Goal: Task Accomplishment & Management: Manage account settings

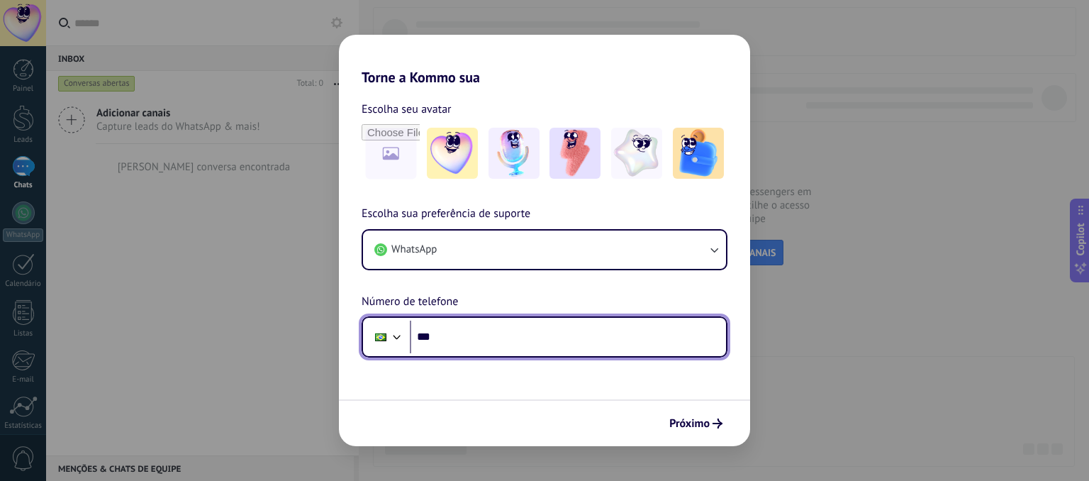
click at [497, 350] on input "***" at bounding box center [568, 337] width 316 height 33
type input "**********"
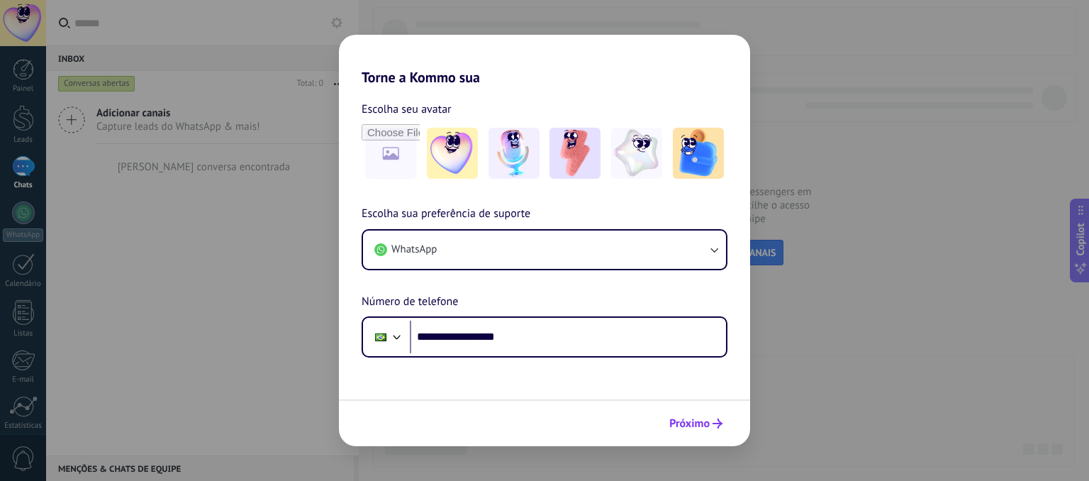
click at [682, 428] on span "Próximo" at bounding box center [689, 423] width 40 height 10
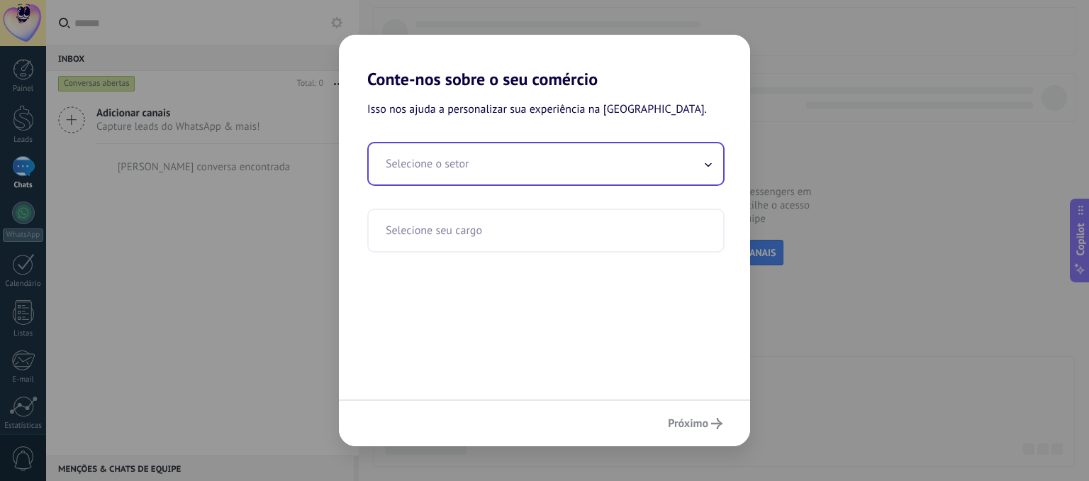
click at [613, 169] on input "text" at bounding box center [546, 163] width 355 height 41
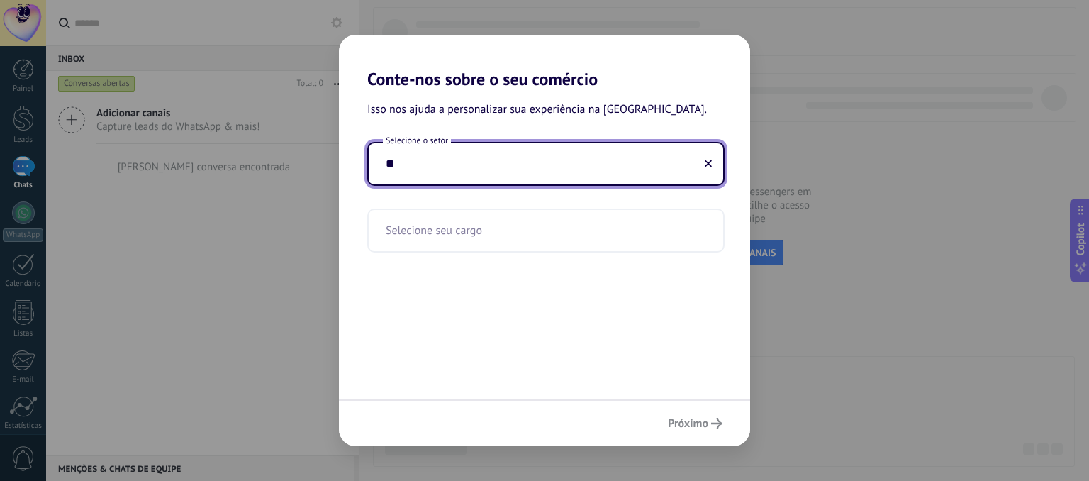
type input "*"
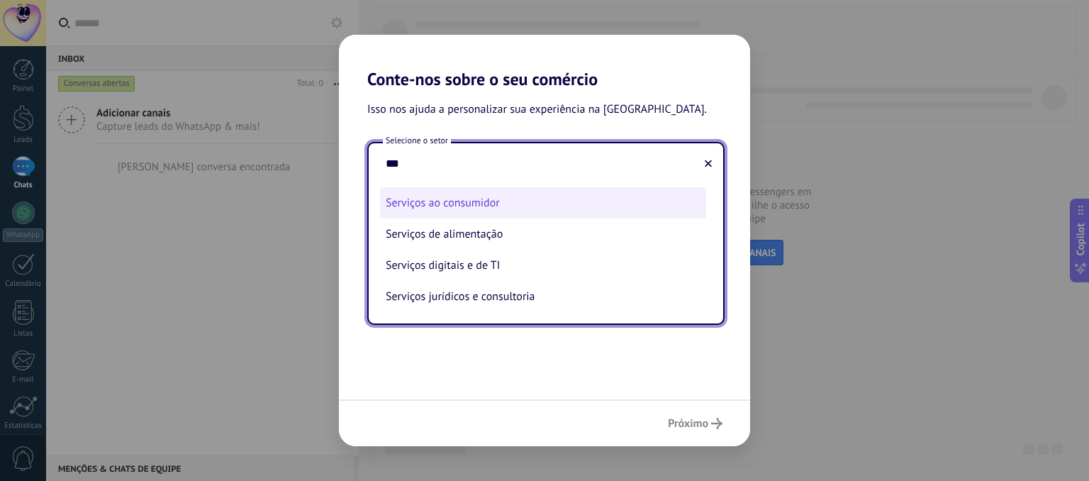
click at [500, 208] on li "Serviços ao consumidor" at bounding box center [543, 202] width 326 height 31
type input "**********"
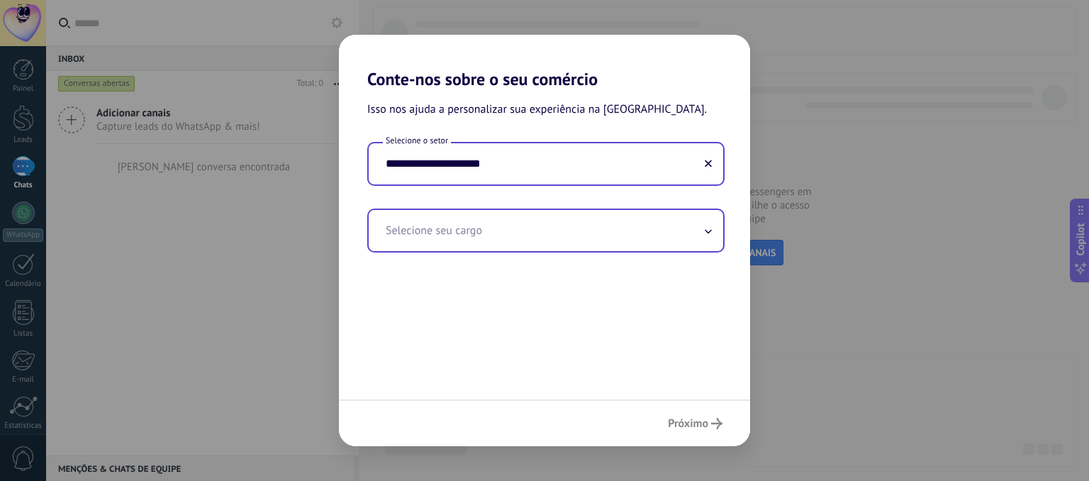
click at [506, 223] on input "text" at bounding box center [546, 230] width 355 height 41
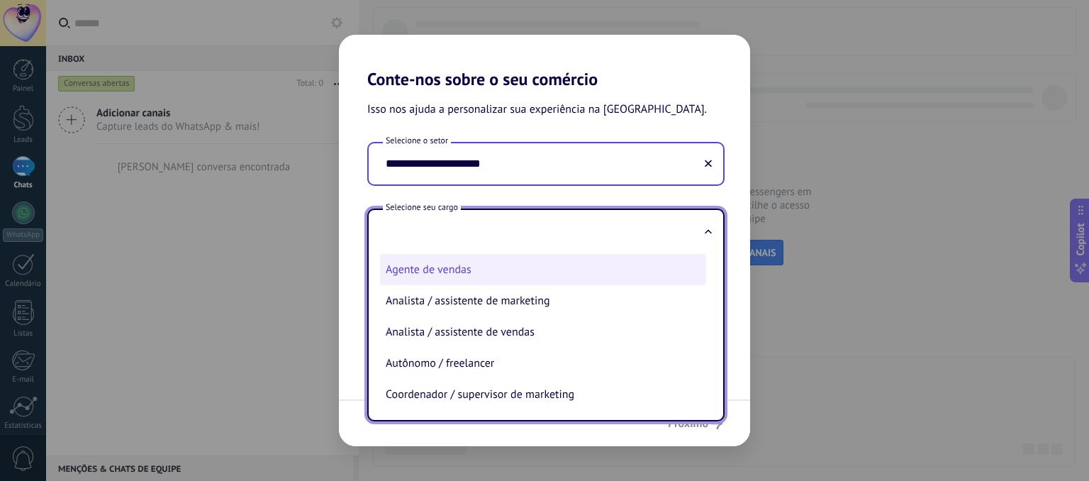
click at [499, 270] on li "Agente de vendas" at bounding box center [543, 269] width 326 height 31
type input "**********"
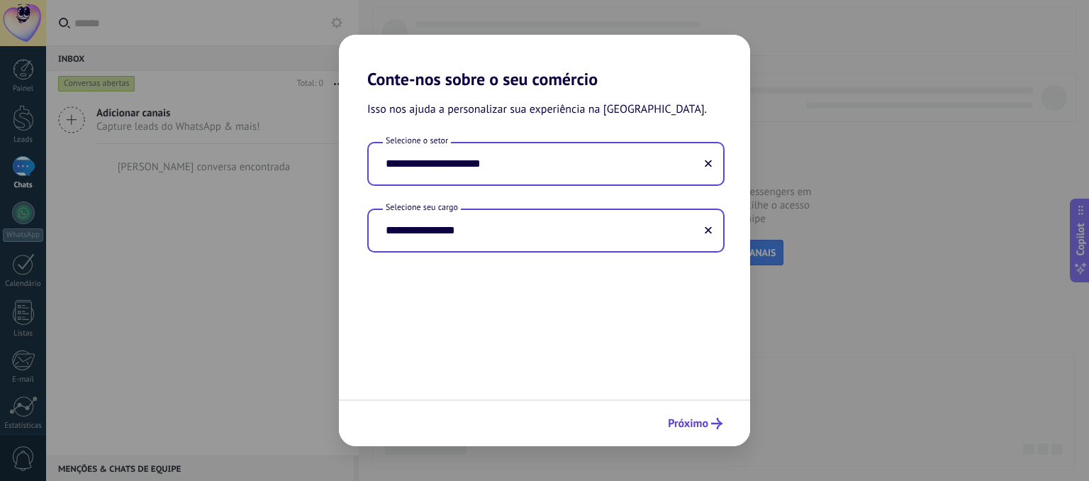
click at [691, 421] on span "Próximo" at bounding box center [688, 423] width 40 height 10
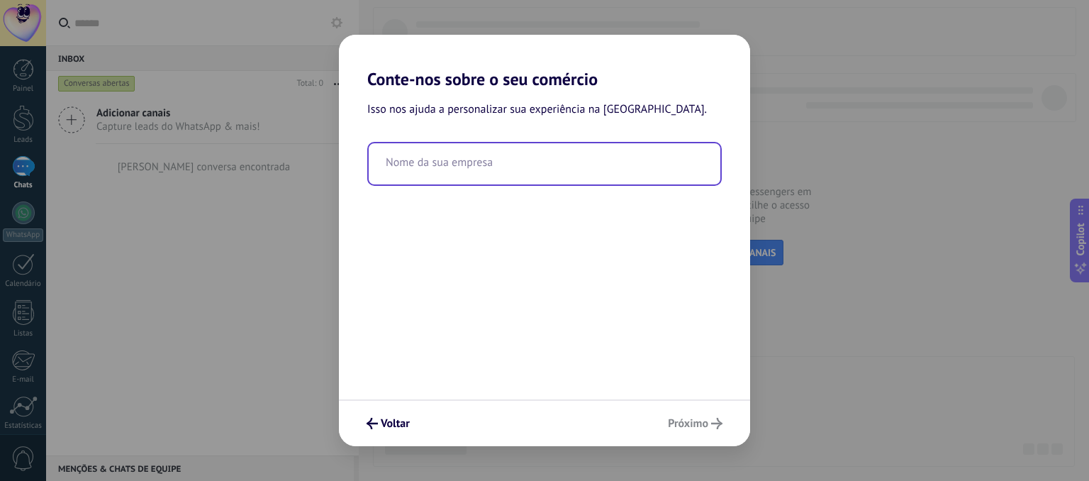
click at [481, 165] on input "text" at bounding box center [545, 163] width 352 height 41
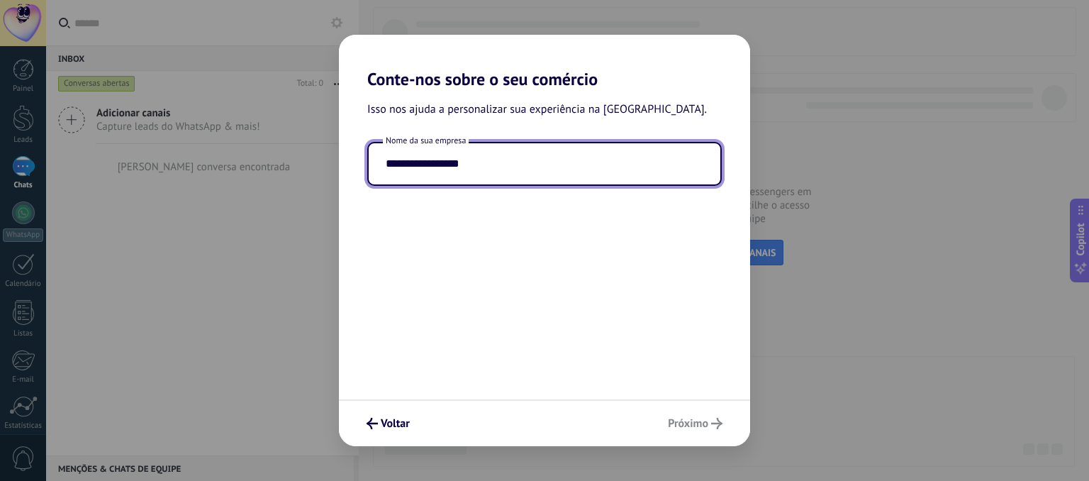
type input "**********"
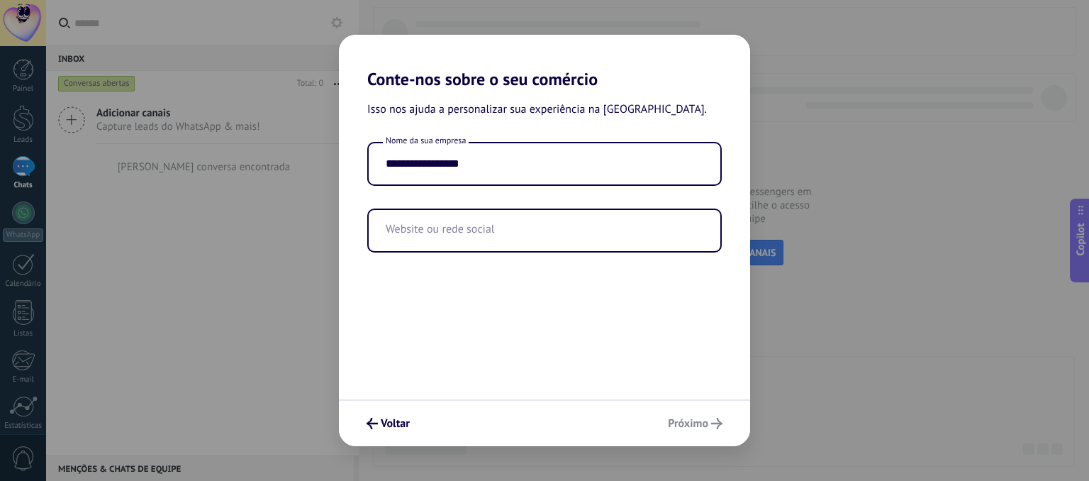
click at [684, 423] on div "Voltar Próximo" at bounding box center [544, 422] width 411 height 47
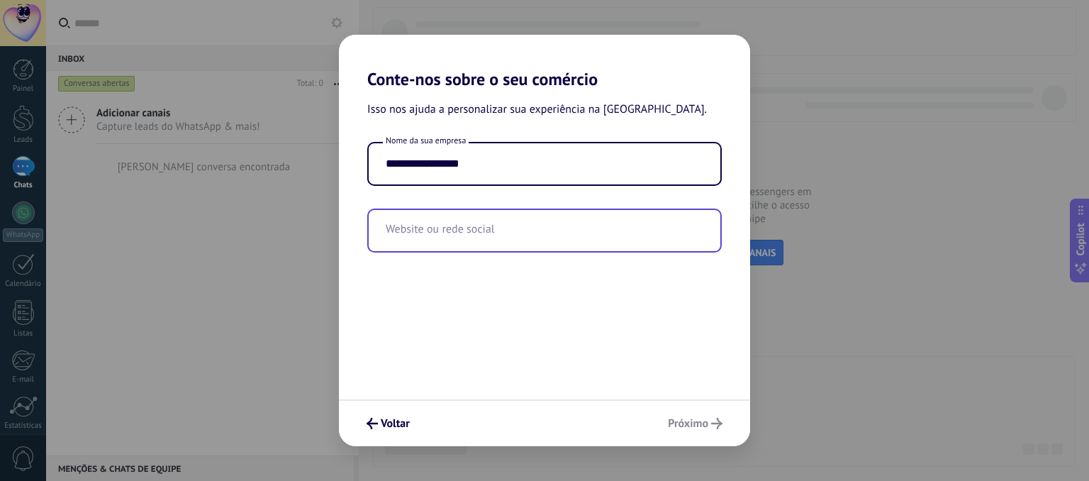
click at [535, 222] on input "text" at bounding box center [545, 230] width 352 height 41
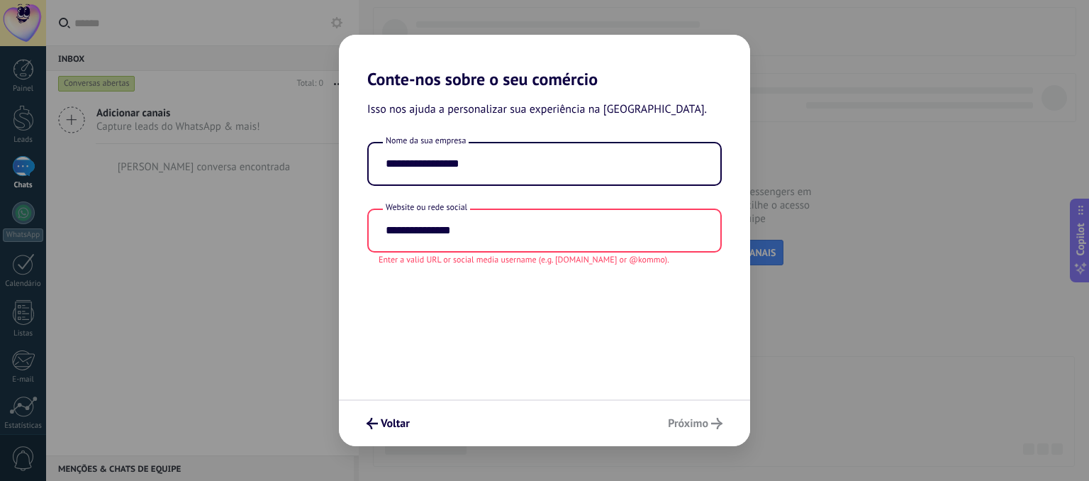
click at [687, 414] on div "Voltar Próximo" at bounding box center [544, 422] width 411 height 47
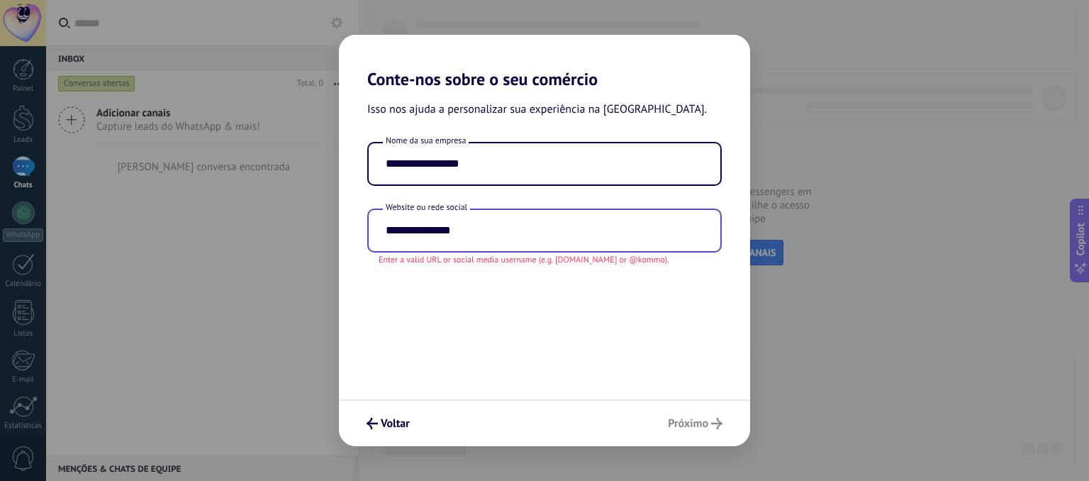
click at [385, 228] on input "**********" at bounding box center [545, 230] width 352 height 41
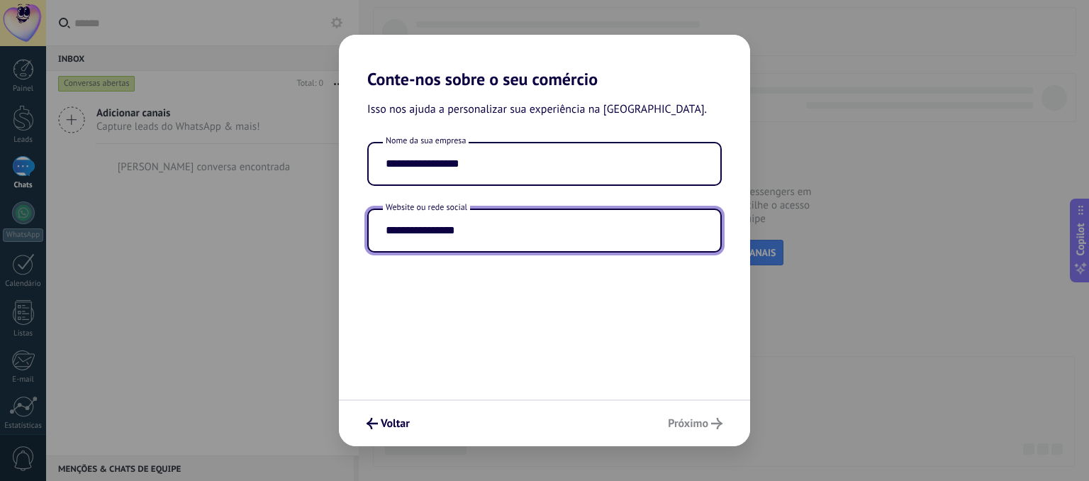
click at [507, 231] on input "**********" at bounding box center [545, 230] width 352 height 41
type input "**********"
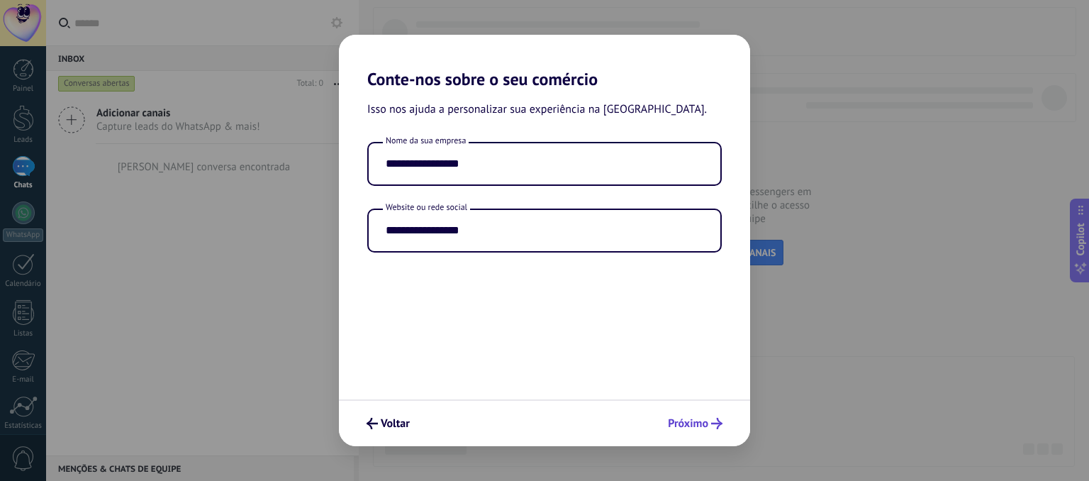
click at [692, 423] on span "Próximo" at bounding box center [688, 423] width 40 height 10
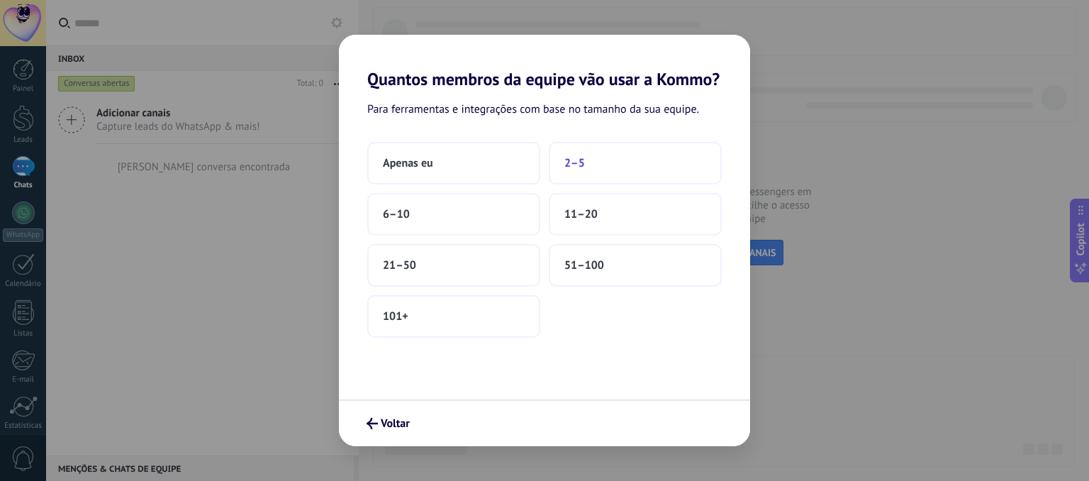
click at [636, 169] on button "2–5" at bounding box center [635, 163] width 173 height 43
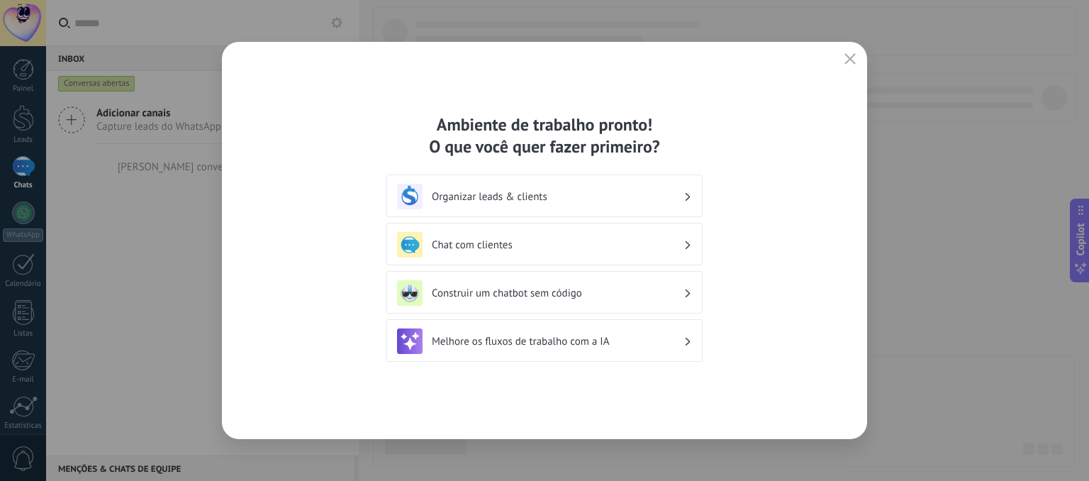
click at [611, 196] on h3 "Organizar leads & clients" at bounding box center [558, 196] width 252 height 13
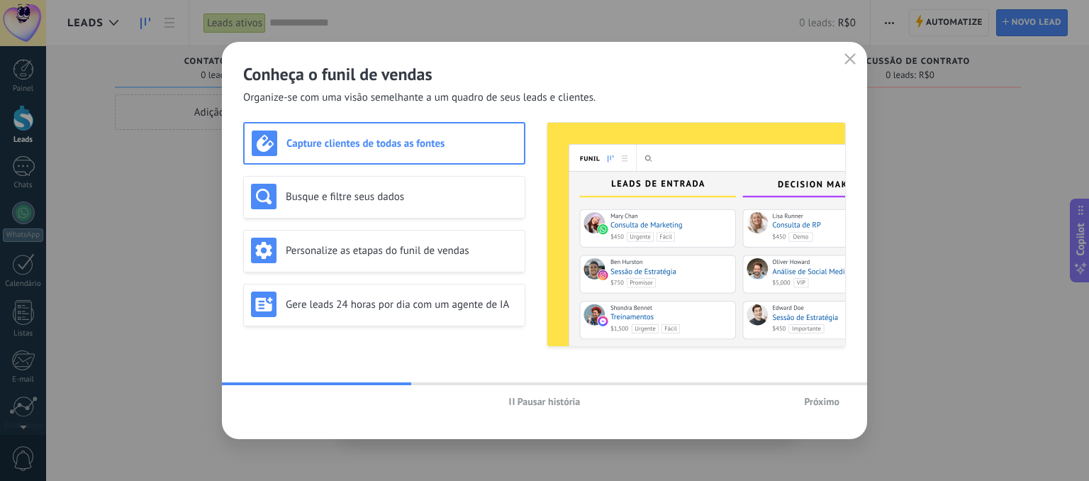
click at [498, 137] on h3 "Capture clientes de todas as fontes" at bounding box center [401, 143] width 230 height 13
click at [344, 147] on h3 "Capture clientes de todas as fontes" at bounding box center [401, 143] width 230 height 13
click at [814, 402] on span "Próximo" at bounding box center [821, 401] width 35 height 10
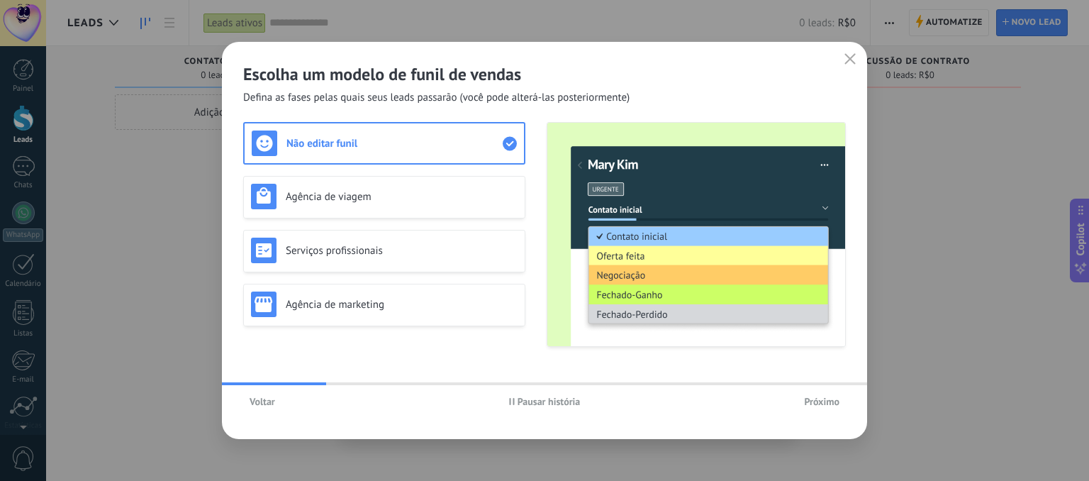
click at [814, 402] on span "Próximo" at bounding box center [821, 401] width 35 height 10
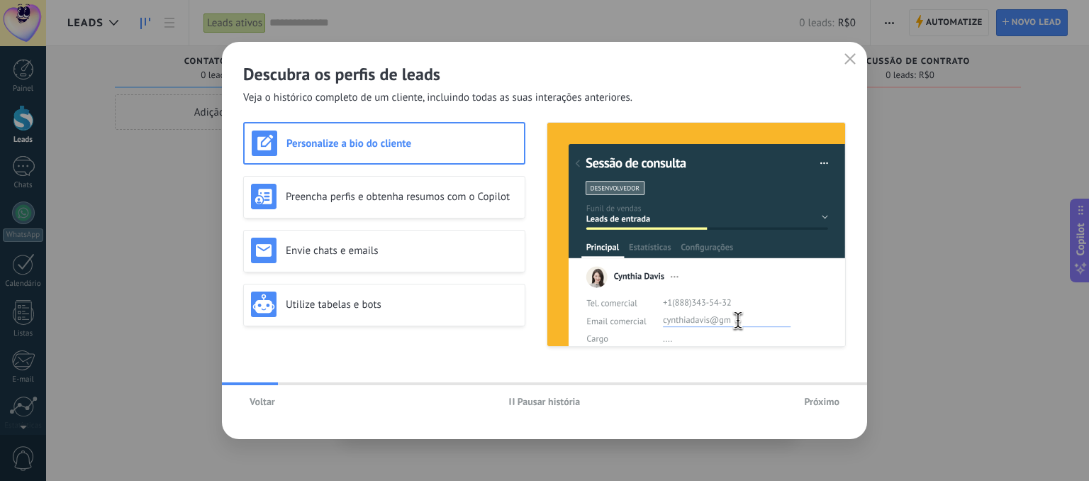
click at [814, 402] on span "Próximo" at bounding box center [821, 401] width 35 height 10
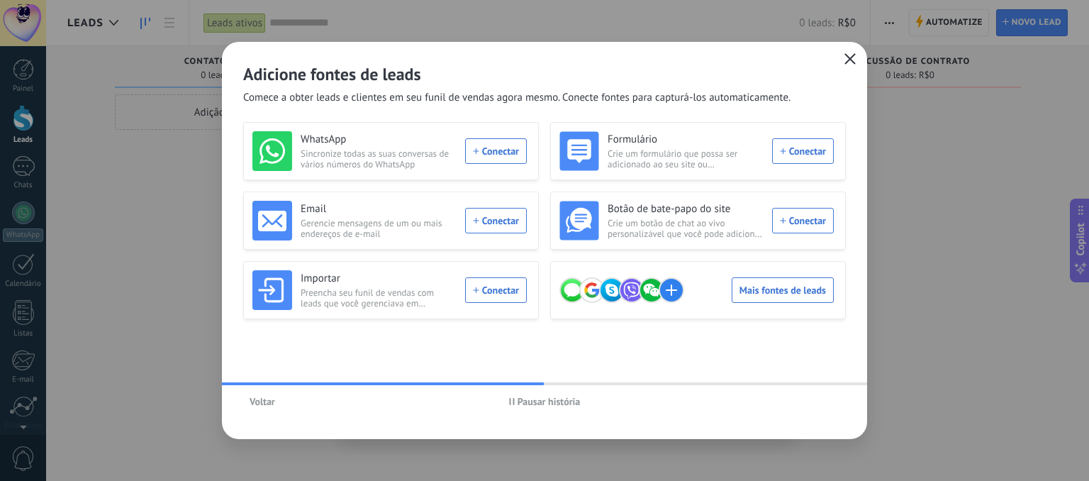
click at [845, 56] on icon "button" at bounding box center [850, 58] width 11 height 11
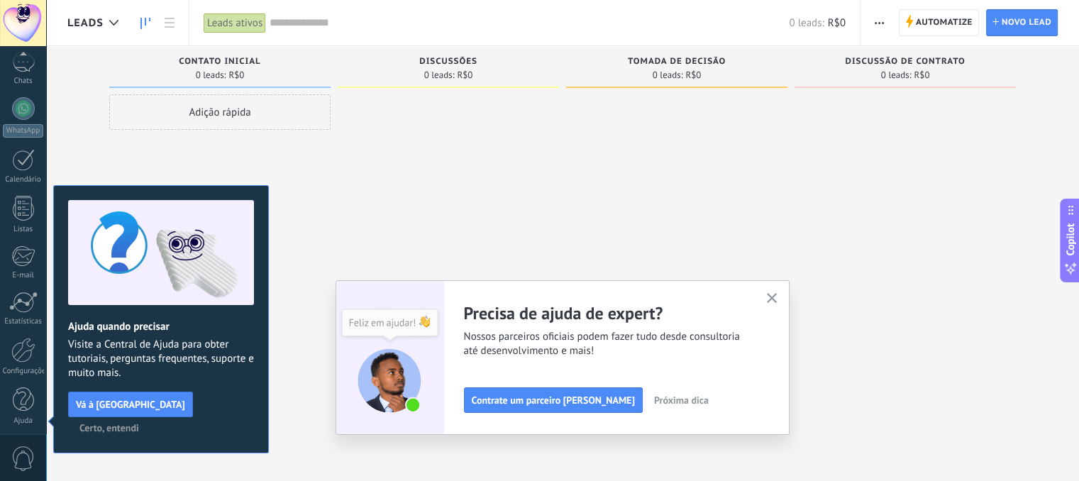
scroll to position [108, 0]
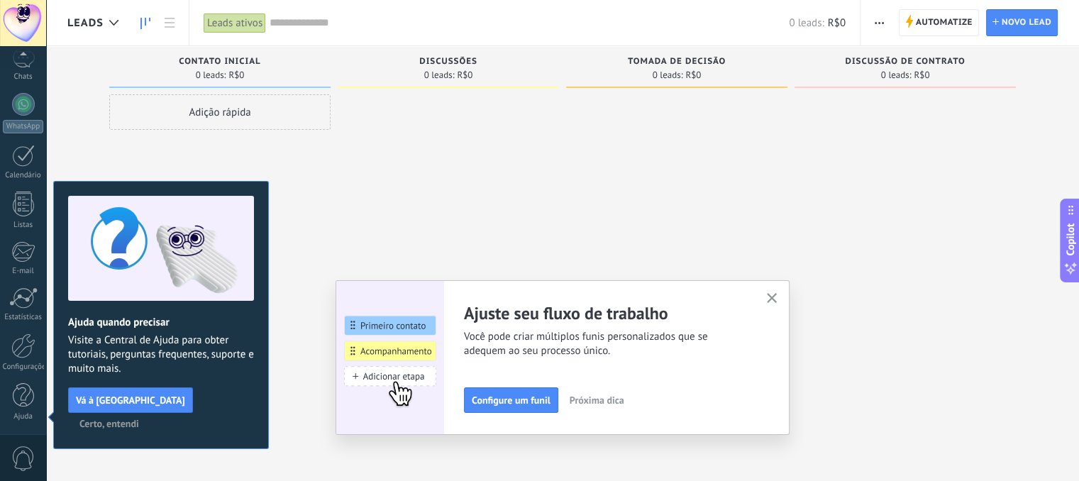
click at [772, 297] on icon "button" at bounding box center [772, 298] width 11 height 11
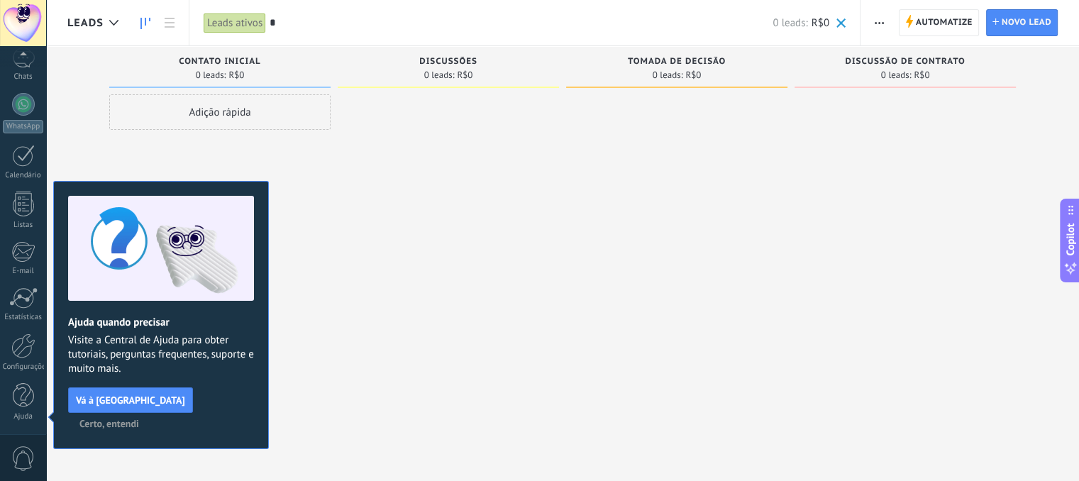
type input "*"
click at [377, 259] on div at bounding box center [448, 242] width 221 height 296
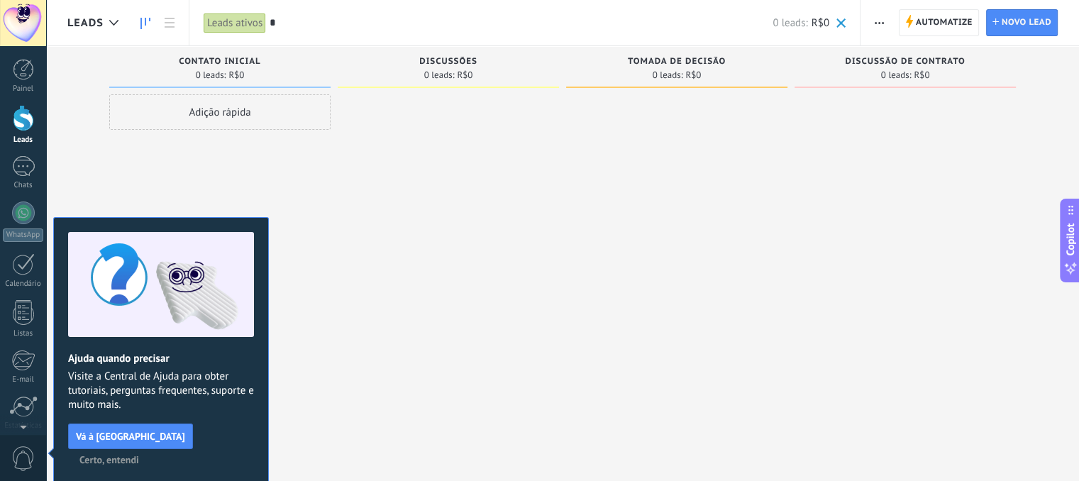
click at [139, 455] on span "Certo, entendi" at bounding box center [109, 460] width 60 height 10
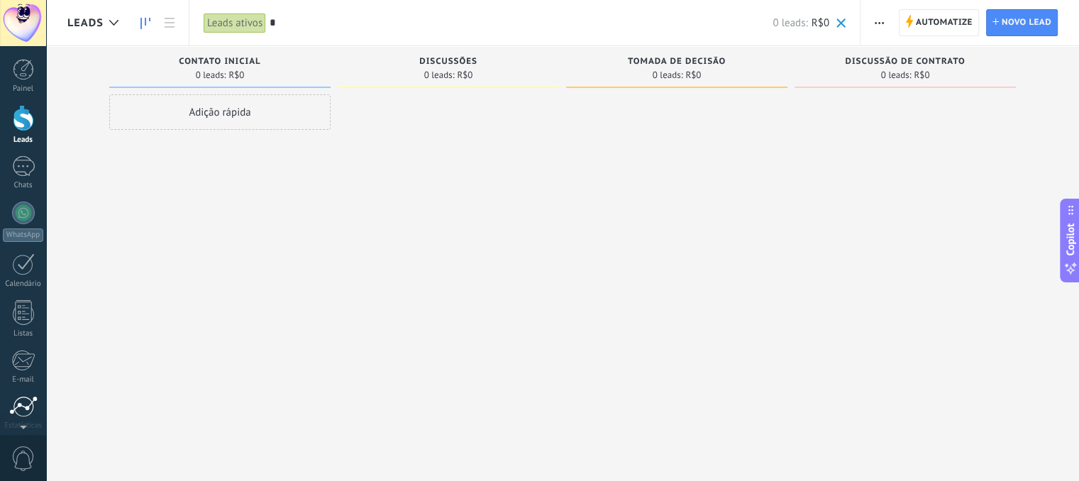
click at [14, 401] on div at bounding box center [23, 406] width 28 height 21
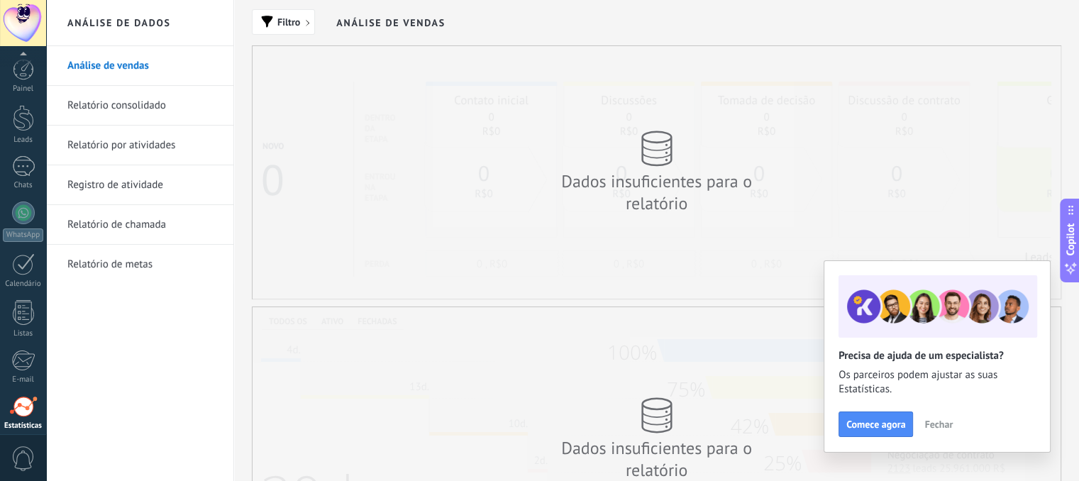
scroll to position [108, 0]
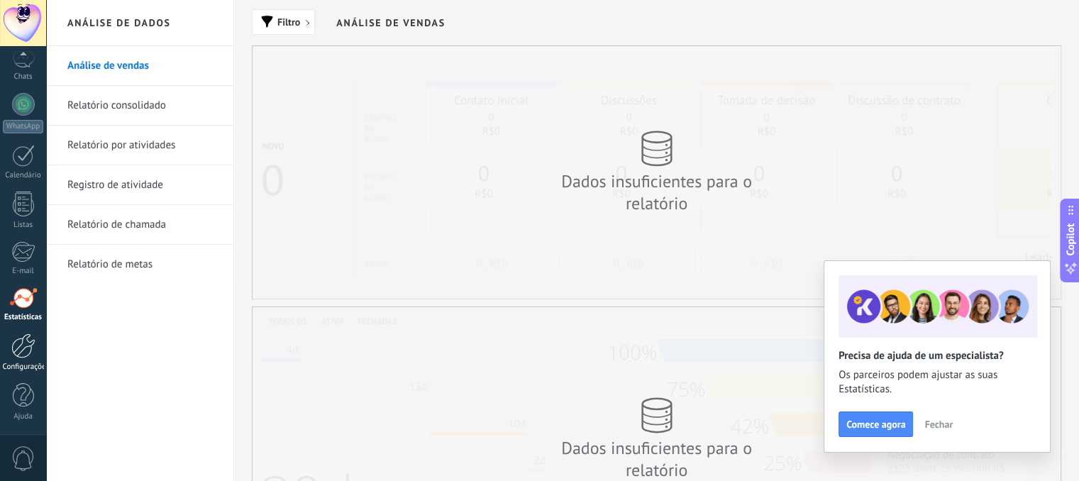
click at [14, 346] on div at bounding box center [23, 345] width 24 height 25
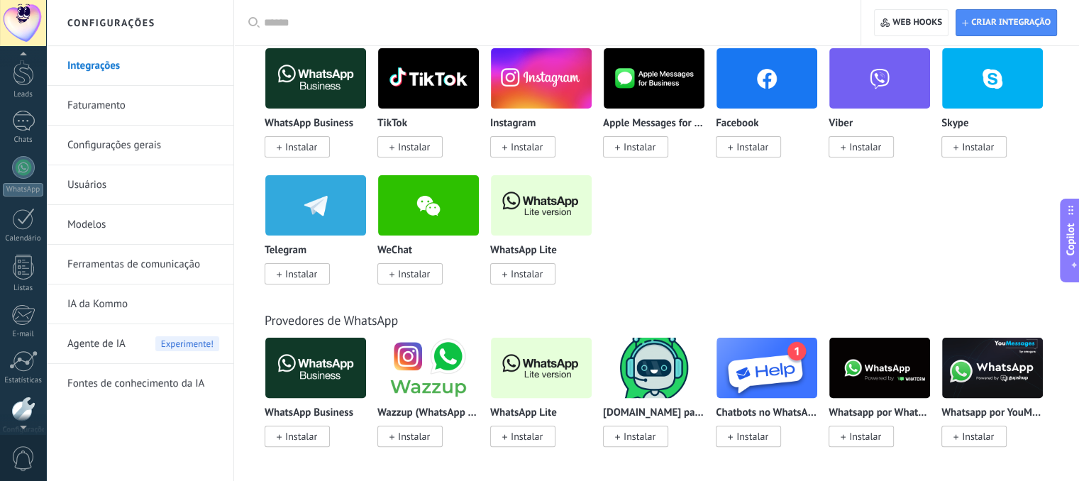
scroll to position [4, 0]
click at [11, 61] on div at bounding box center [23, 56] width 46 height 21
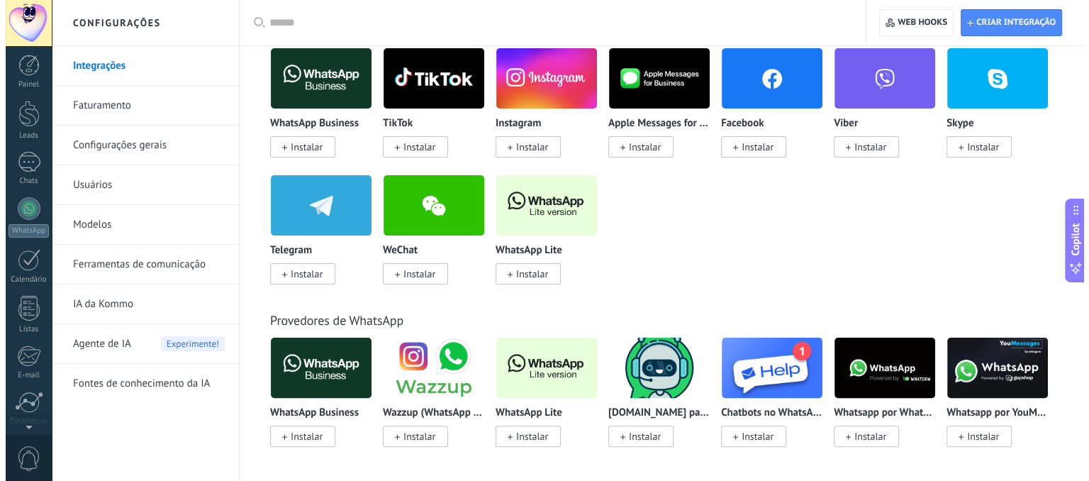
scroll to position [0, 0]
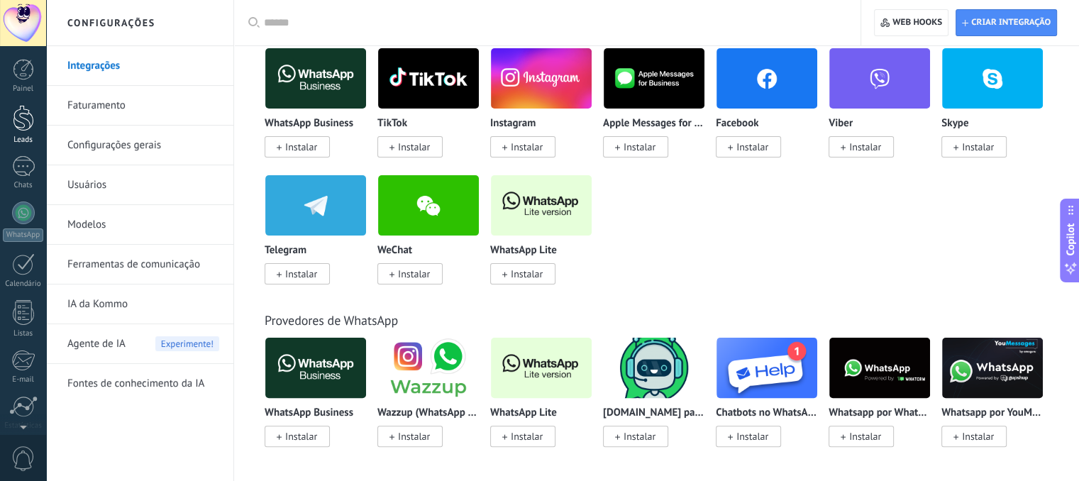
click at [17, 122] on div at bounding box center [23, 118] width 21 height 26
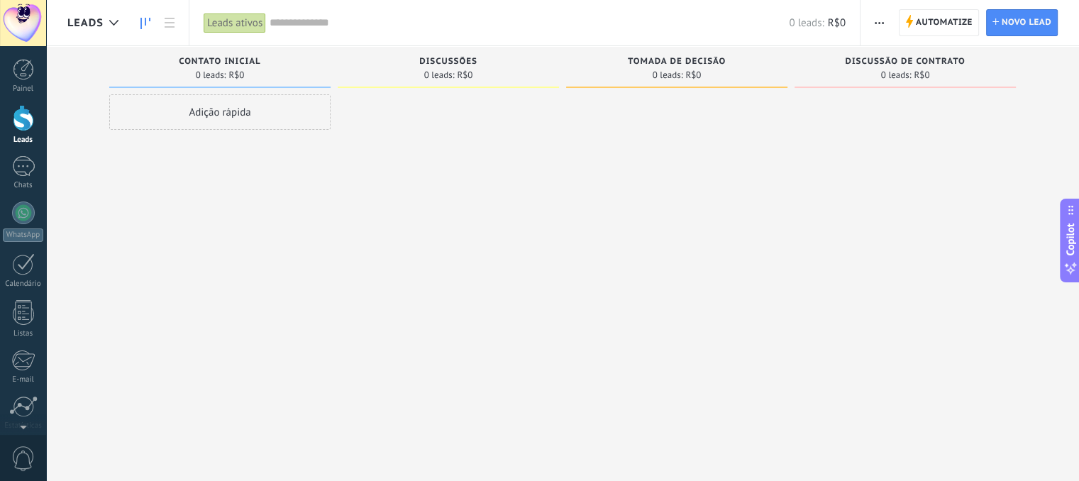
click at [882, 18] on span "button" at bounding box center [878, 22] width 9 height 27
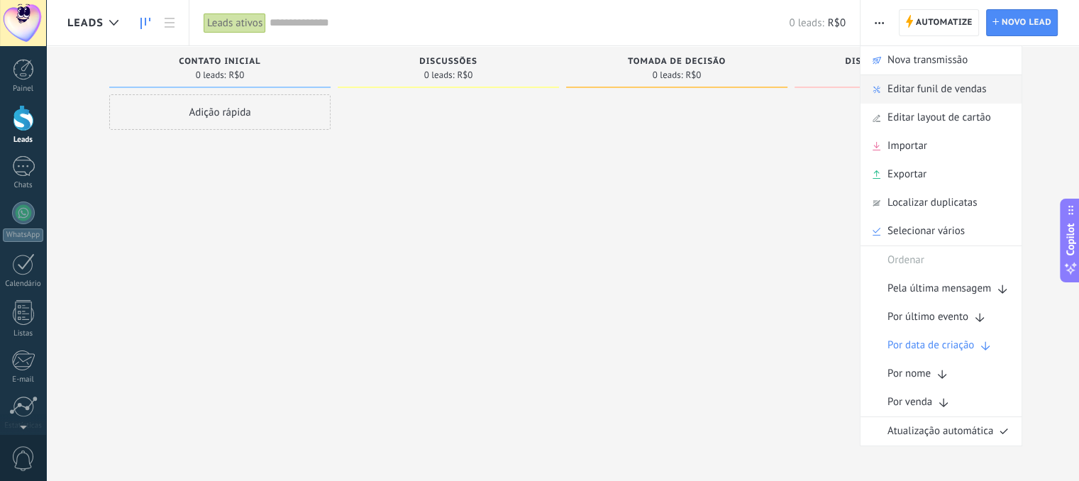
click at [953, 92] on span "Editar funil de vendas" at bounding box center [936, 89] width 99 height 28
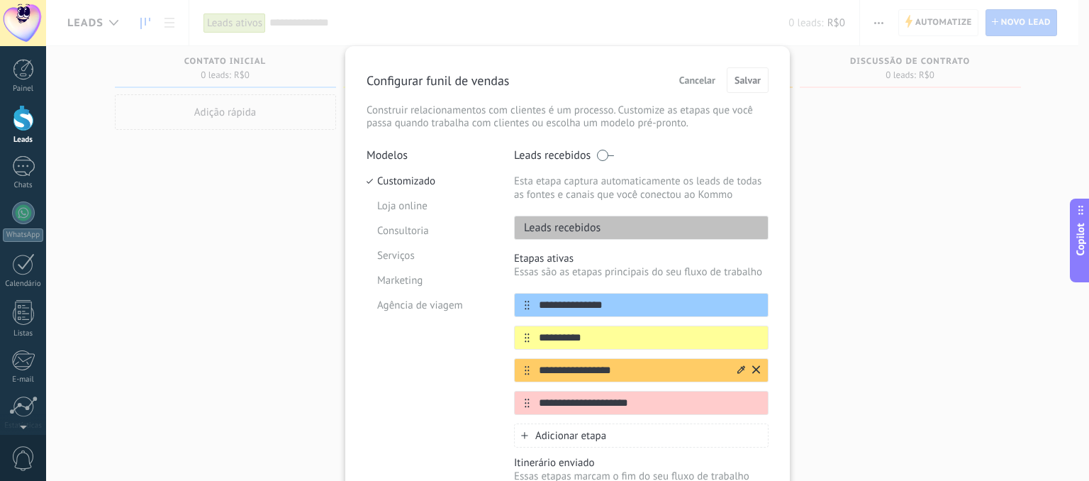
click at [735, 369] on div at bounding box center [747, 370] width 25 height 23
click at [738, 369] on icon at bounding box center [742, 369] width 8 height 8
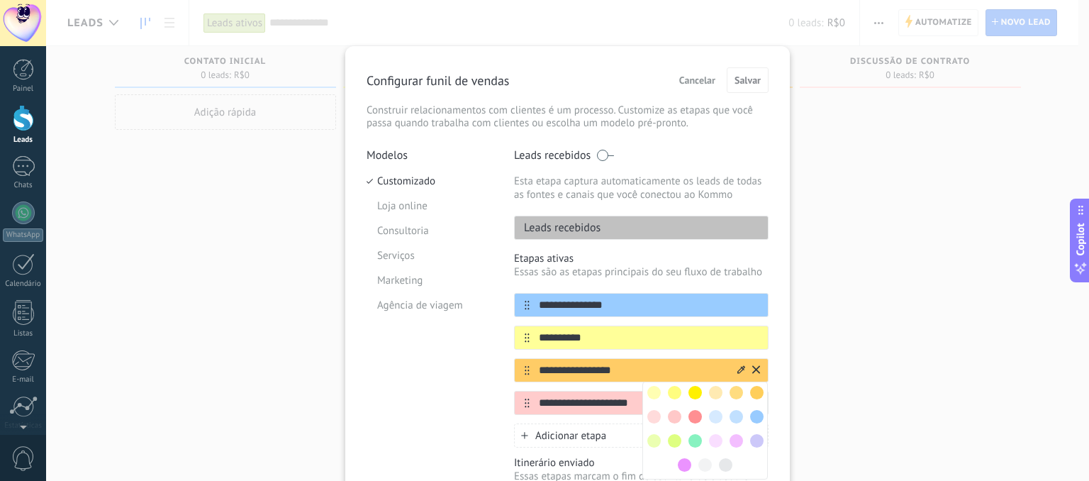
click at [620, 367] on input "**********" at bounding box center [633, 370] width 206 height 15
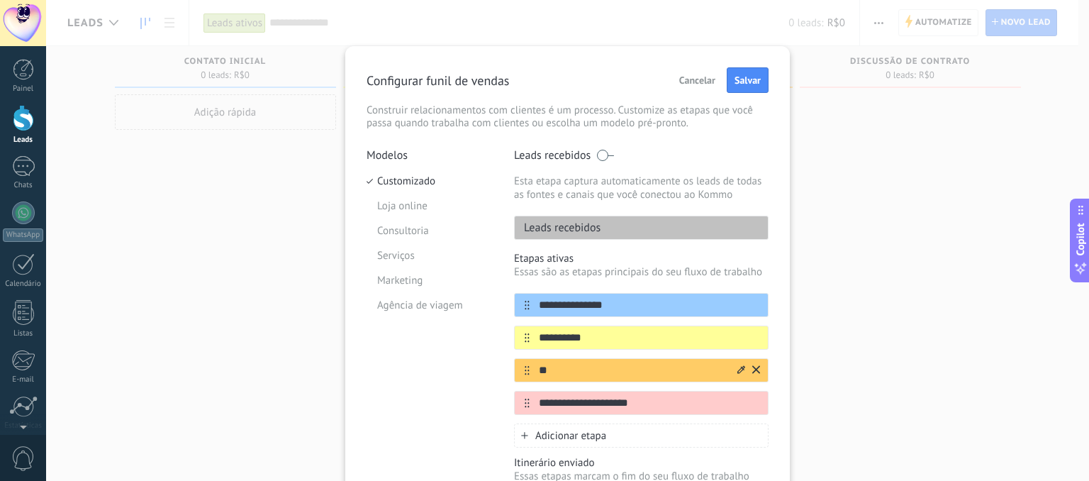
type input "*"
type input "**********"
click at [741, 77] on span "Salvar" at bounding box center [748, 80] width 26 height 10
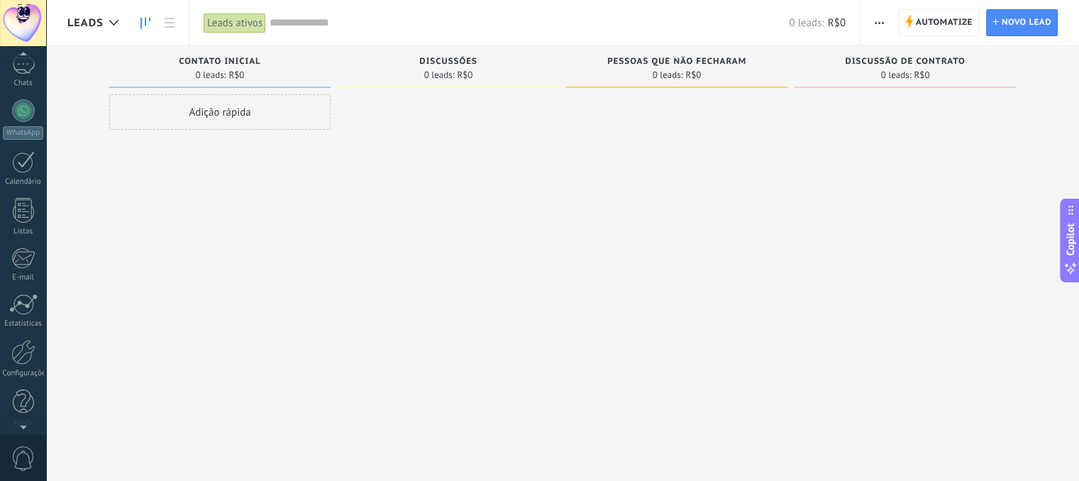
scroll to position [108, 0]
click at [26, 350] on div at bounding box center [23, 346] width 24 height 25
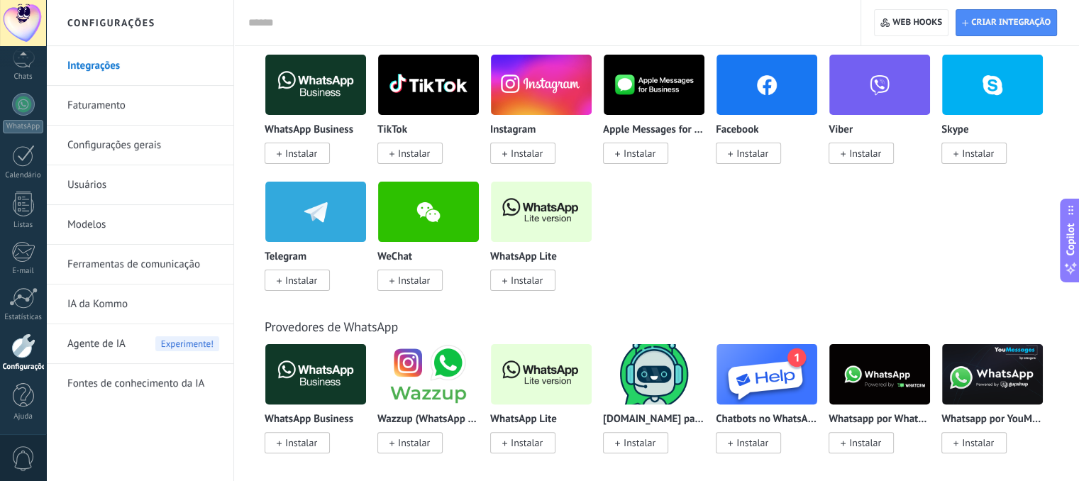
scroll to position [333, 0]
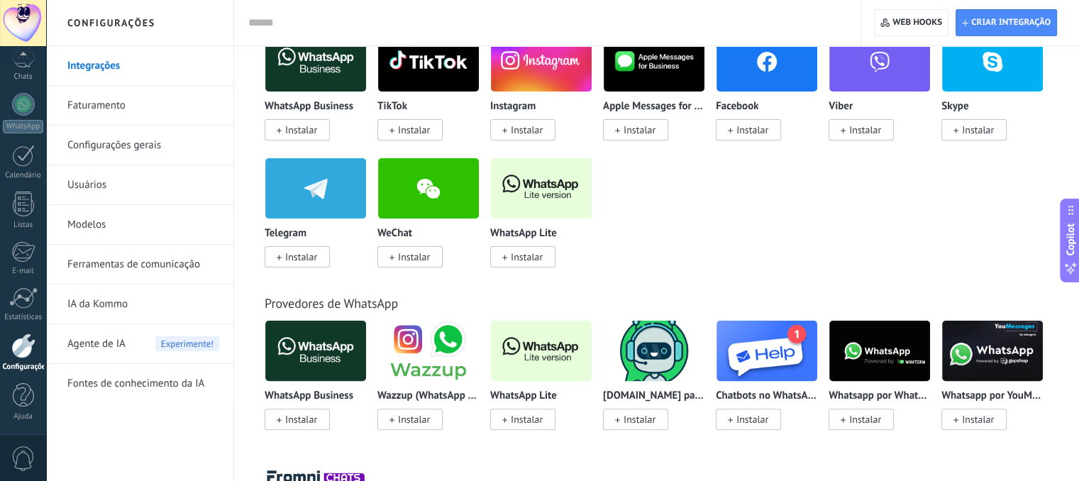
click at [523, 252] on span "Instalar" at bounding box center [527, 256] width 32 height 13
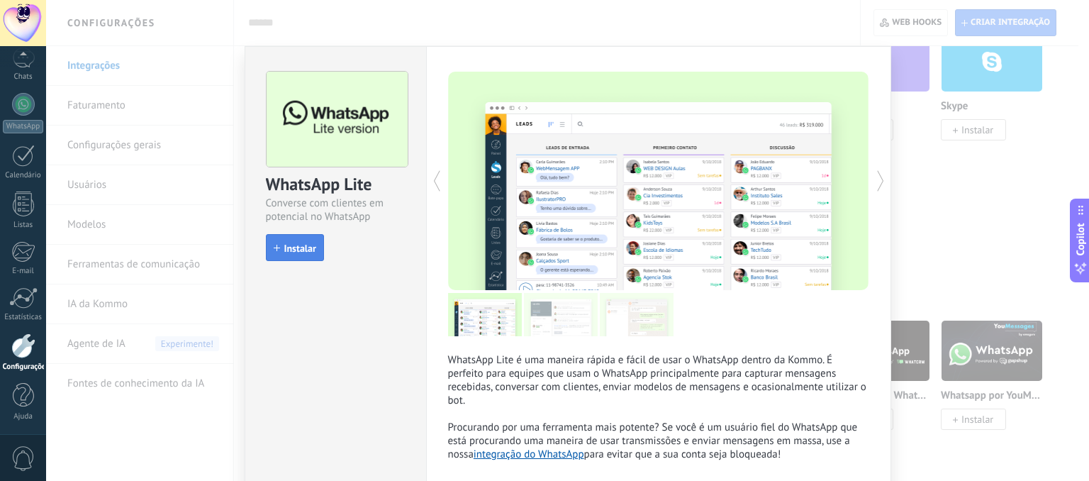
click at [295, 238] on button "Instalar" at bounding box center [295, 247] width 58 height 27
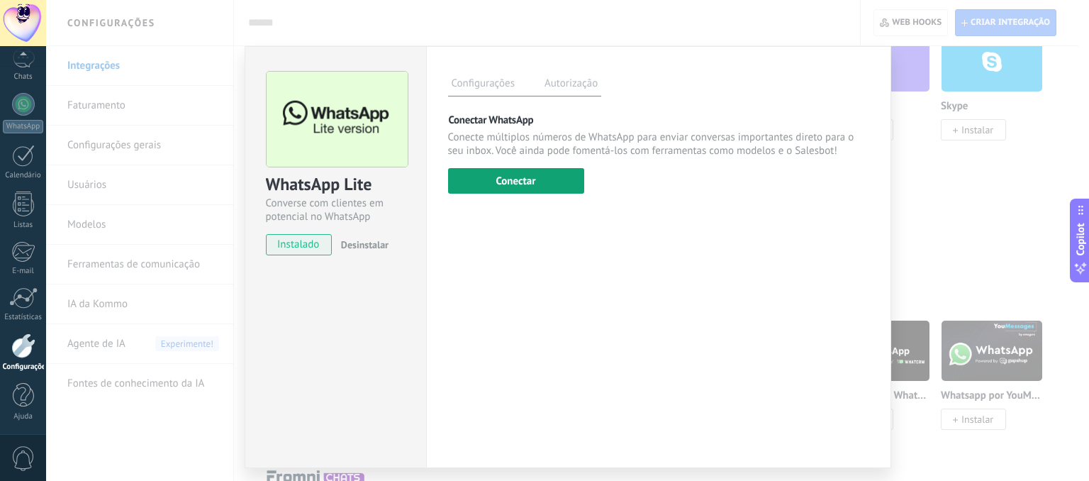
click at [524, 180] on button "Conectar" at bounding box center [516, 181] width 136 height 26
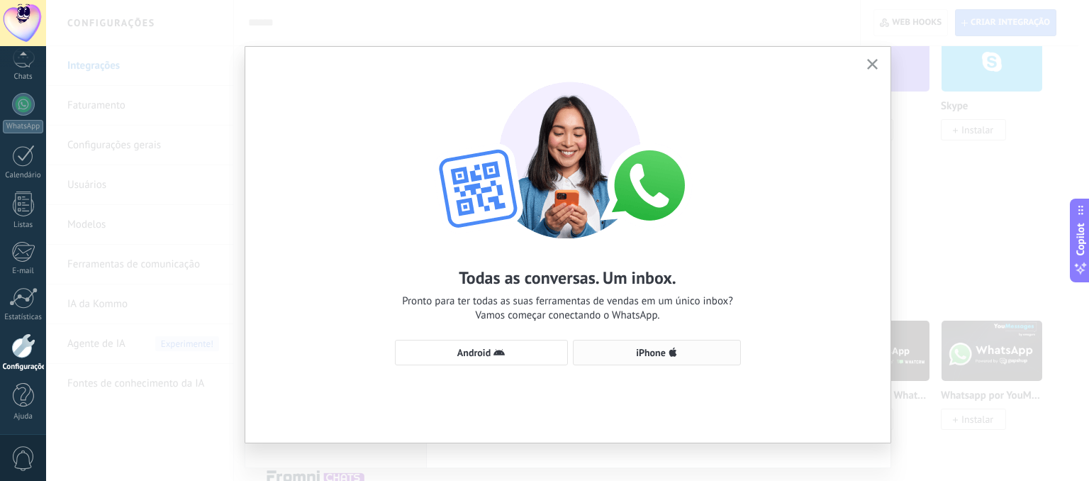
click at [699, 348] on span "iPhone" at bounding box center [657, 352] width 152 height 11
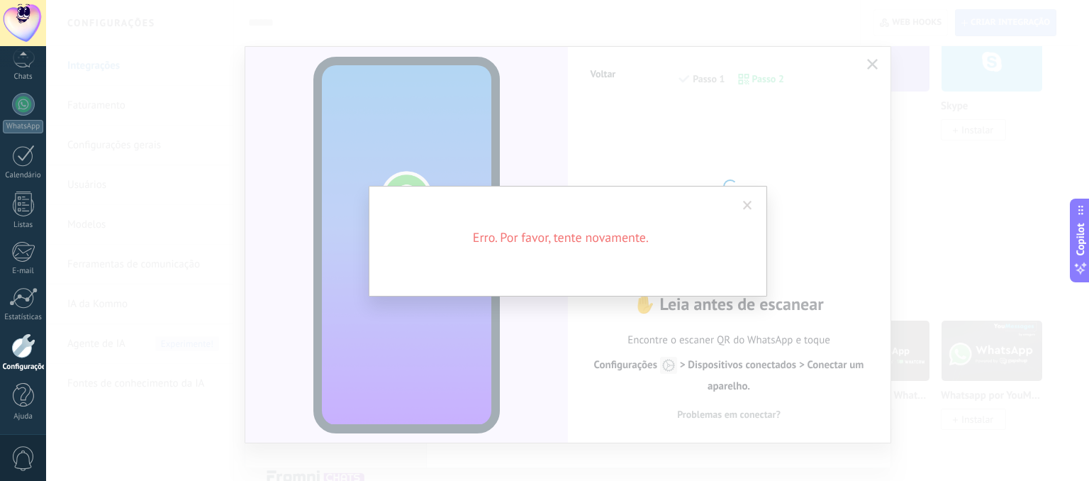
click at [749, 204] on span at bounding box center [747, 206] width 9 height 10
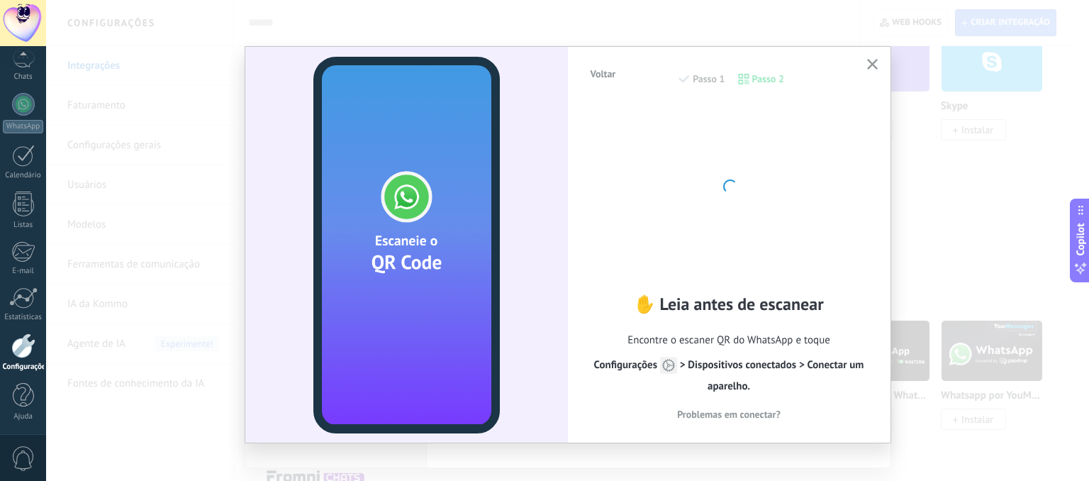
click at [867, 60] on use "button" at bounding box center [872, 64] width 11 height 11
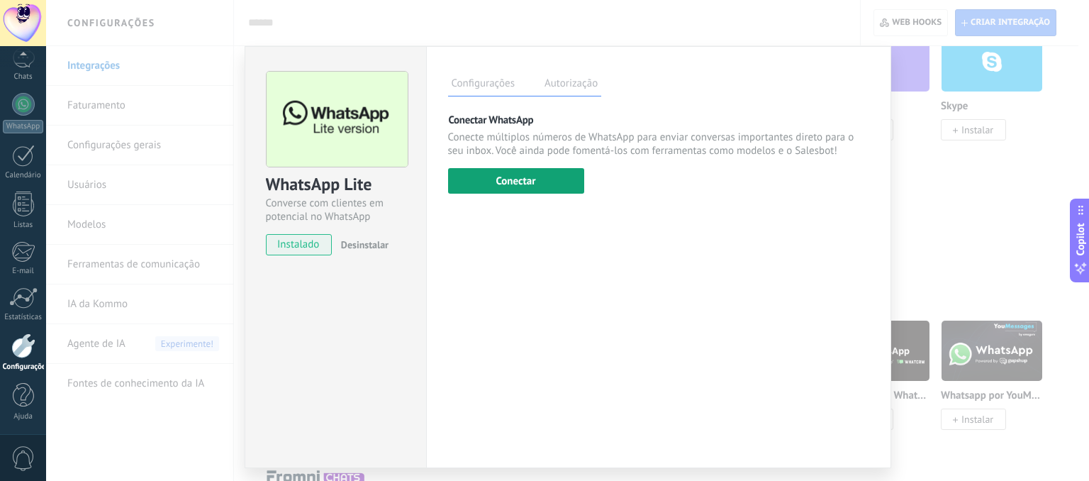
click at [530, 175] on button "Conectar" at bounding box center [516, 181] width 136 height 26
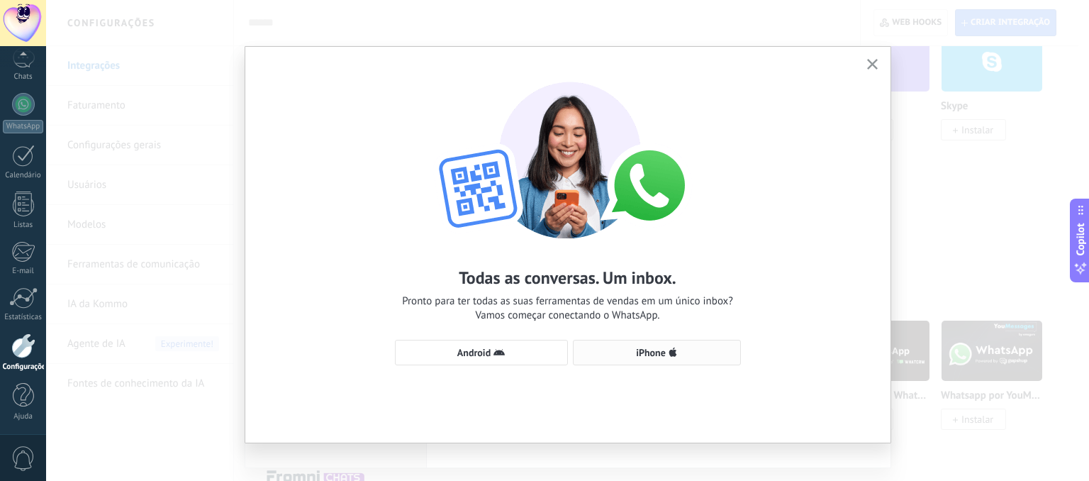
click at [664, 355] on span "iPhone" at bounding box center [657, 352] width 152 height 11
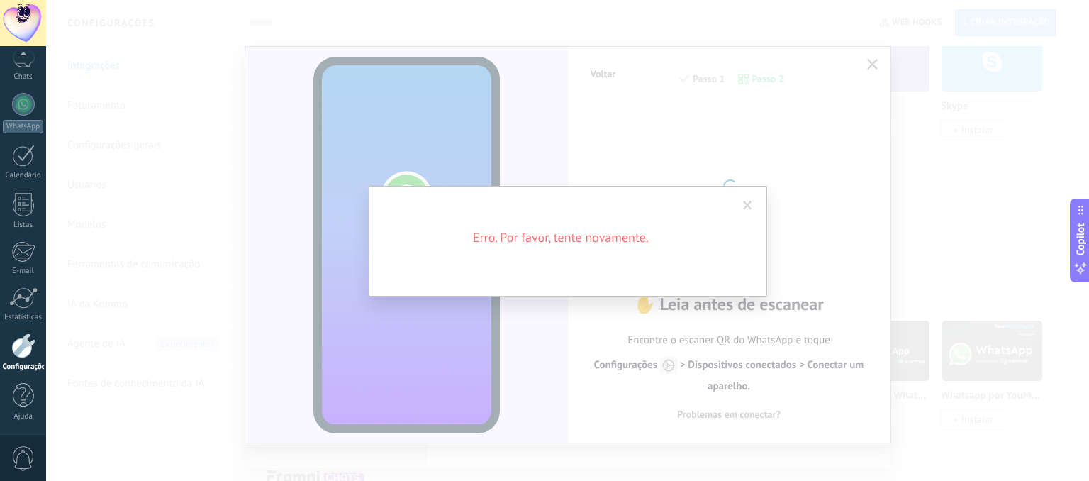
click at [749, 204] on span at bounding box center [747, 206] width 9 height 10
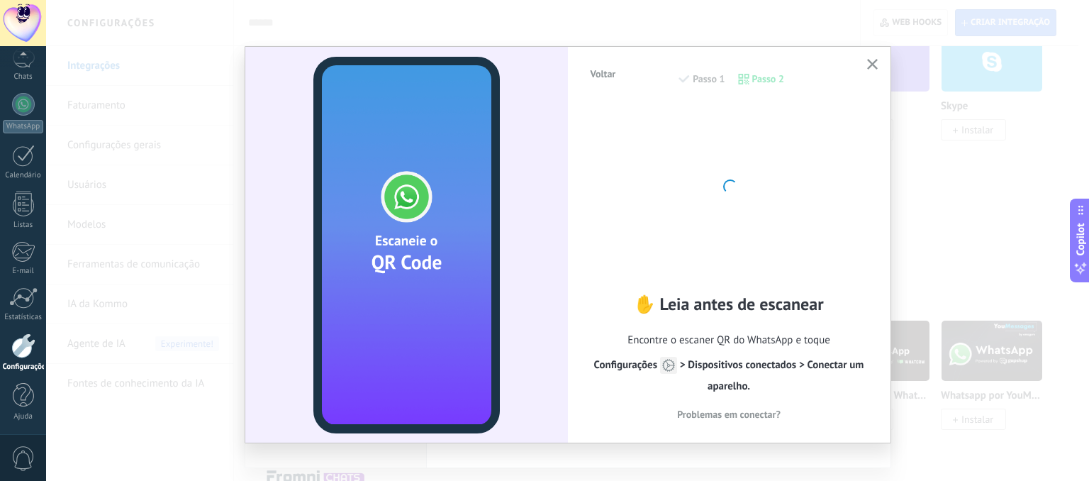
click at [601, 72] on span "Voltar" at bounding box center [604, 74] width 26 height 10
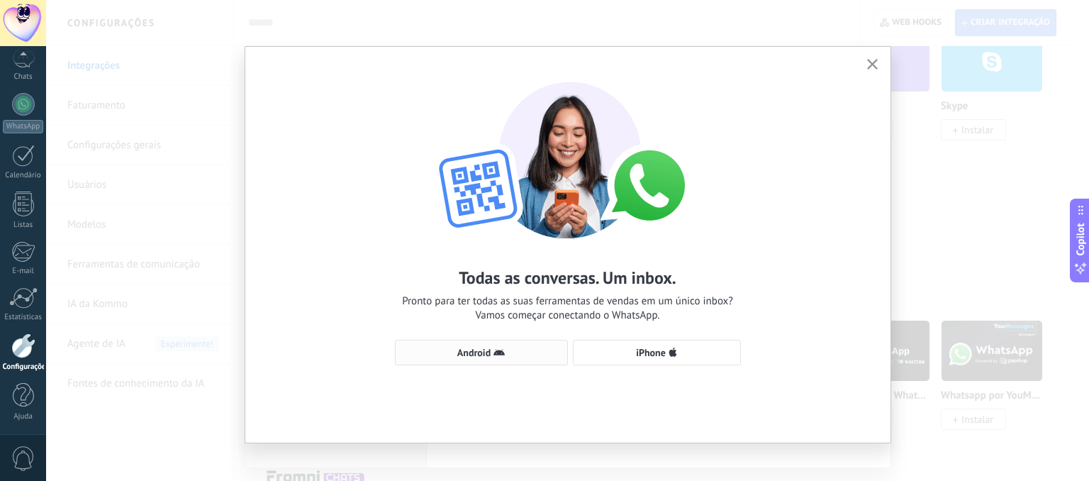
click at [494, 357] on icon "button" at bounding box center [499, 352] width 11 height 11
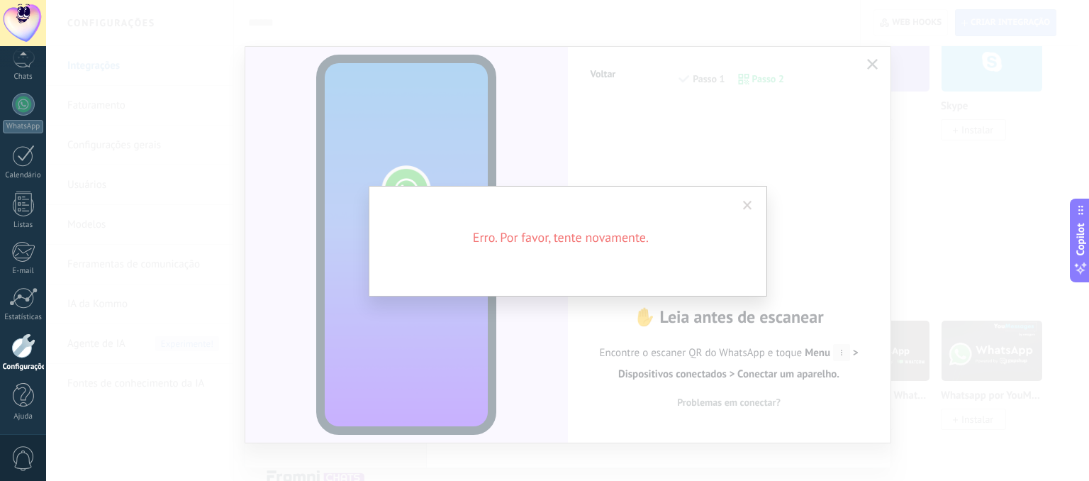
click at [747, 196] on span at bounding box center [747, 206] width 23 height 24
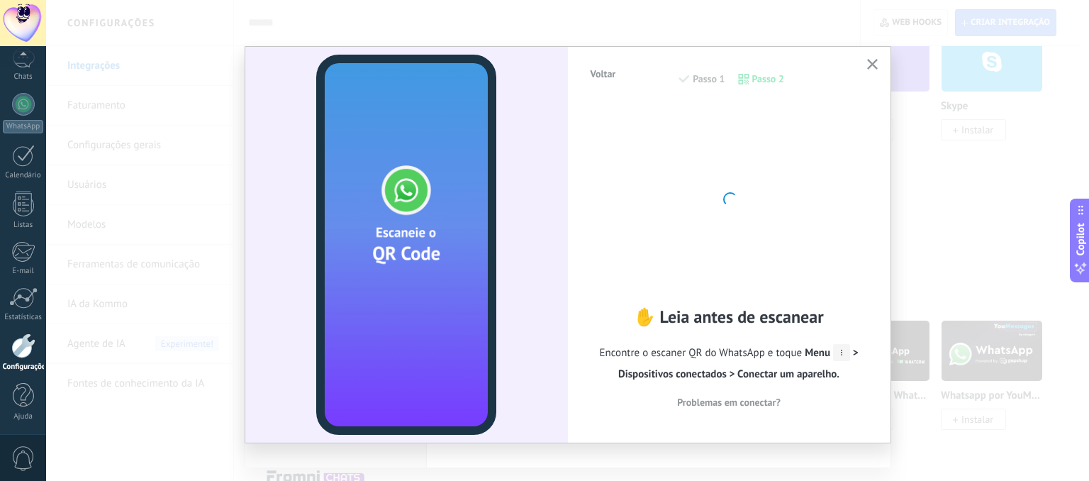
click at [876, 72] on button "button" at bounding box center [873, 64] width 18 height 19
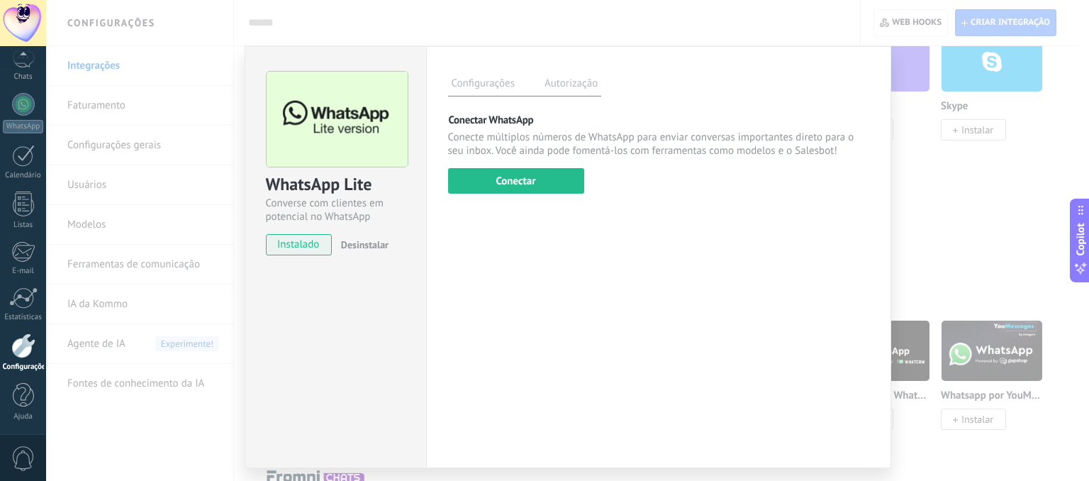
click at [1007, 125] on div "WhatsApp Lite Converse com clientes em potencial no WhatsApp instalado Desinsta…" at bounding box center [567, 240] width 1043 height 481
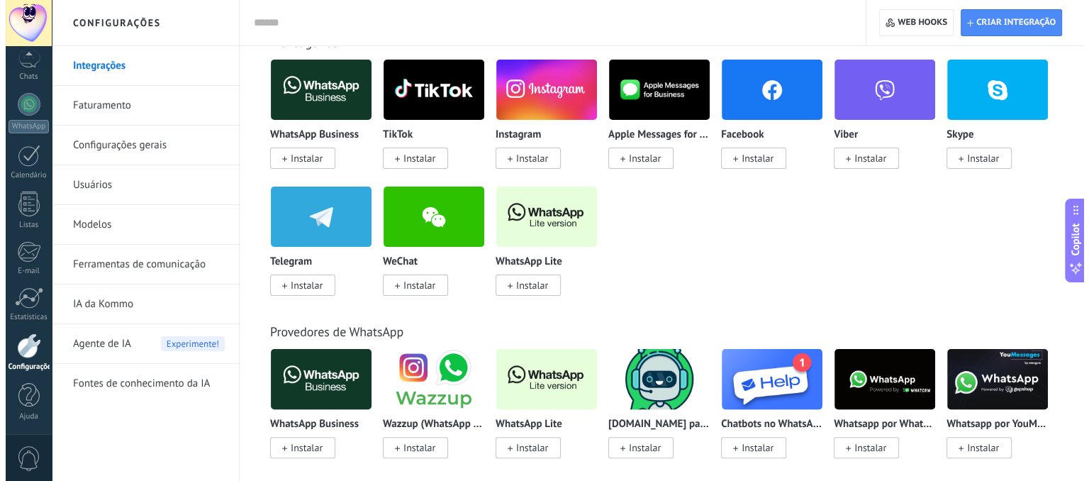
scroll to position [276, 0]
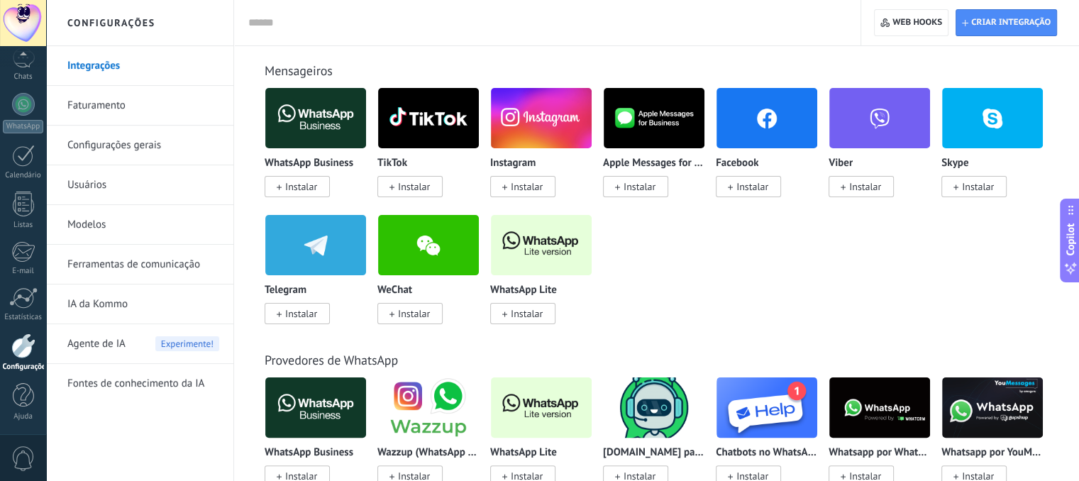
click at [289, 187] on span "Instalar" at bounding box center [301, 186] width 32 height 13
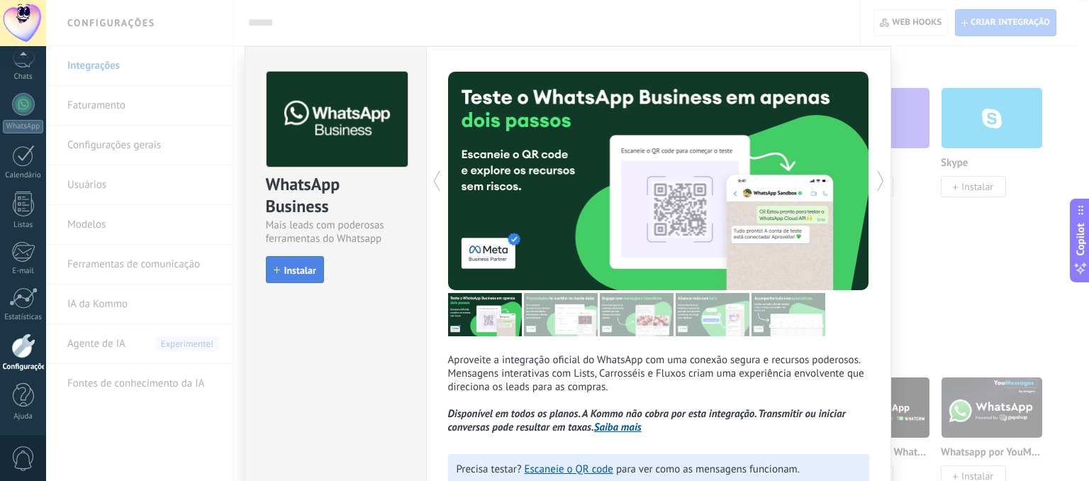
click at [294, 269] on span "Instalar" at bounding box center [300, 270] width 32 height 10
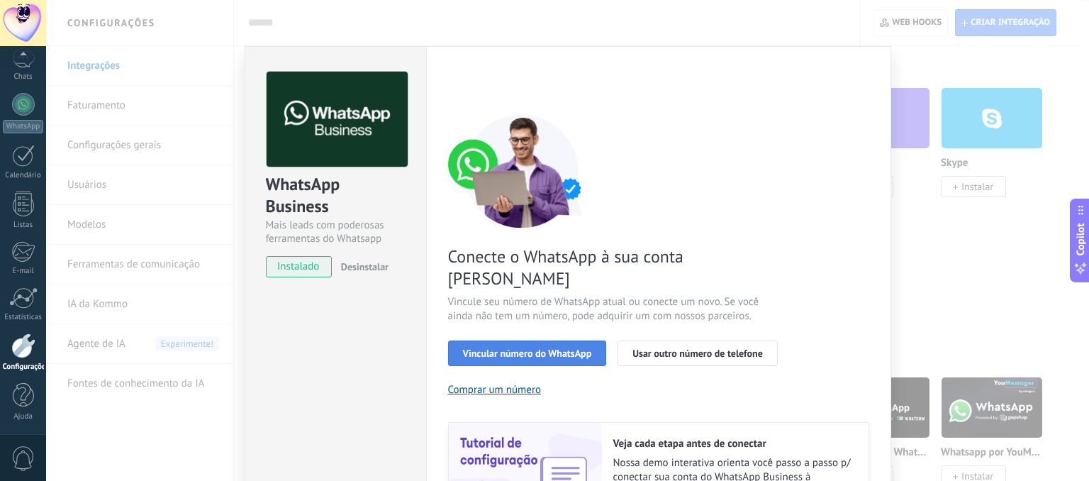
click at [513, 348] on span "Vincular número do WhatsApp" at bounding box center [527, 353] width 129 height 10
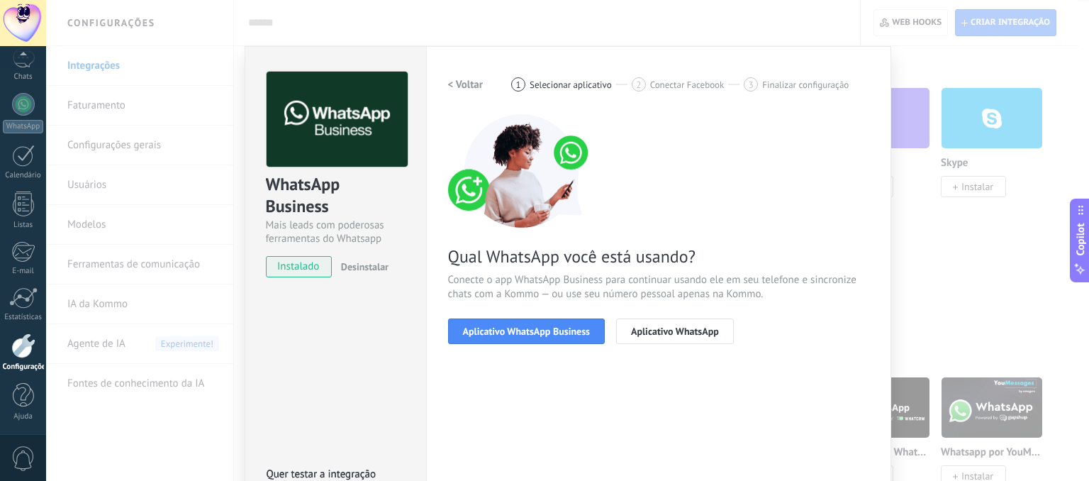
click at [513, 330] on span "Aplicativo WhatsApp Business" at bounding box center [526, 331] width 127 height 10
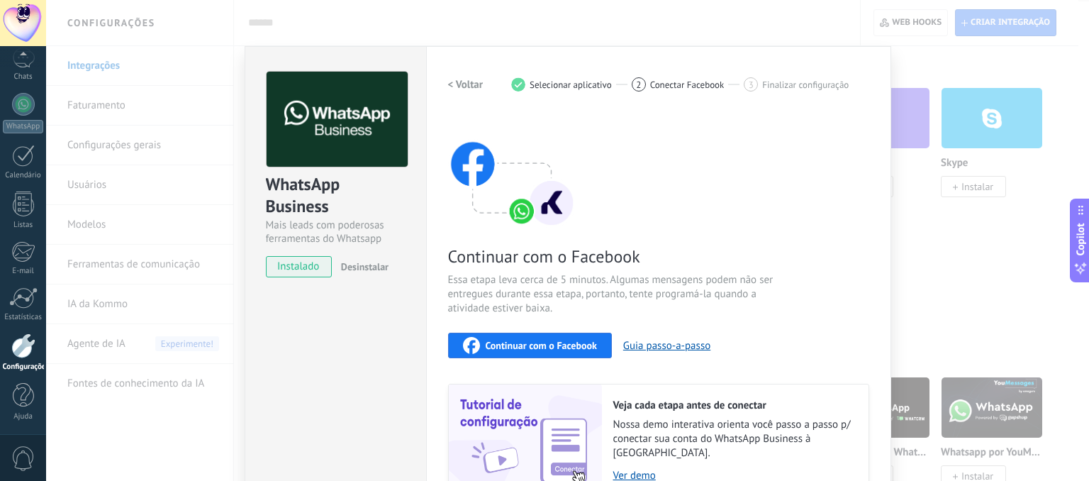
click at [519, 341] on span "Continuar com o Facebook" at bounding box center [541, 345] width 111 height 10
click at [884, 109] on div "Configurações Autorização Esta aba registra os usuários que permitiram acesso à…" at bounding box center [658, 303] width 465 height 515
click at [950, 254] on div "WhatsApp Business Mais leads com poderosas ferramentas do Whatsapp instalado De…" at bounding box center [567, 240] width 1043 height 481
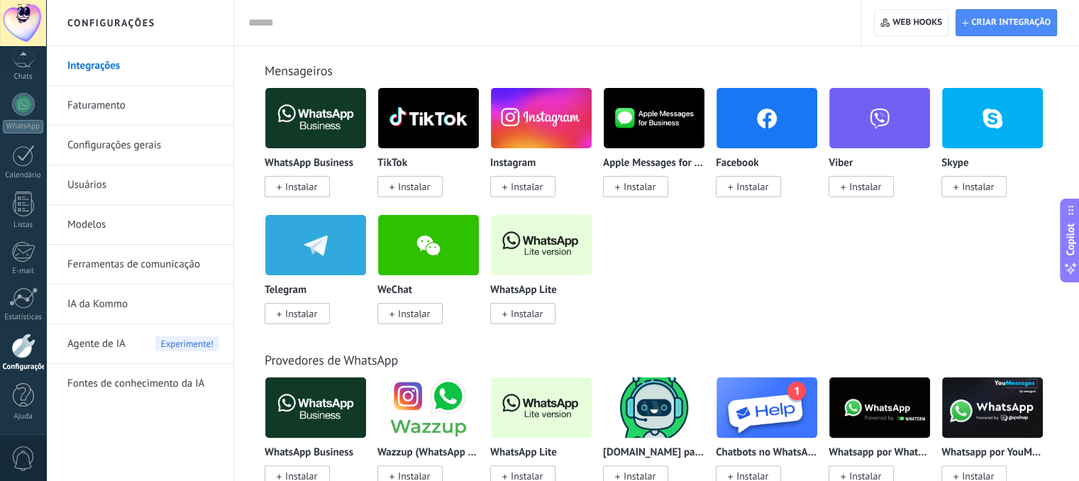
click at [525, 307] on span "Instalar" at bounding box center [527, 313] width 32 height 13
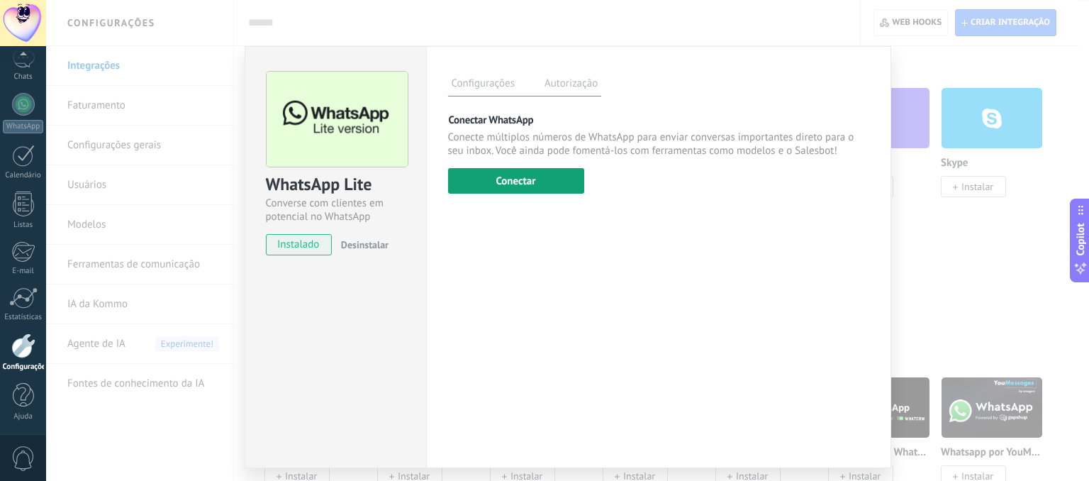
click at [503, 189] on button "Conectar" at bounding box center [516, 181] width 136 height 26
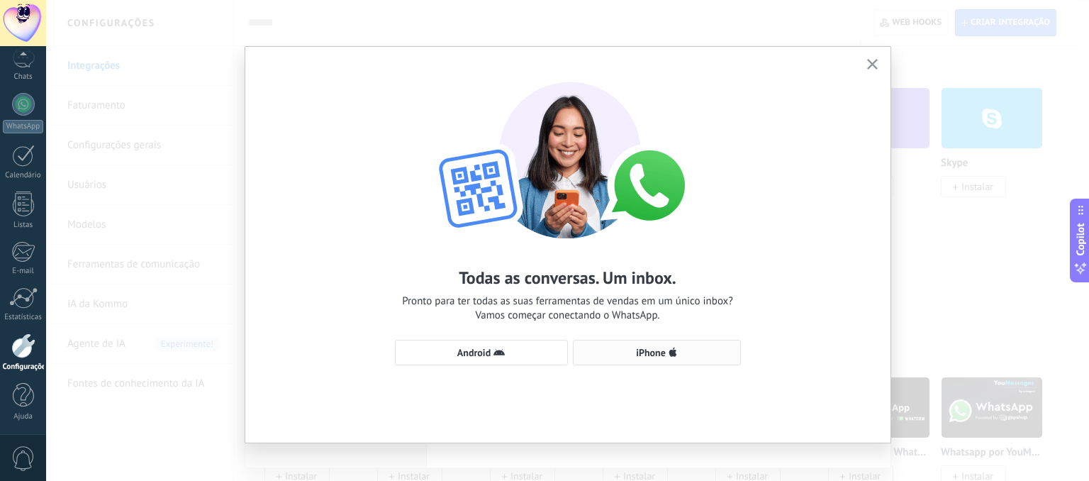
click at [640, 347] on span "iPhone" at bounding box center [651, 352] width 30 height 10
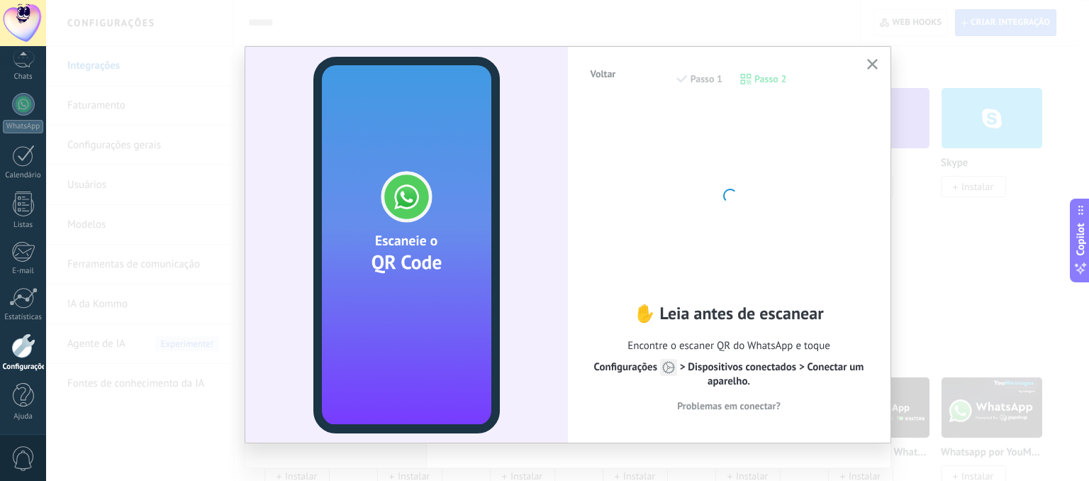
click at [759, 278] on div at bounding box center [729, 194] width 170 height 170
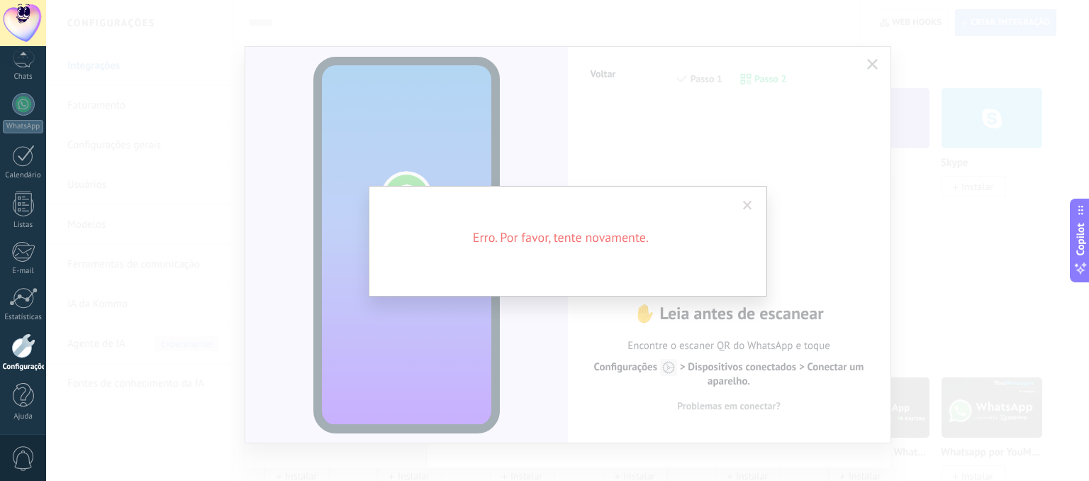
click at [747, 208] on span at bounding box center [747, 206] width 9 height 10
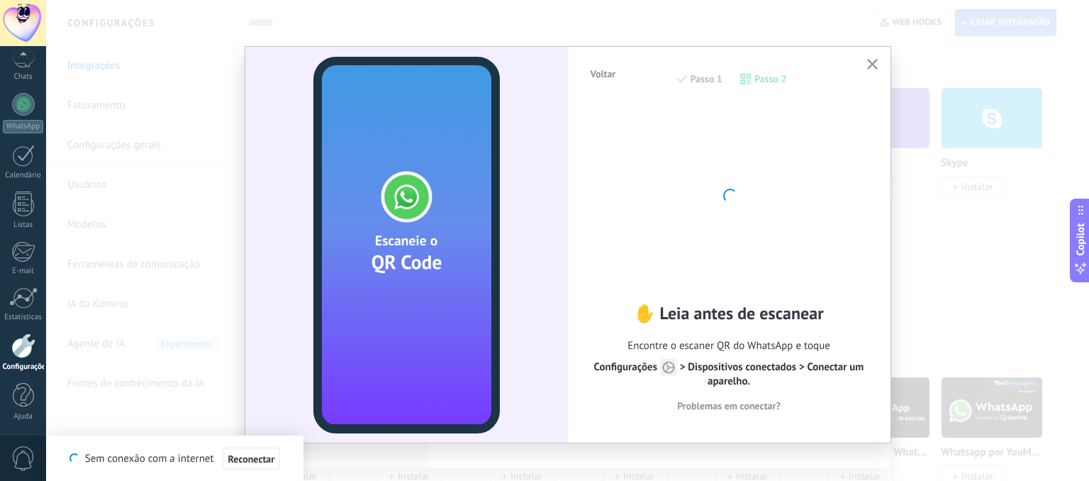
click at [906, 167] on div "Voltar Passo 1 Passo 2 ✋ Leia antes de escanear Encontre o escaner QR do WhatsA…" at bounding box center [567, 240] width 1043 height 481
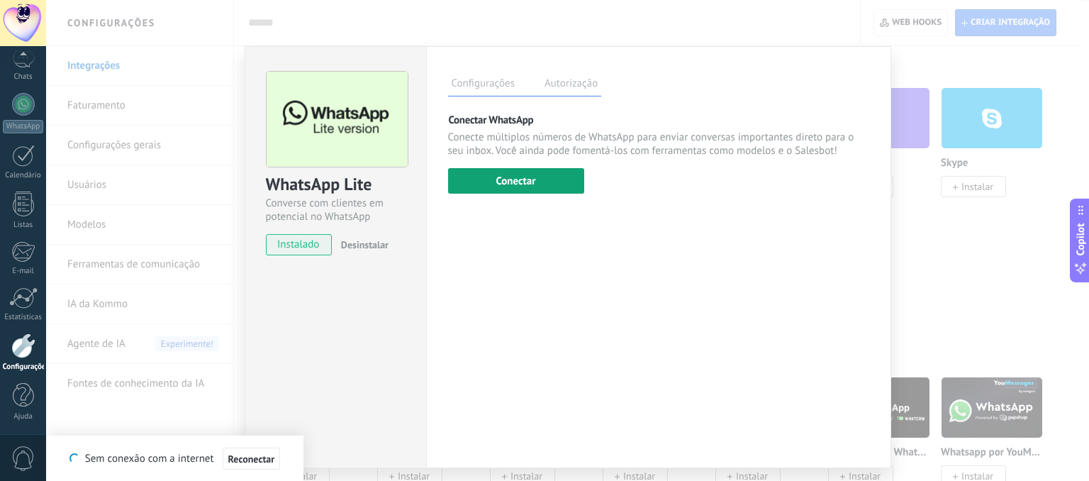
click at [534, 177] on button "Conectar" at bounding box center [516, 181] width 136 height 26
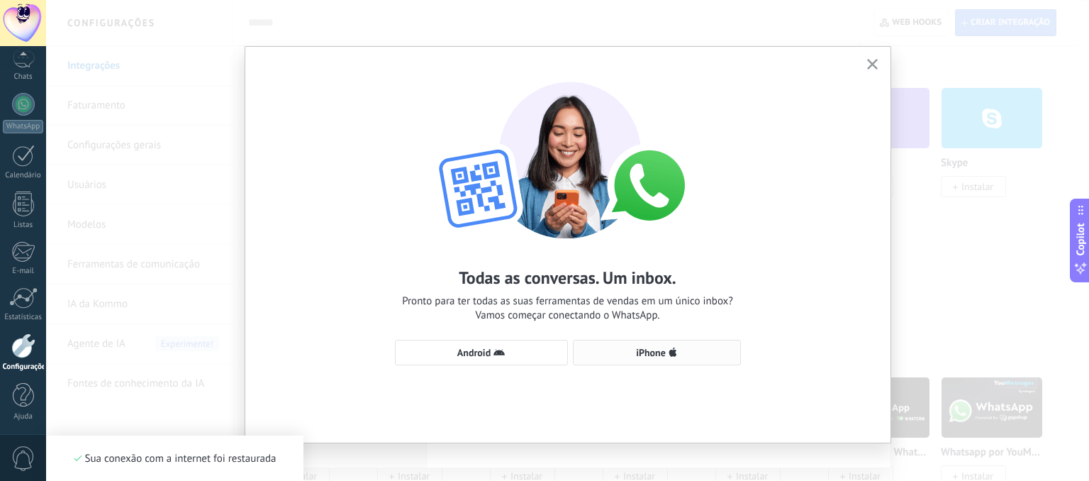
click at [651, 344] on button "iPhone" at bounding box center [657, 353] width 168 height 26
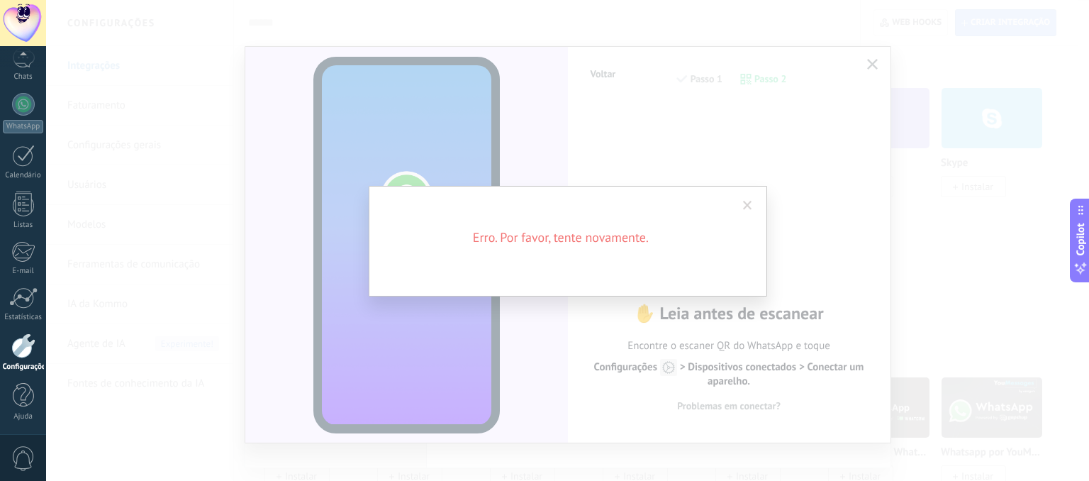
click at [752, 202] on span at bounding box center [747, 206] width 23 height 24
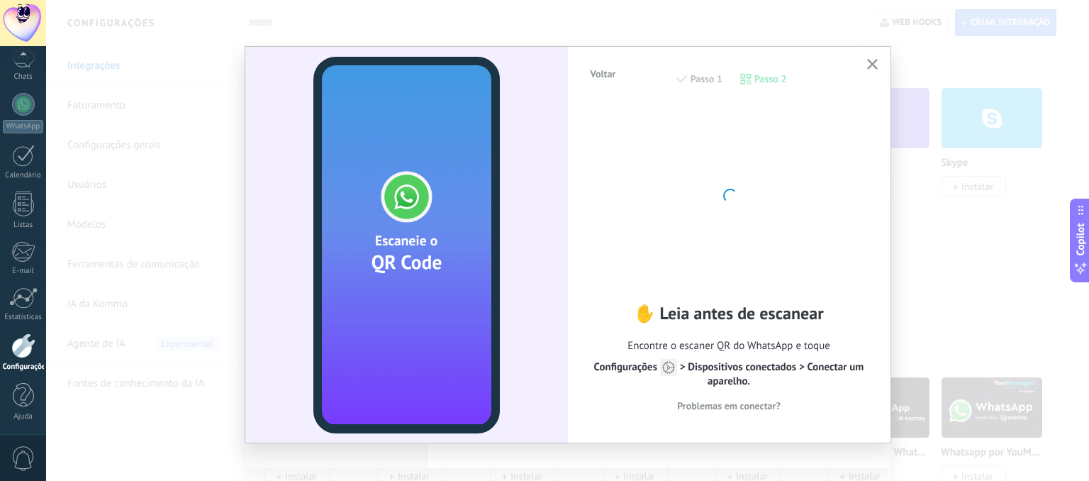
click at [868, 65] on use "button" at bounding box center [872, 64] width 11 height 11
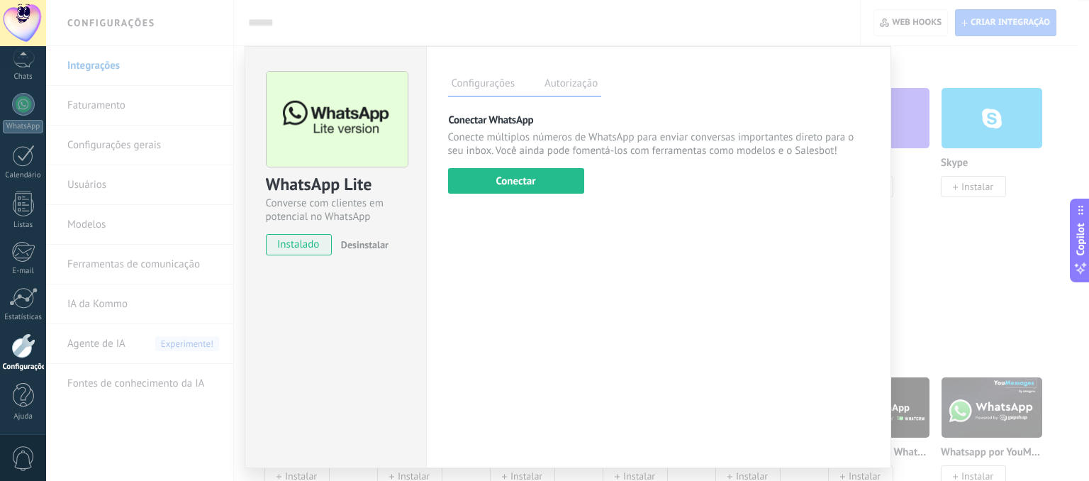
click at [964, 277] on div "WhatsApp Lite Converse com clientes em potencial no WhatsApp instalado Desinsta…" at bounding box center [567, 240] width 1043 height 481
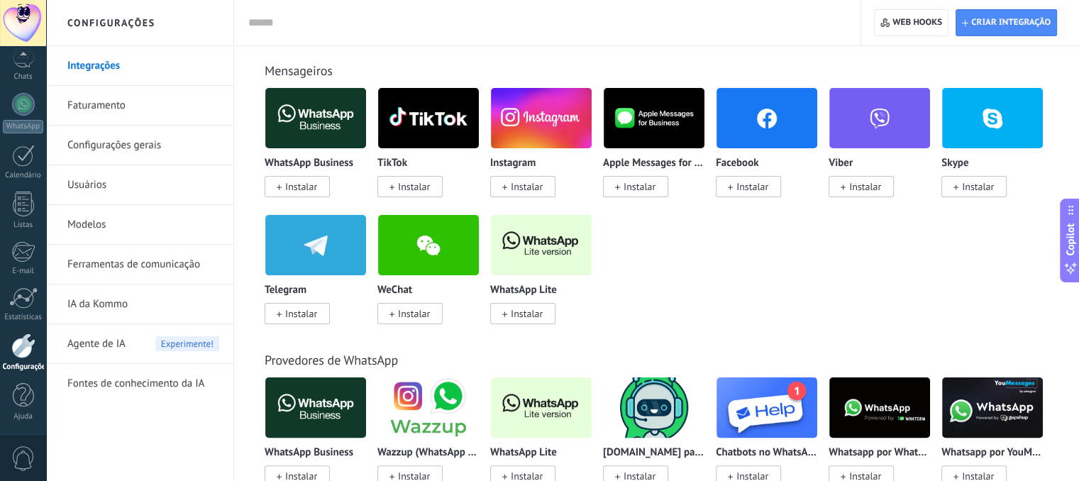
click at [522, 262] on img at bounding box center [541, 245] width 101 height 69
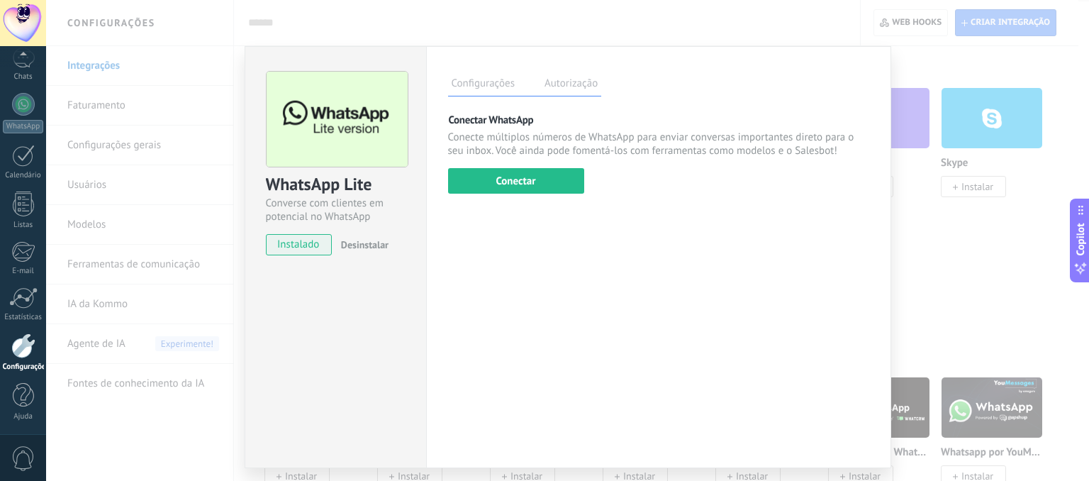
click at [540, 194] on div "Configurações Autorização Esta aba registra os usuários que permitiram acesso à…" at bounding box center [658, 257] width 465 height 422
click at [543, 185] on button "Conectar" at bounding box center [516, 181] width 136 height 26
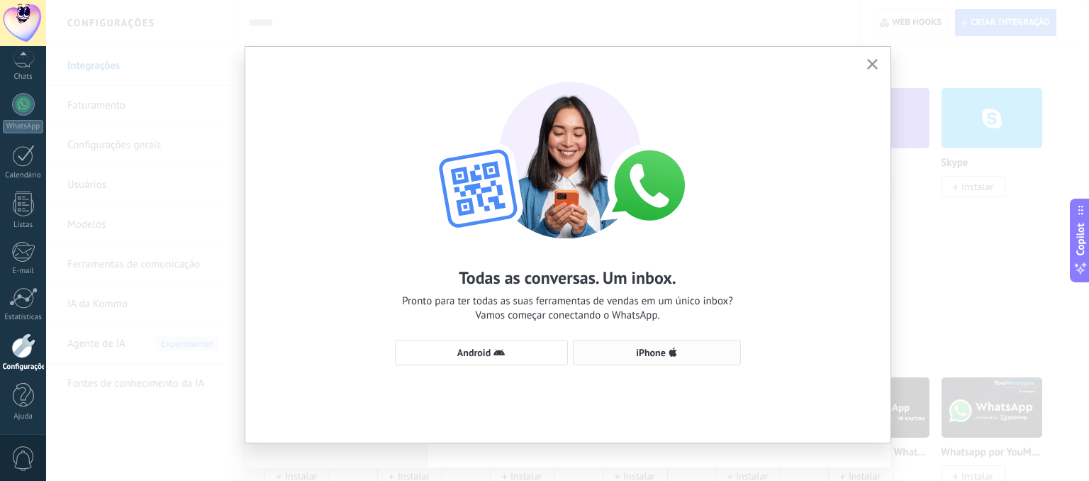
click at [599, 343] on button "iPhone" at bounding box center [657, 353] width 168 height 26
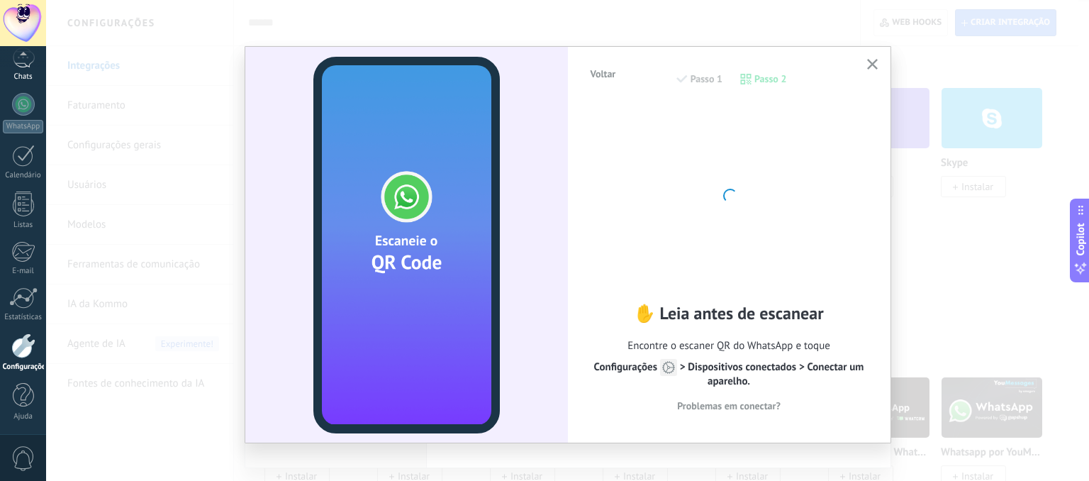
click at [25, 69] on link "Chats" at bounding box center [23, 65] width 46 height 34
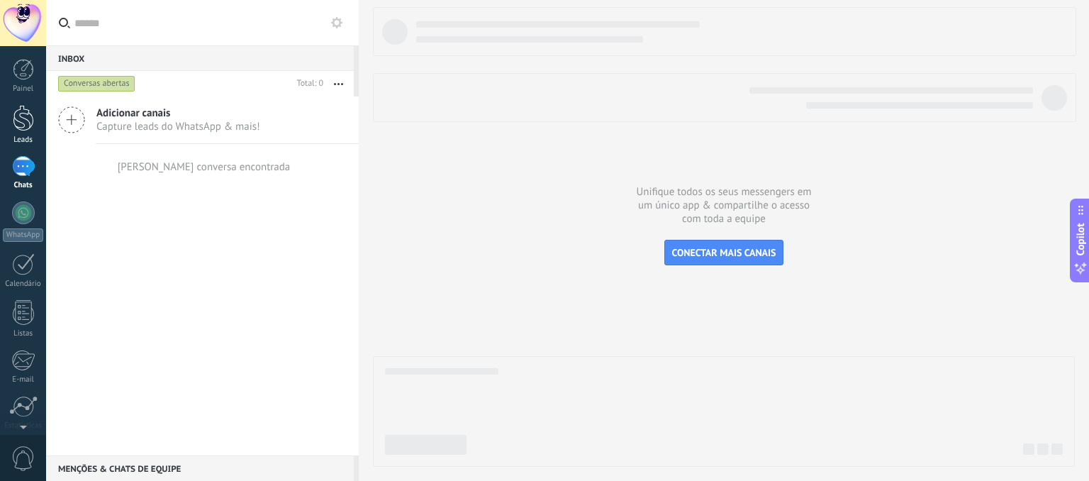
click at [23, 117] on div at bounding box center [23, 118] width 21 height 26
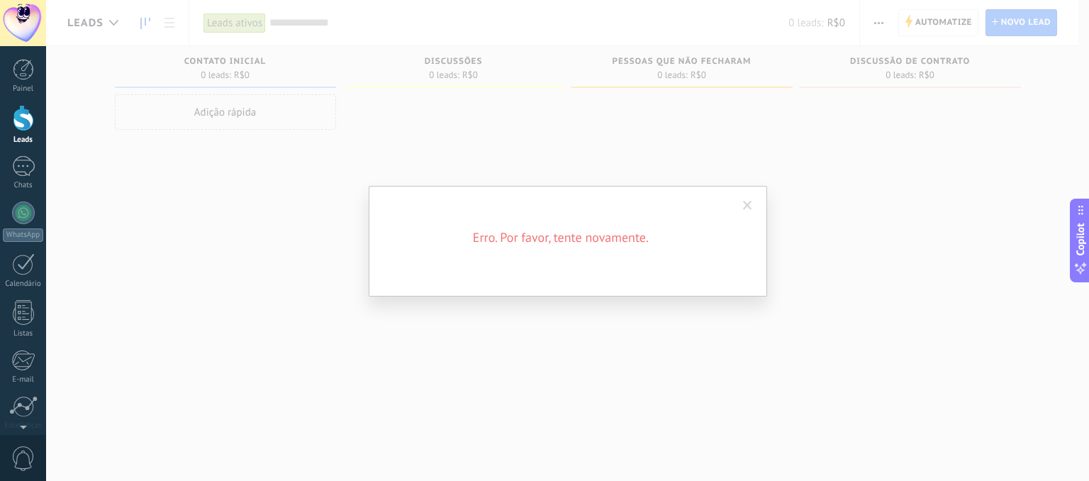
drag, startPoint x: 113, startPoint y: 23, endPoint x: 743, endPoint y: 201, distance: 654.2
click at [743, 201] on div "Erro. Por favor, tente novamente." at bounding box center [567, 240] width 1043 height 481
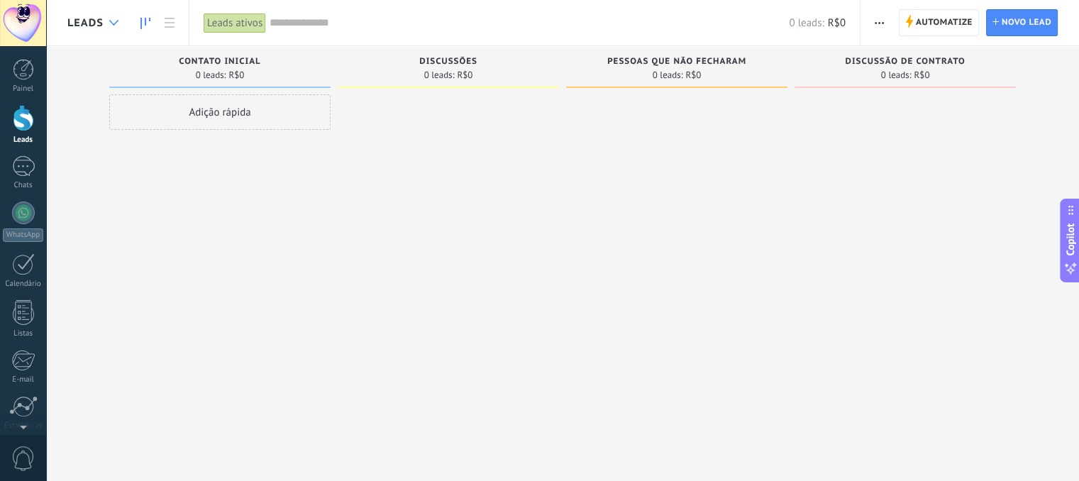
click at [112, 26] on div at bounding box center [113, 23] width 23 height 28
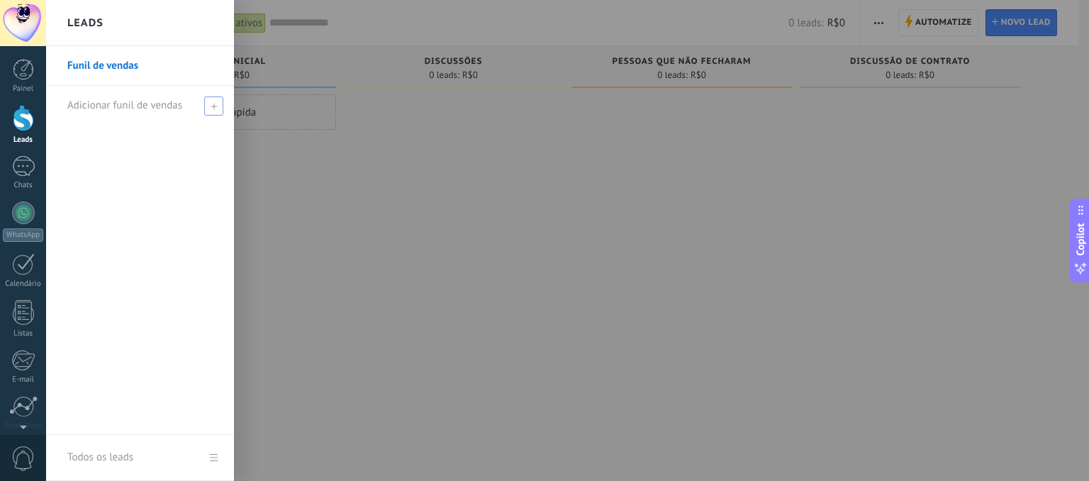
click at [124, 106] on span "Adicionar funil de vendas" at bounding box center [124, 105] width 115 height 13
type input "**********"
click at [214, 107] on span at bounding box center [215, 106] width 13 height 10
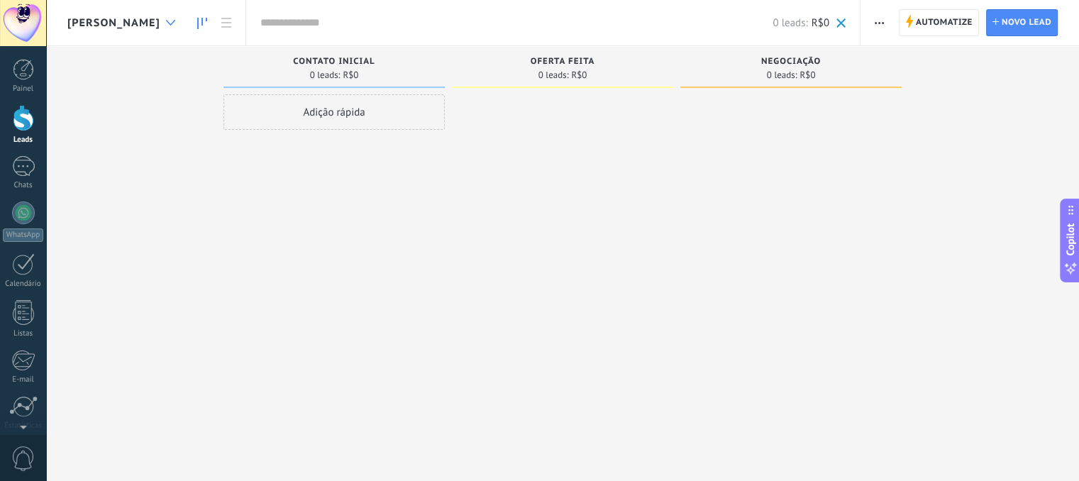
click at [159, 34] on div at bounding box center [170, 23] width 23 height 28
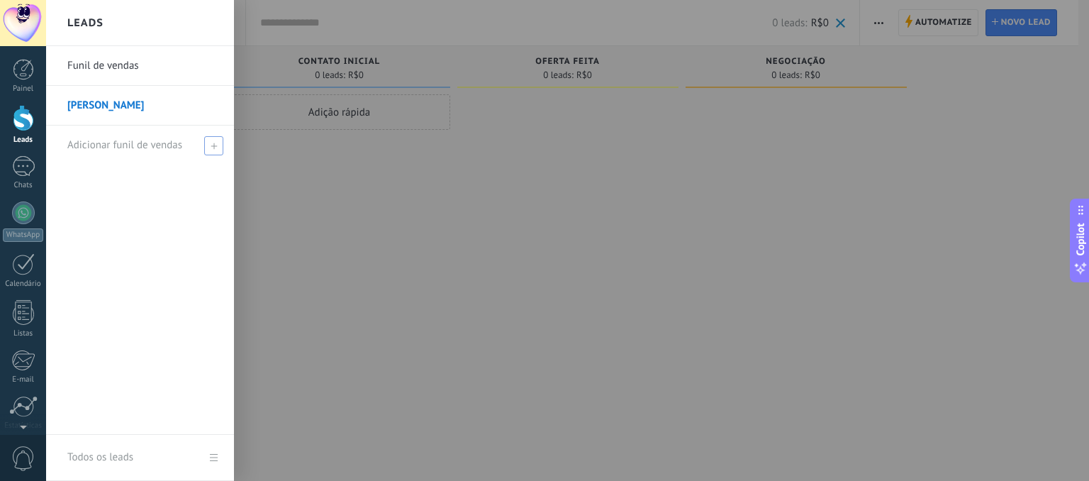
click at [173, 141] on span "Adicionar funil de vendas" at bounding box center [124, 144] width 115 height 13
type input "**********"
click at [218, 146] on span at bounding box center [215, 145] width 13 height 10
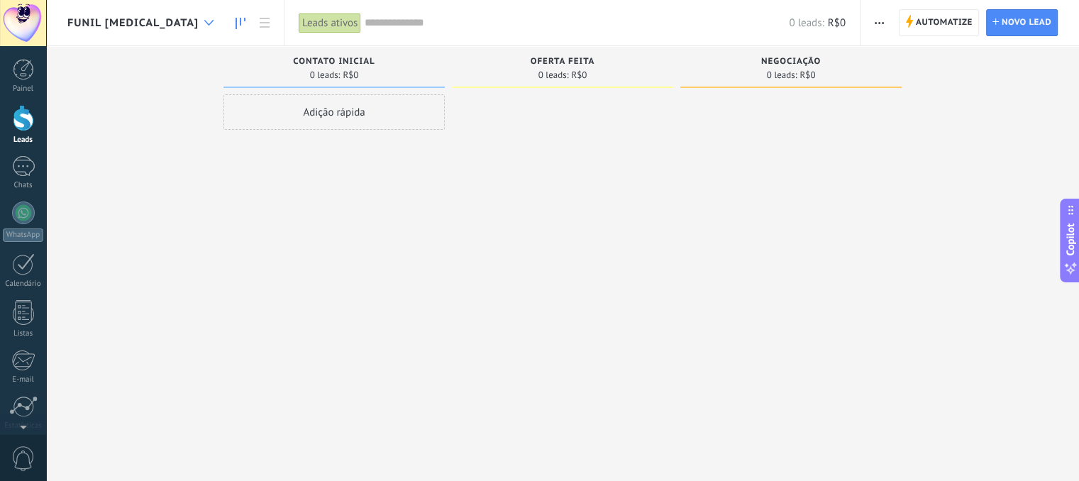
click at [204, 25] on icon at bounding box center [208, 23] width 9 height 6
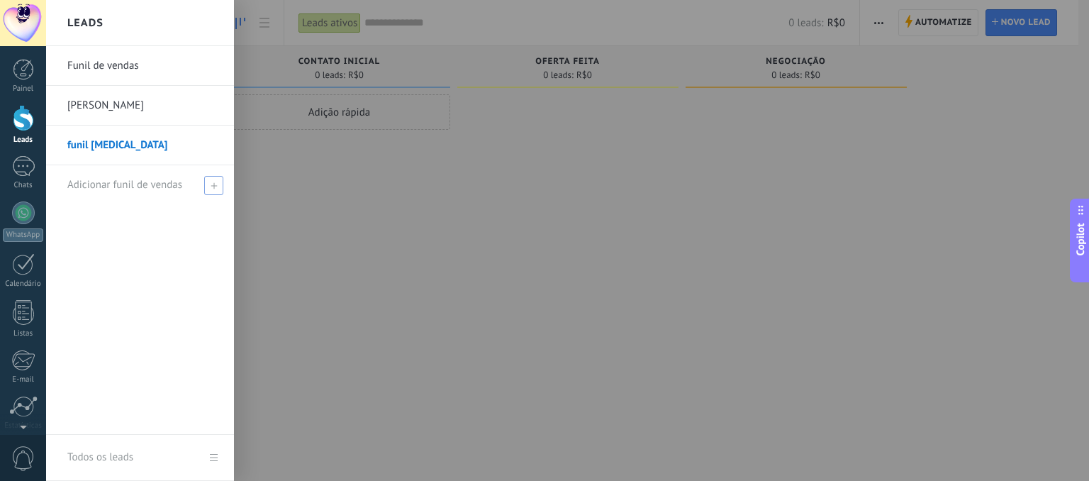
click at [215, 180] on span at bounding box center [213, 185] width 19 height 19
type input "***"
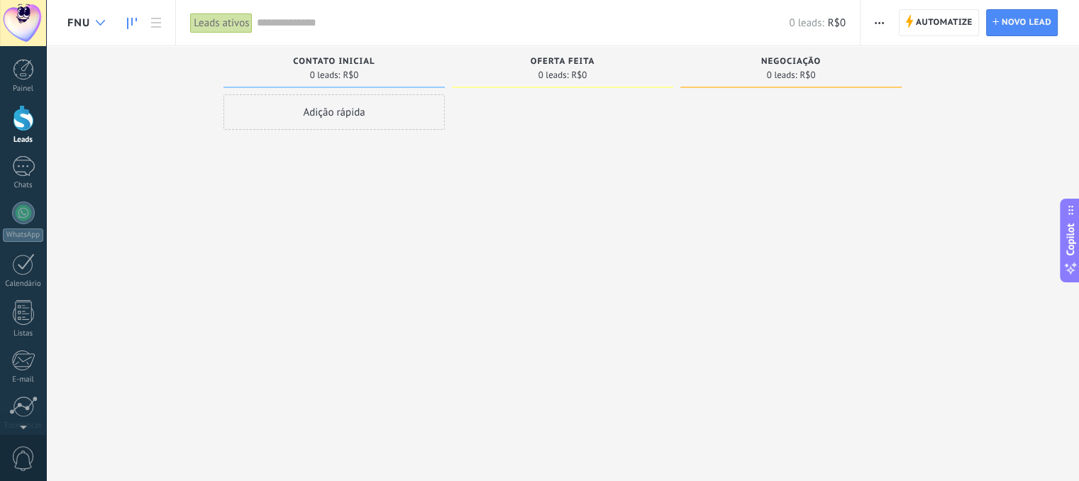
click at [93, 28] on div at bounding box center [100, 23] width 23 height 28
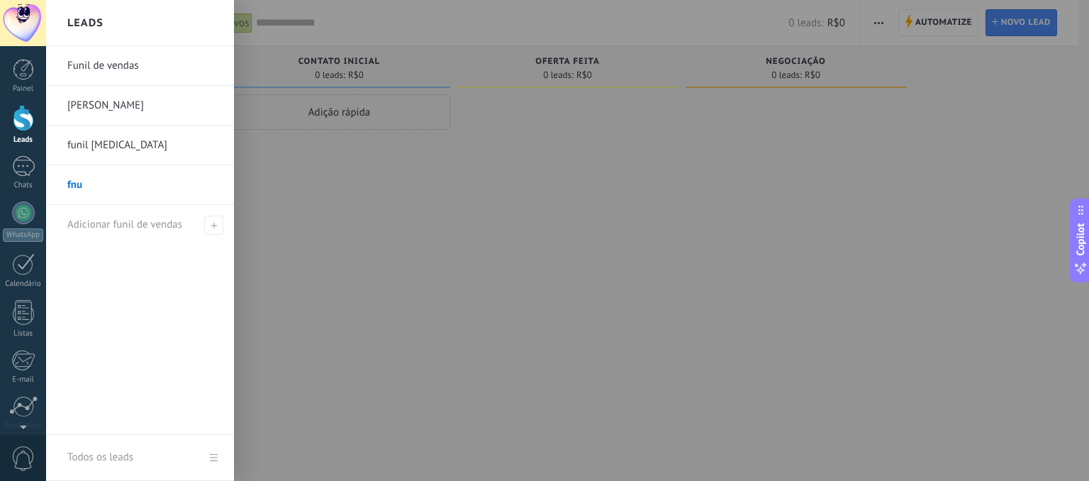
click at [99, 183] on link "fnu" at bounding box center [143, 185] width 152 height 40
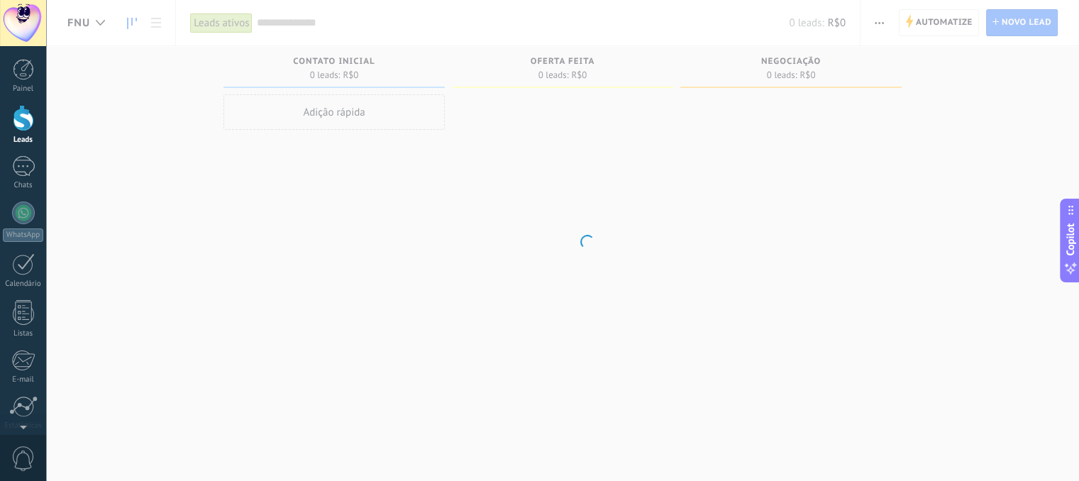
click at [99, 183] on body ".abecls-1,.abecls-2{fill-rule:evenodd}.abecls-2{fill:#fff} .abhcls-1{fill:none}…" at bounding box center [539, 240] width 1079 height 481
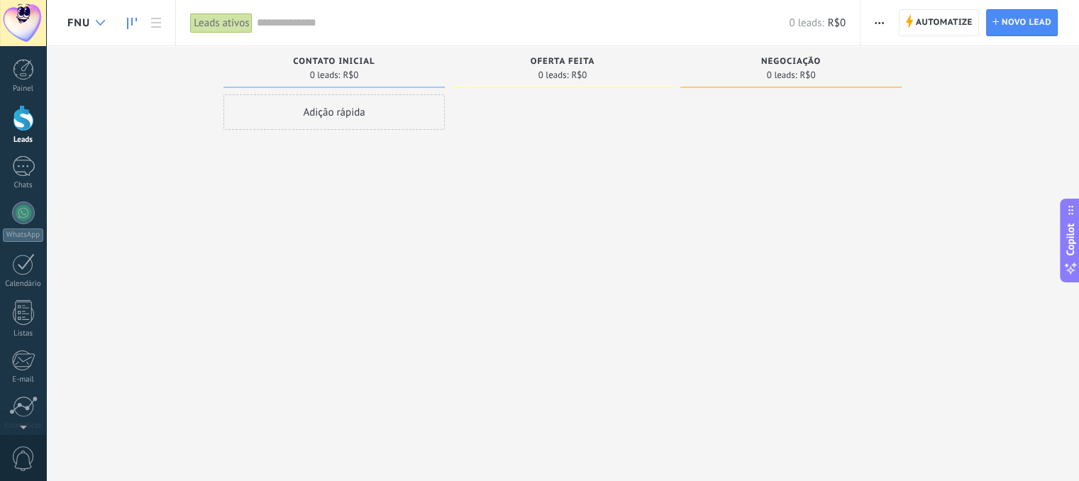
click at [89, 15] on div at bounding box center [100, 23] width 23 height 28
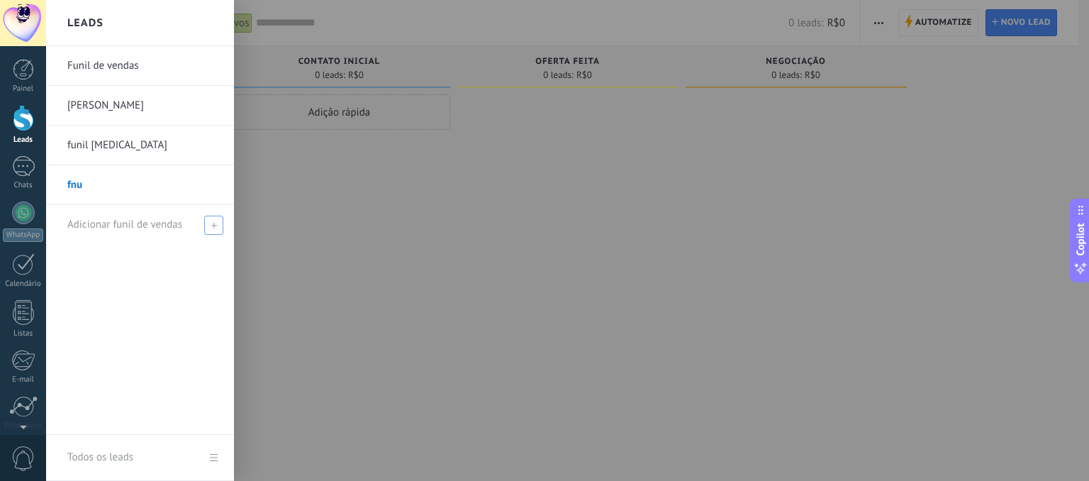
click at [210, 217] on span at bounding box center [213, 225] width 19 height 19
type input "**********"
click at [221, 225] on span at bounding box center [215, 225] width 13 height 10
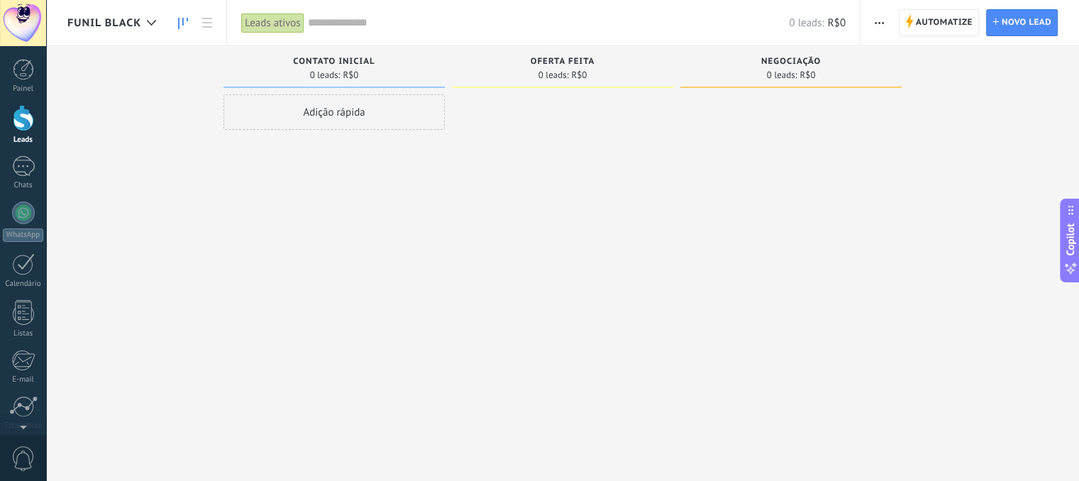
click at [314, 111] on div "Adição rápida" at bounding box center [333, 111] width 221 height 35
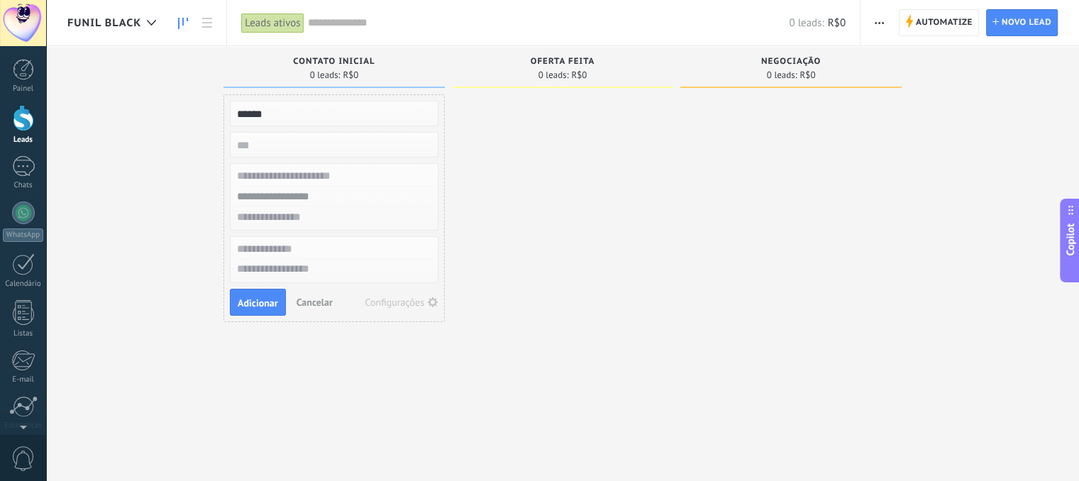
type input "*****"
type input "***"
type input "******"
click at [311, 192] on input "text" at bounding box center [332, 197] width 207 height 21
type input "**********"
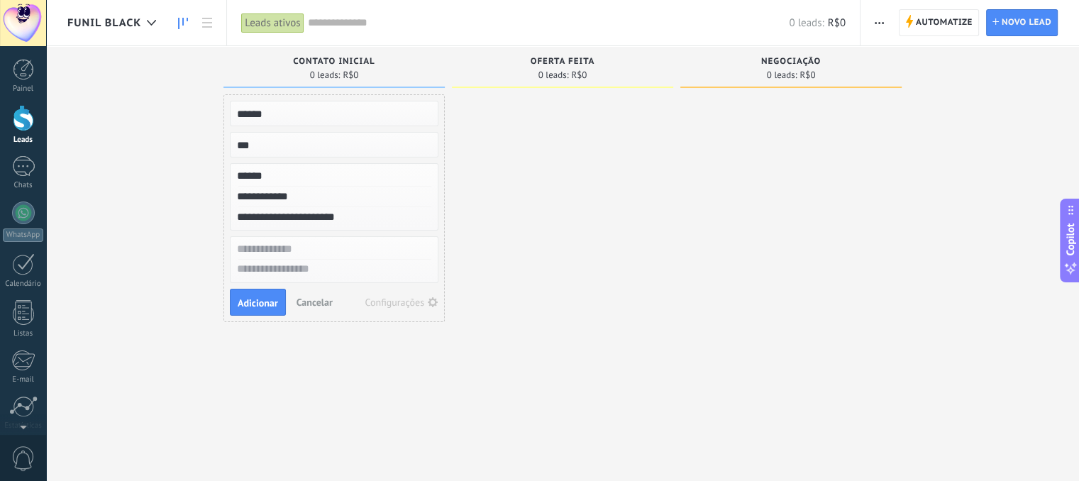
type input "**********"
type textarea "*****"
type textarea "*******"
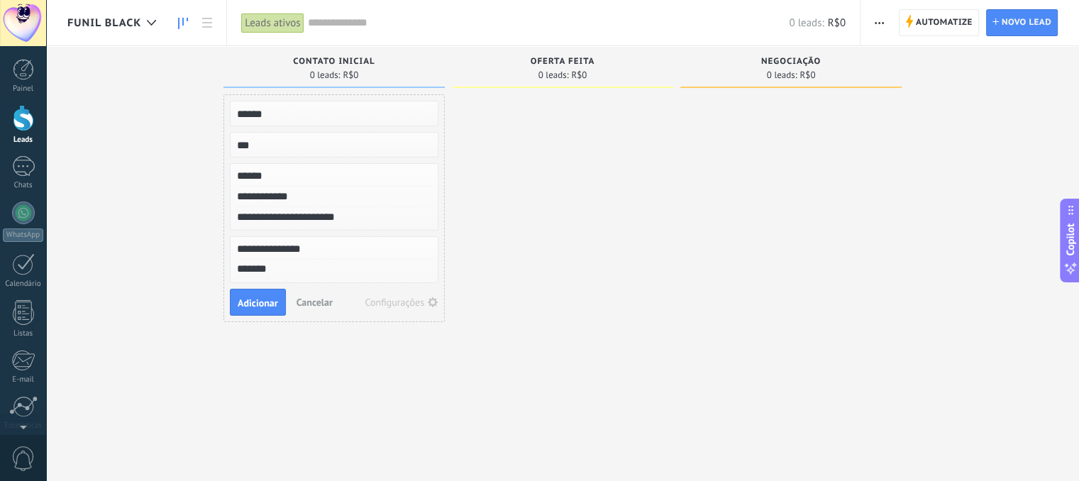
type textarea "*******"
type textarea "********"
type textarea "*********"
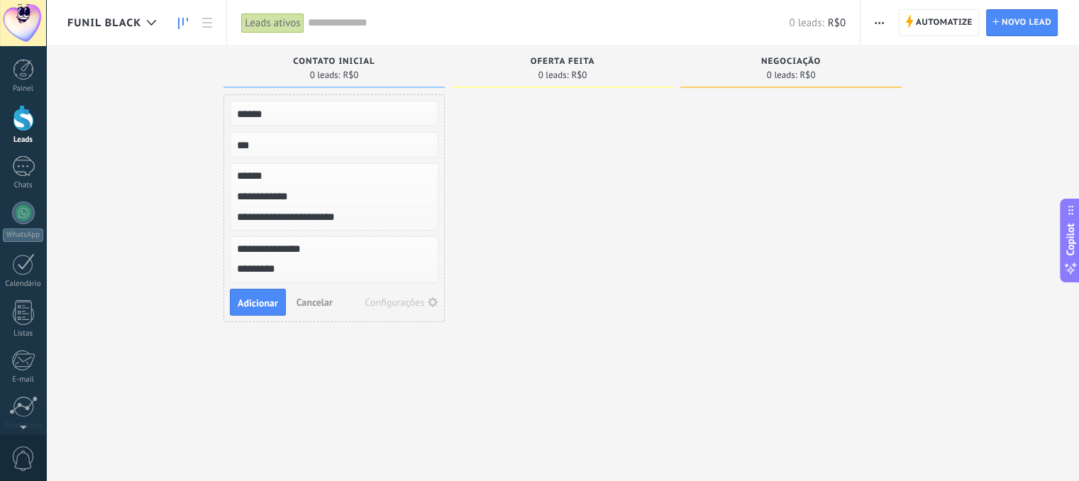
type textarea "**********"
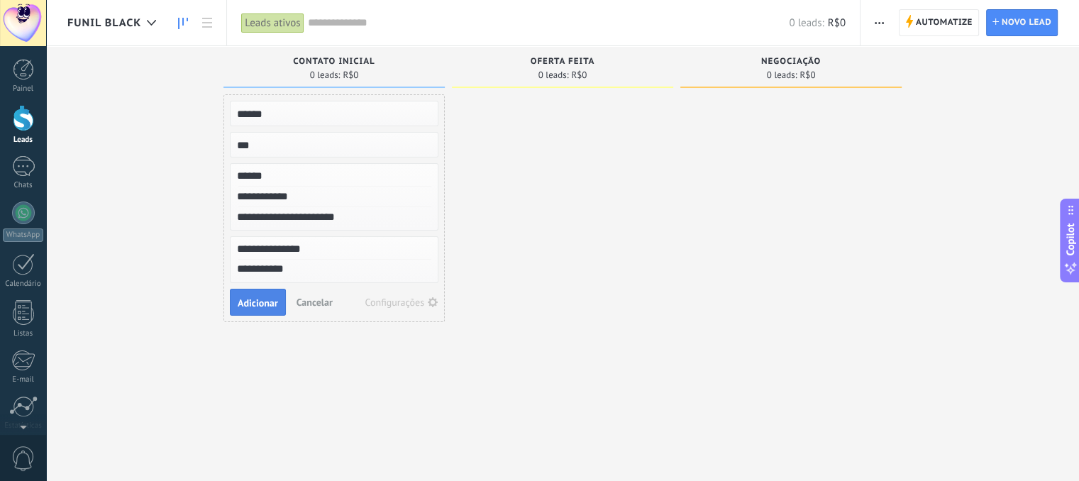
type textarea "**********"
click at [245, 298] on span "Adicionar" at bounding box center [258, 303] width 40 height 10
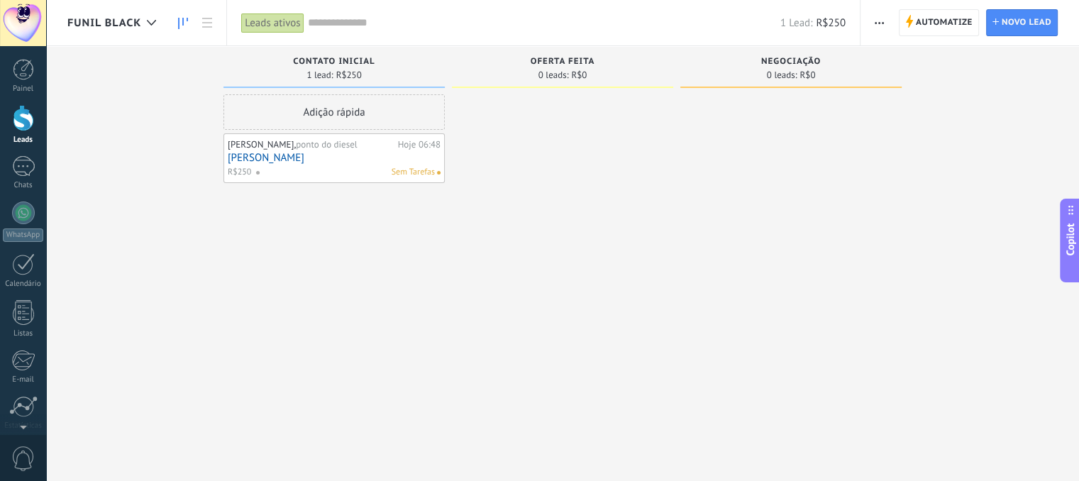
click at [264, 157] on link "[PERSON_NAME]" at bounding box center [334, 158] width 213 height 12
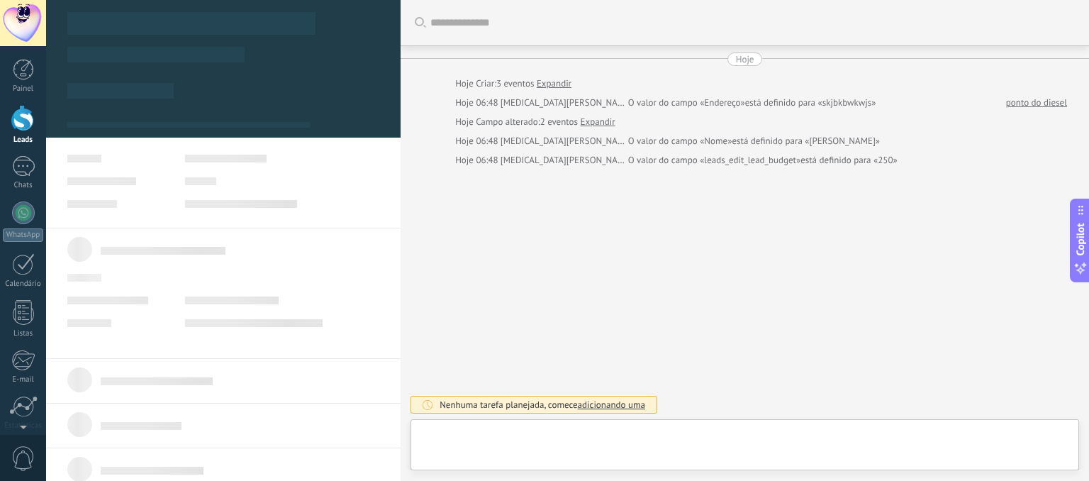
scroll to position [14, 0]
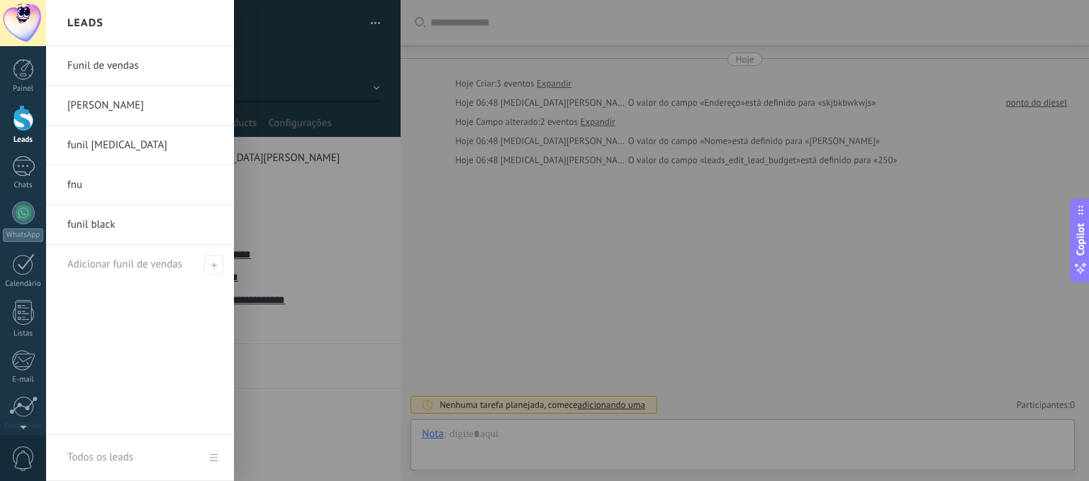
click at [28, 129] on div at bounding box center [23, 118] width 21 height 26
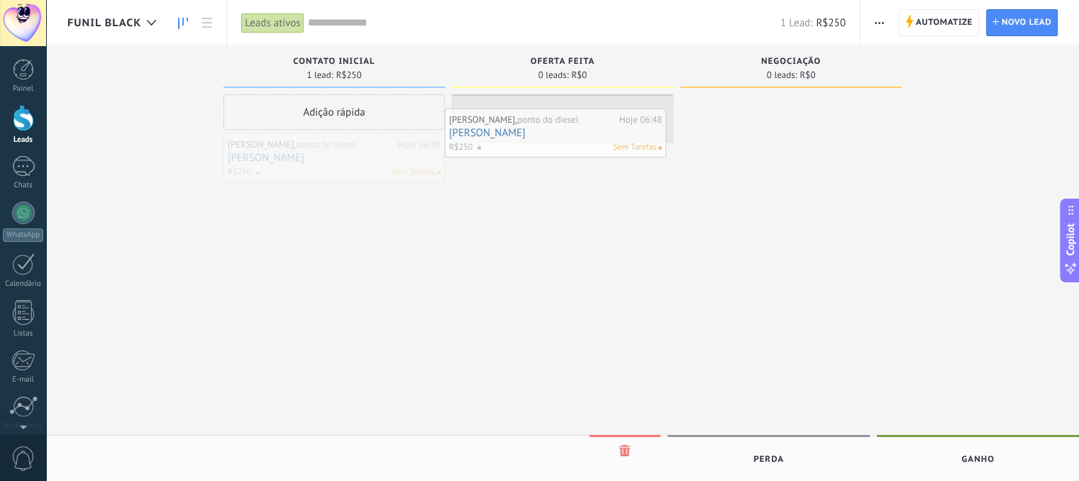
drag, startPoint x: 278, startPoint y: 165, endPoint x: 499, endPoint y: 140, distance: 222.6
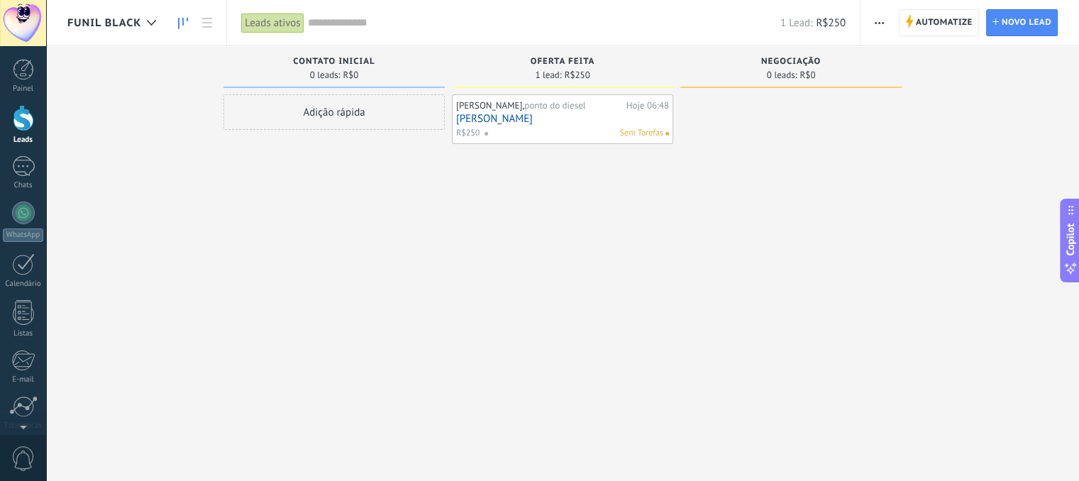
click at [528, 133] on div "Sem Tarefas" at bounding box center [573, 133] width 179 height 13
click at [467, 113] on link "[PERSON_NAME]" at bounding box center [562, 119] width 213 height 12
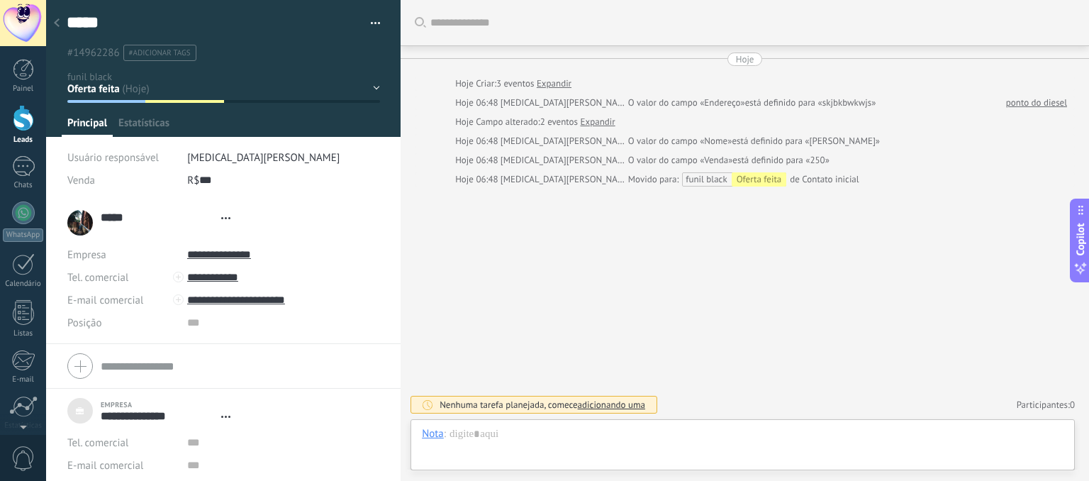
scroll to position [14, 0]
click at [428, 432] on div "Nota" at bounding box center [433, 433] width 22 height 13
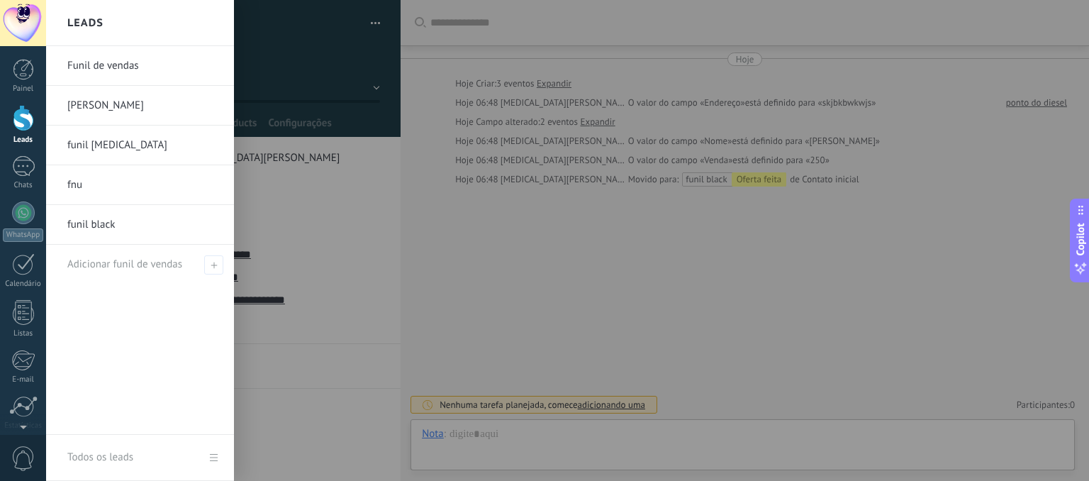
click at [13, 128] on div at bounding box center [23, 118] width 21 height 26
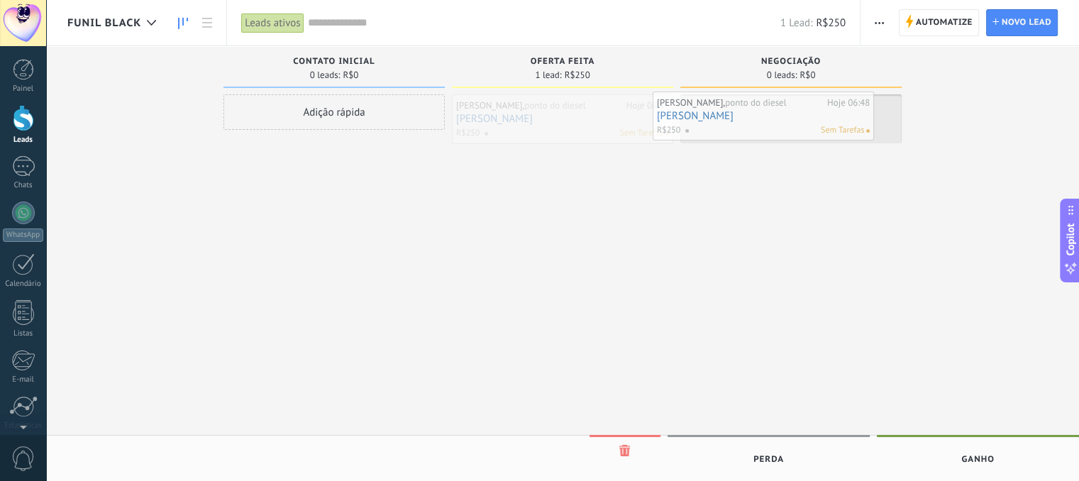
drag, startPoint x: 523, startPoint y: 131, endPoint x: 723, endPoint y: 128, distance: 200.7
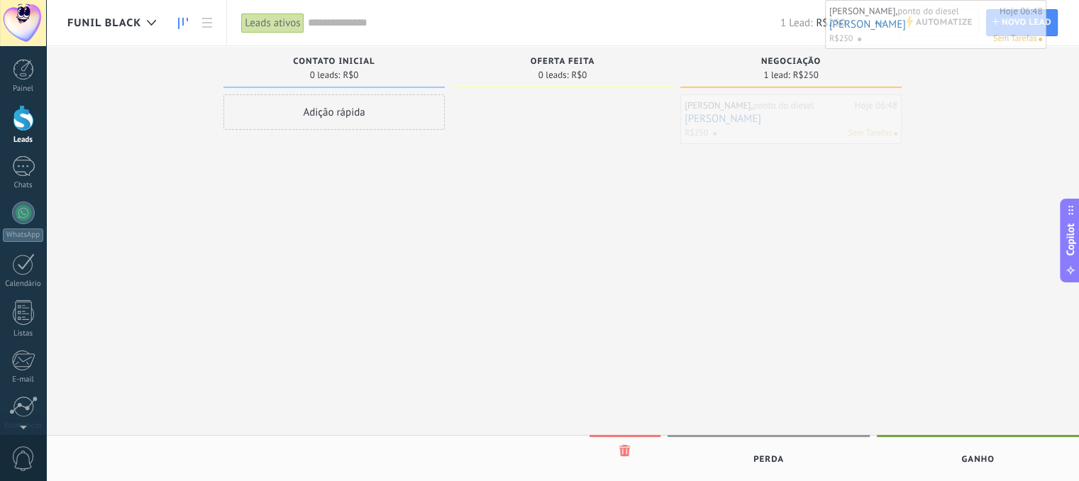
drag, startPoint x: 723, startPoint y: 128, endPoint x: 859, endPoint y: 40, distance: 161.7
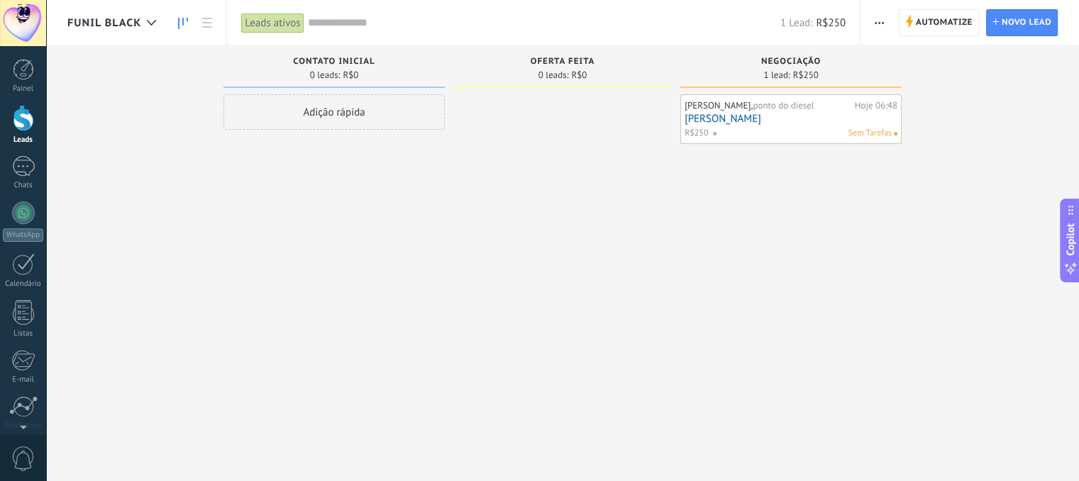
click at [880, 11] on span "button" at bounding box center [878, 22] width 9 height 27
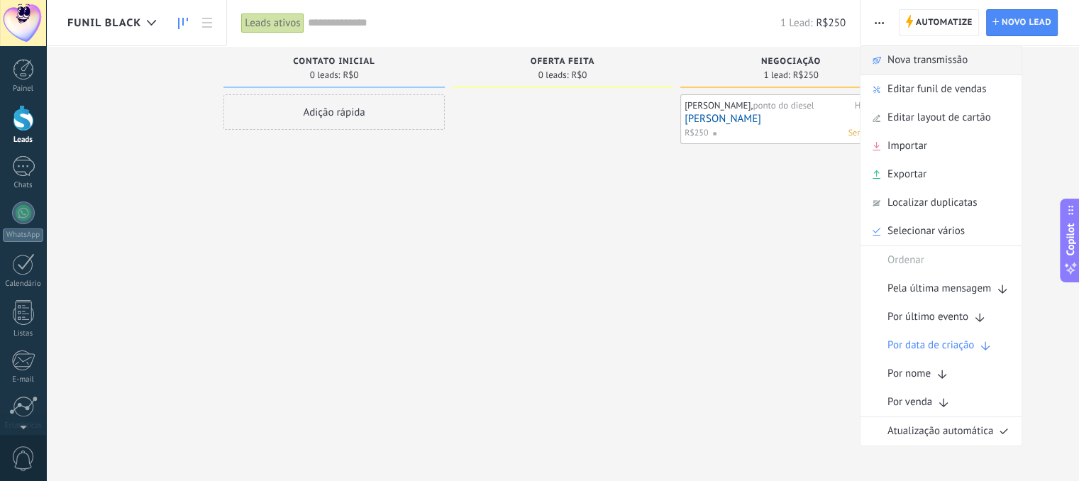
click at [928, 66] on span "Nova transmissão" at bounding box center [927, 60] width 80 height 28
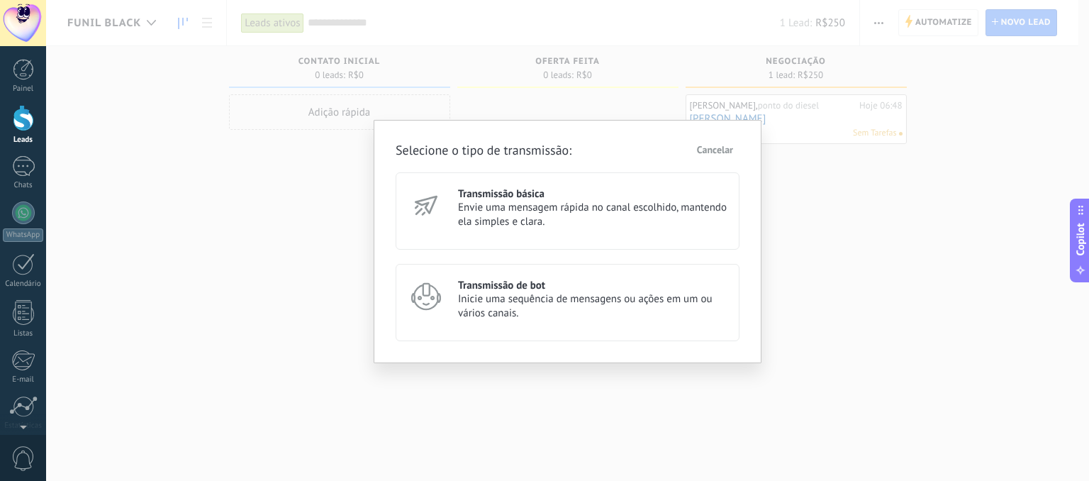
click at [583, 228] on div "Transmissão básica Envie uma mensagem rápida no canal escolhido, mantendo ela s…" at bounding box center [568, 210] width 344 height 77
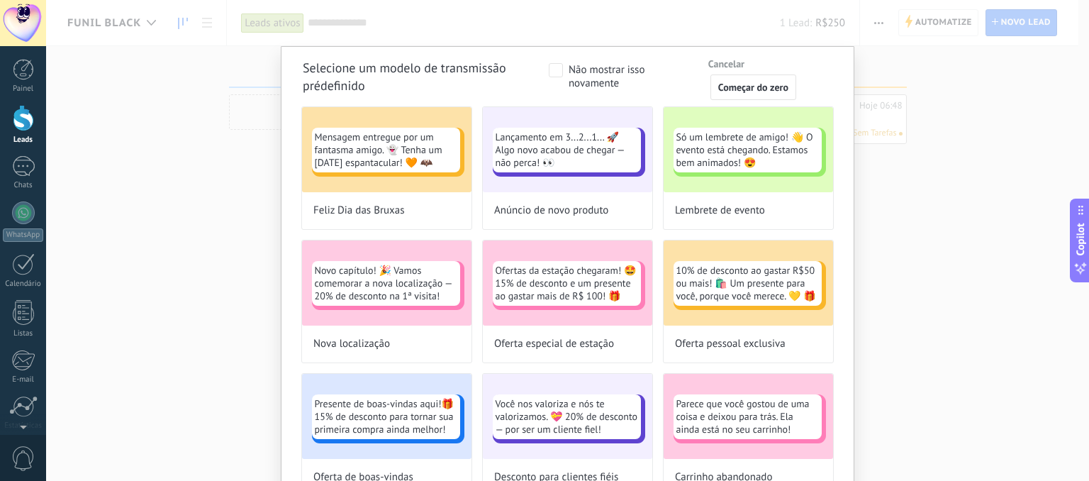
click at [946, 172] on div "Selecione um modelo de transmissão prédefinido Não mostrar isso novamente Cance…" at bounding box center [567, 240] width 1043 height 481
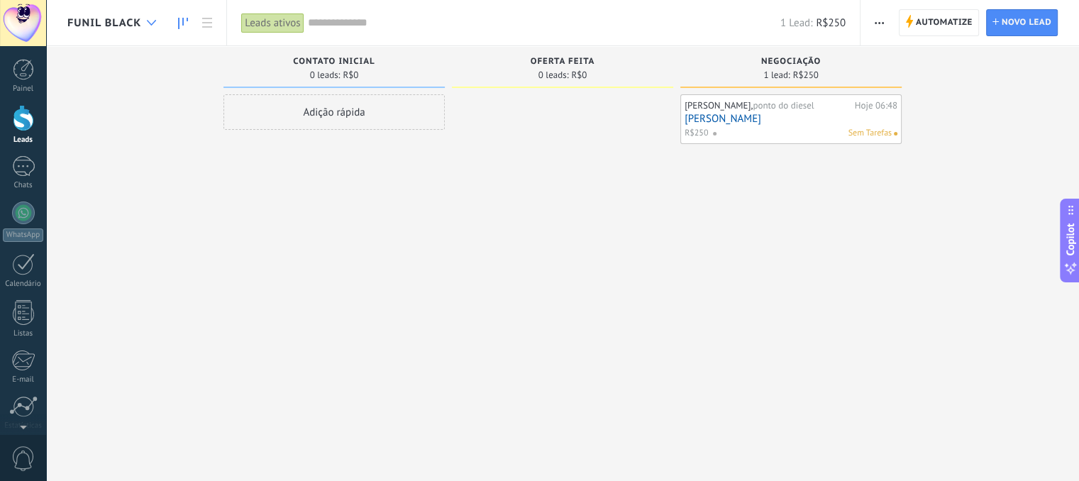
click at [145, 26] on div at bounding box center [151, 23] width 23 height 28
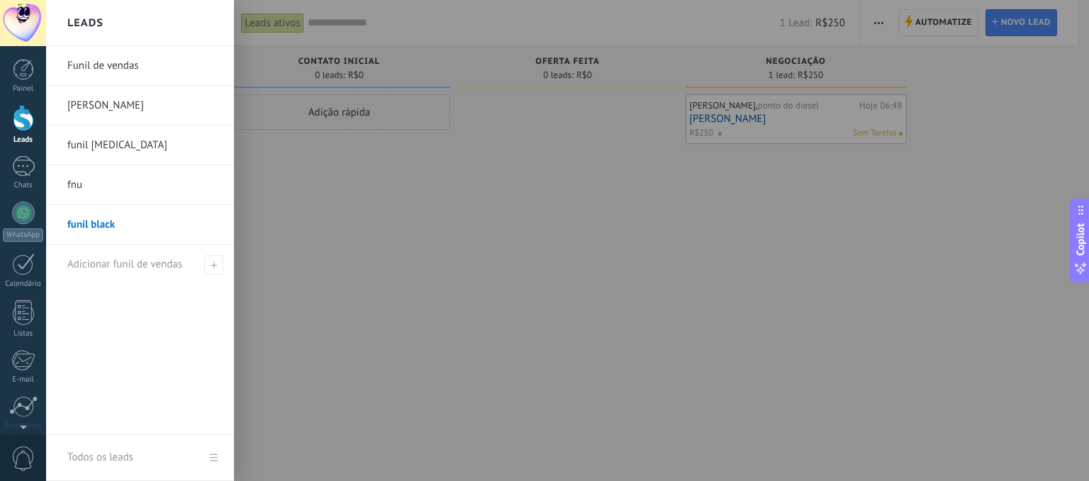
click at [471, 209] on div at bounding box center [590, 240] width 1089 height 481
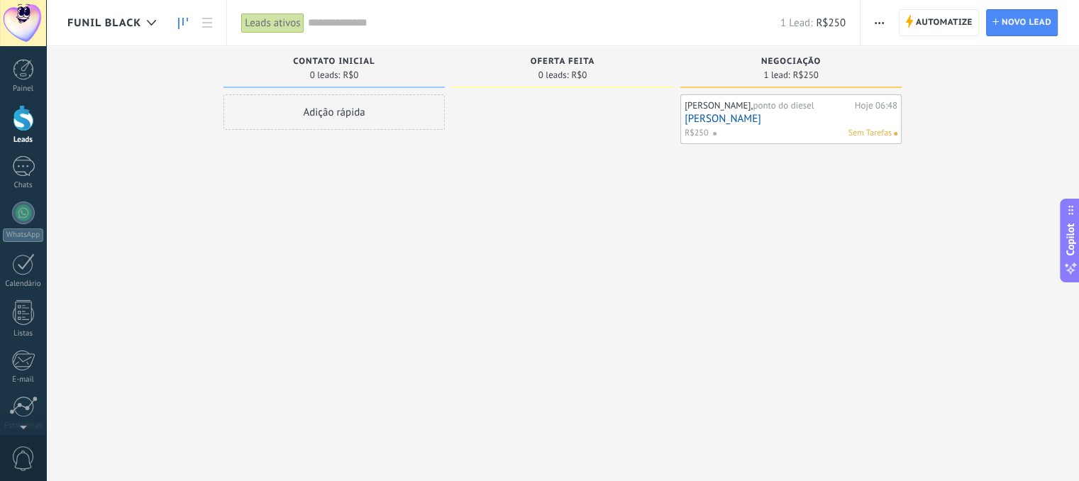
click at [700, 120] on link "[PERSON_NAME]" at bounding box center [790, 119] width 213 height 12
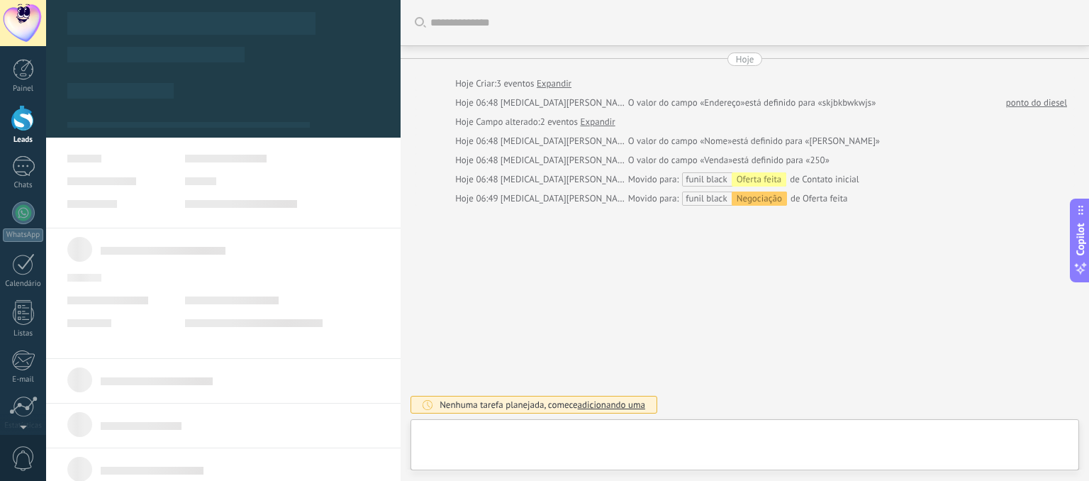
type textarea "**********"
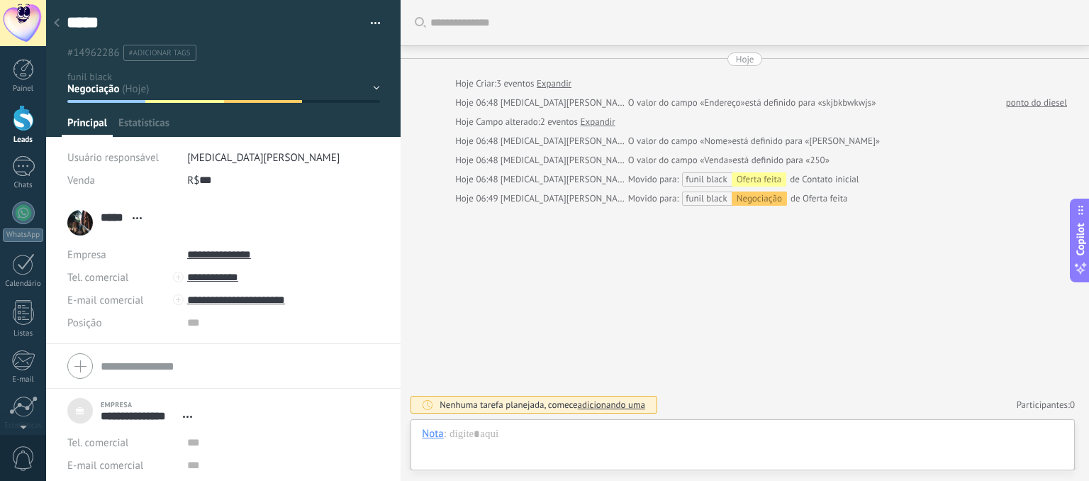
scroll to position [14, 0]
click at [0, 0] on div "Contato inicial Oferta feita Negociação Venda ganha Venda perdida" at bounding box center [0, 0] width 0 height 0
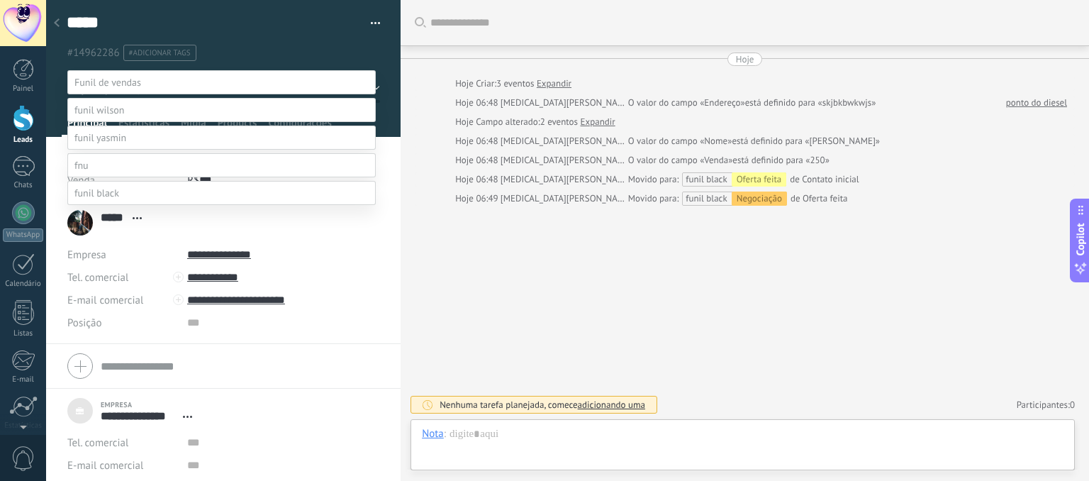
scroll to position [111, 0]
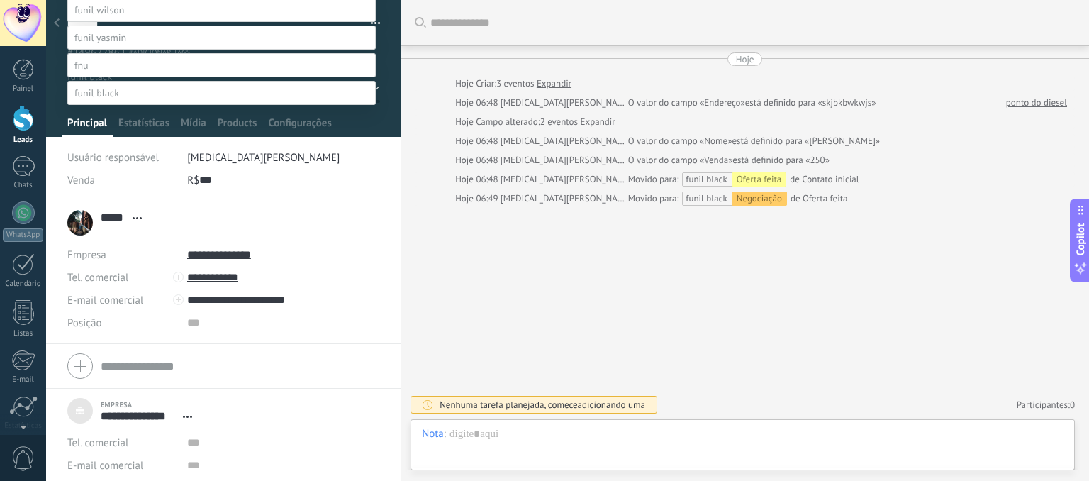
click at [140, 26] on label at bounding box center [221, 38] width 308 height 24
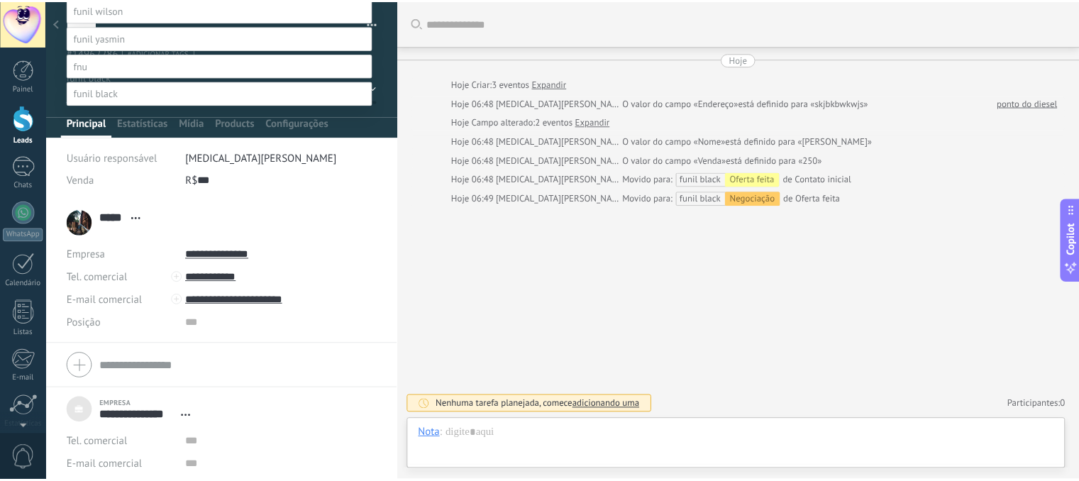
scroll to position [55, 0]
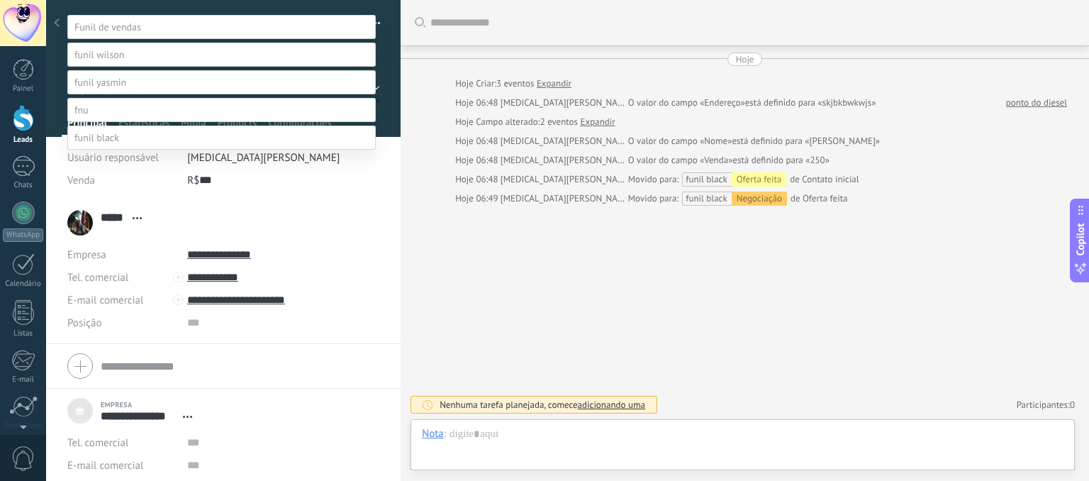
click at [0, 0] on label "Contato inicial" at bounding box center [0, 0] width 0 height 0
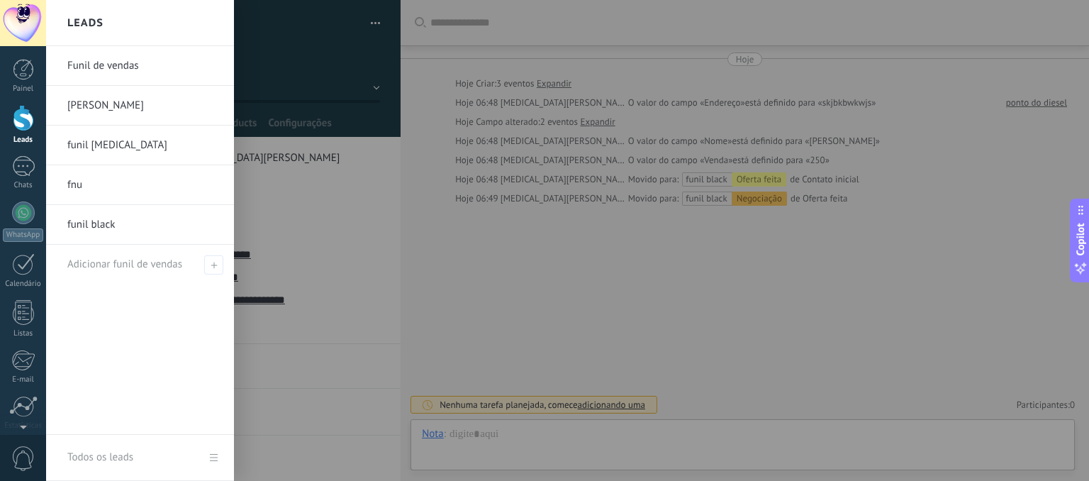
click at [15, 115] on div at bounding box center [23, 118] width 21 height 26
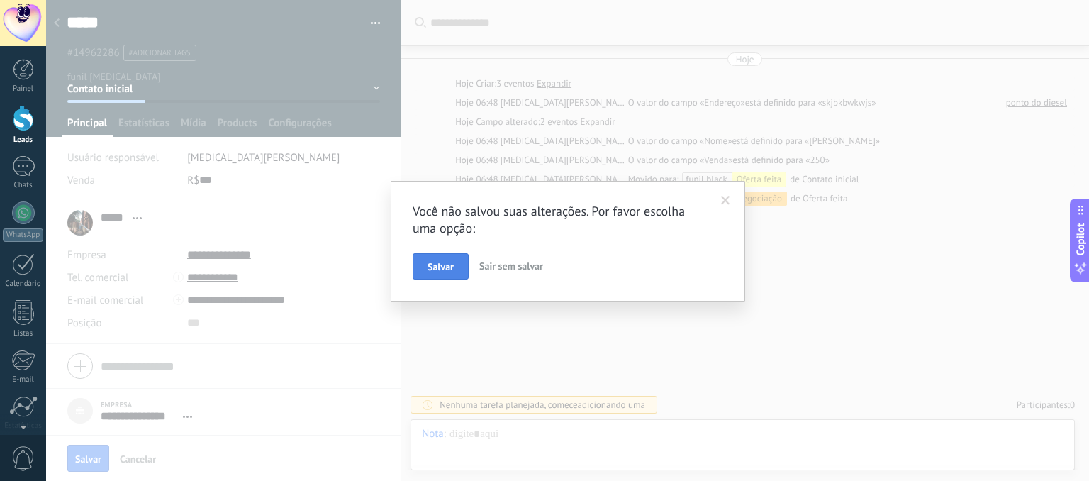
click at [417, 260] on button "Salvar" at bounding box center [441, 266] width 56 height 27
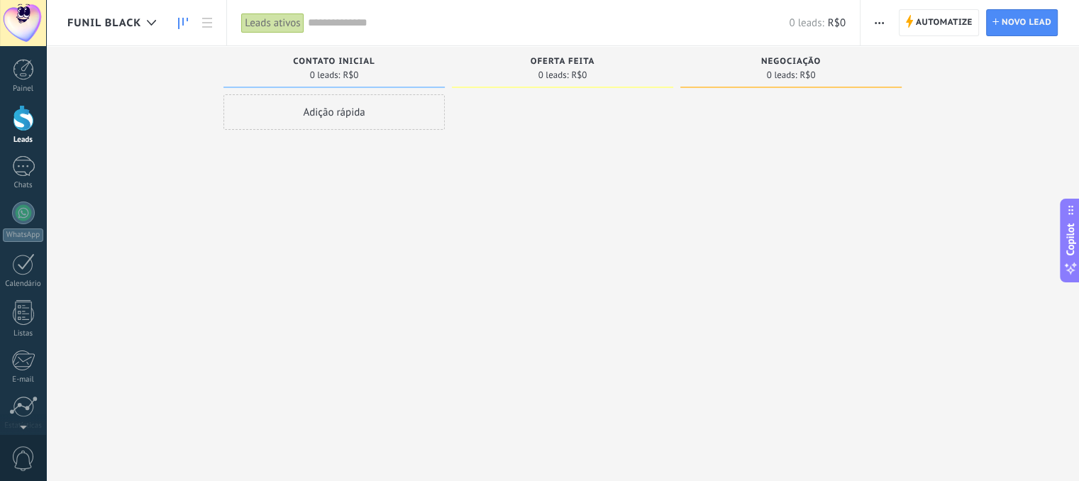
click at [133, 23] on span "funil black" at bounding box center [104, 22] width 74 height 13
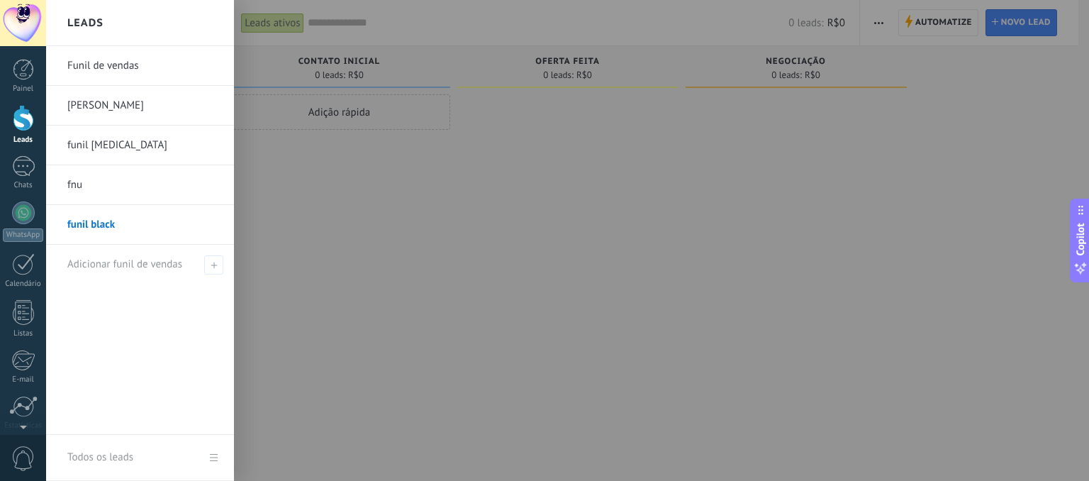
click at [106, 145] on link "funil [MEDICAL_DATA]" at bounding box center [143, 146] width 152 height 40
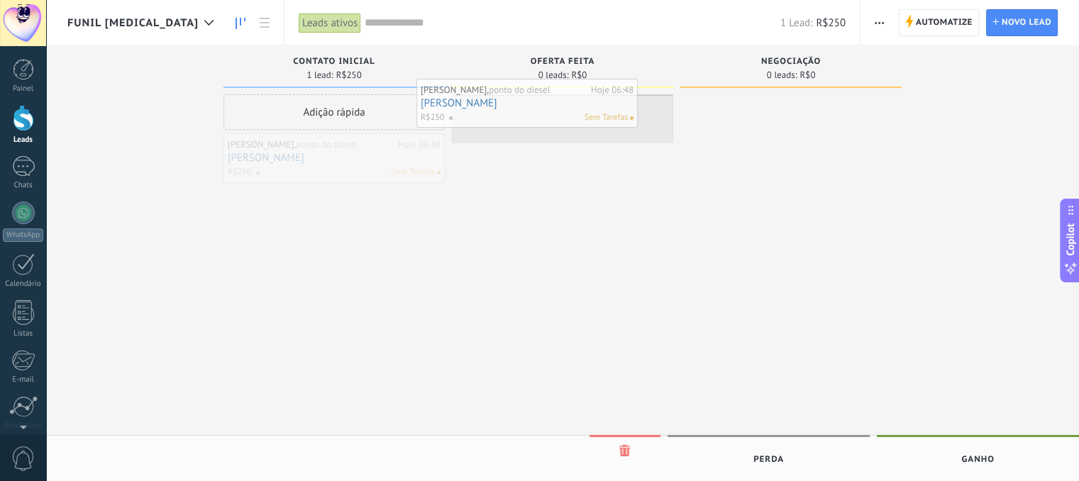
drag, startPoint x: 308, startPoint y: 165, endPoint x: 503, endPoint y: 108, distance: 203.1
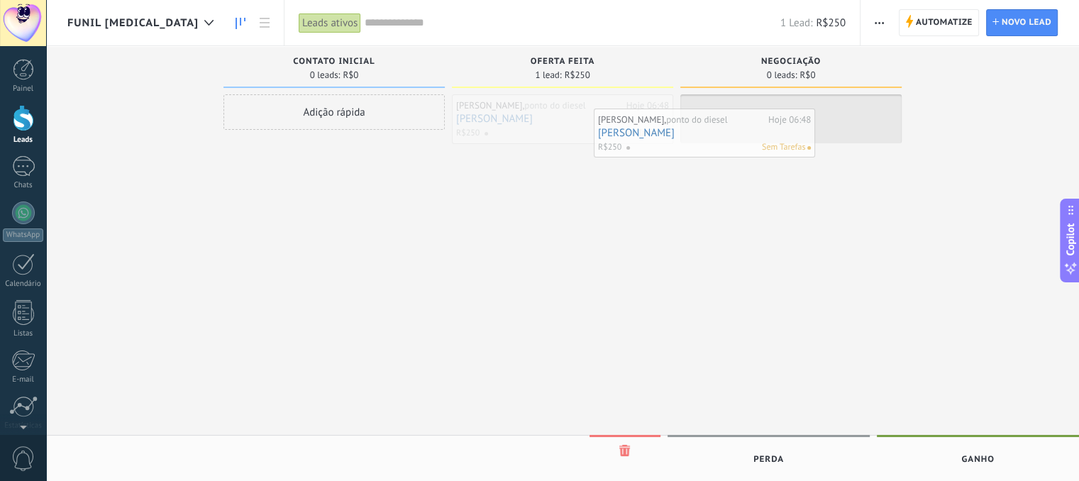
drag, startPoint x: 545, startPoint y: 123, endPoint x: 694, endPoint y: 143, distance: 150.2
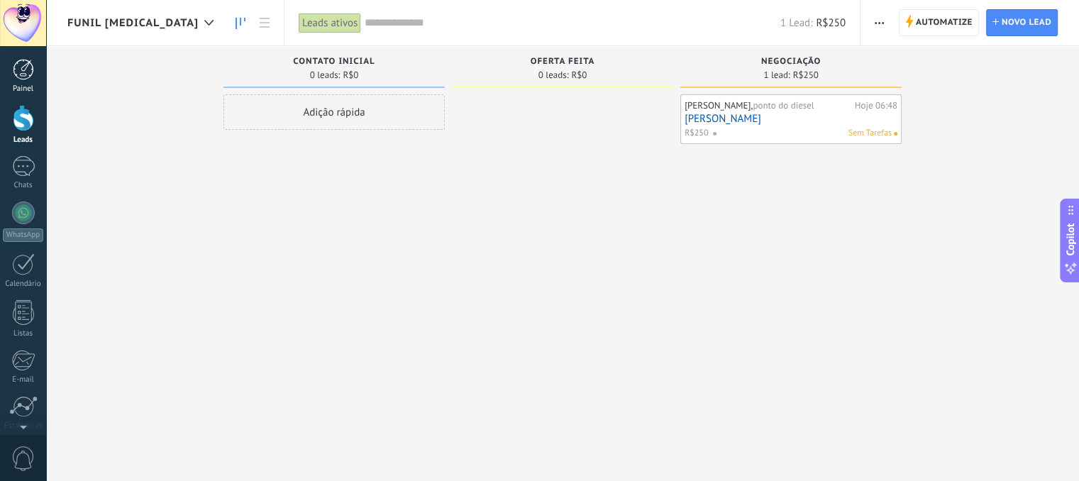
click at [6, 69] on link "Painel" at bounding box center [23, 76] width 46 height 35
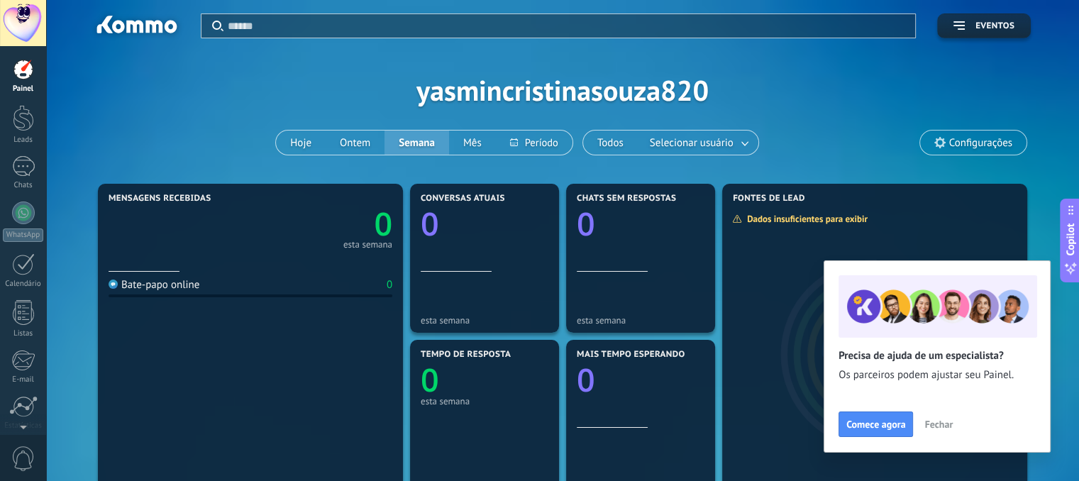
click at [933, 428] on span "Fechar" at bounding box center [938, 424] width 28 height 10
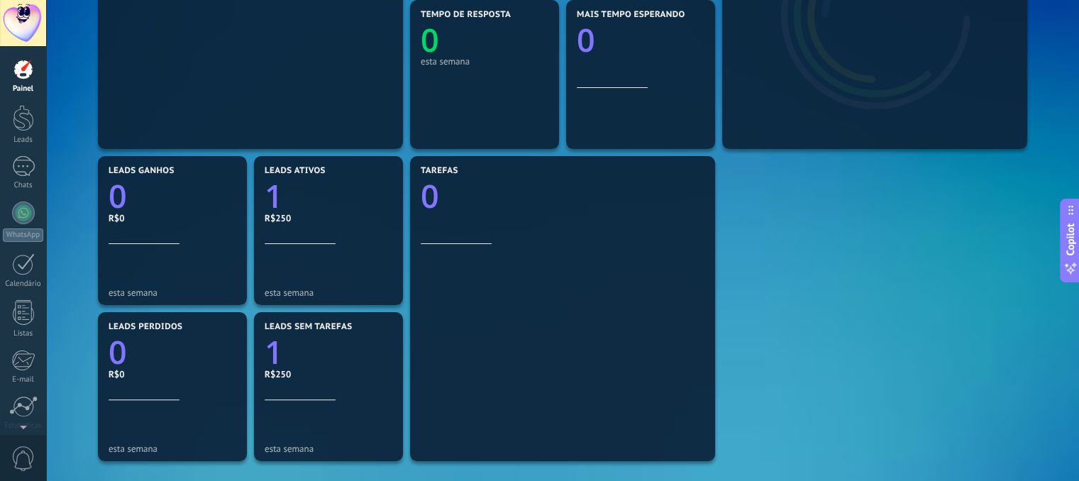
scroll to position [335, 0]
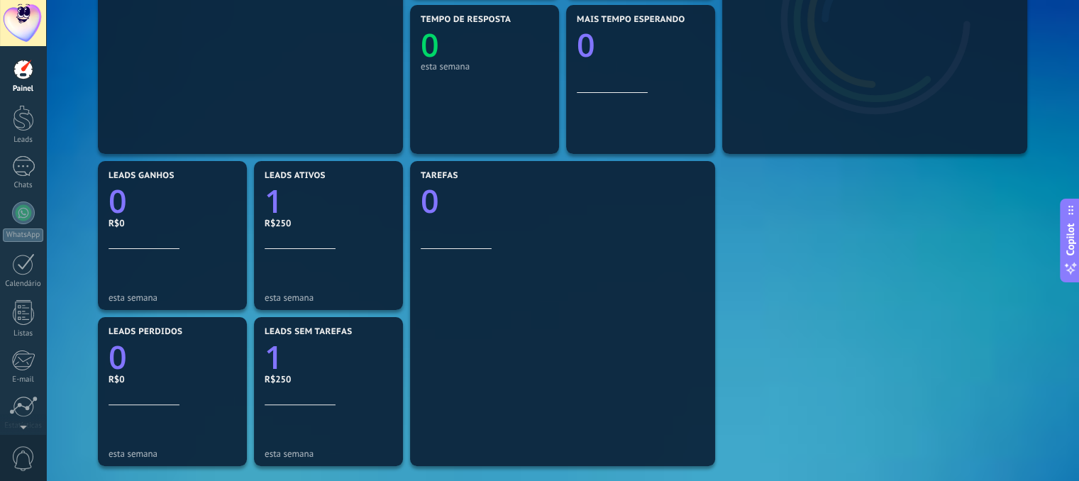
click at [782, 272] on div "Mensagens recebidas 0 esta semana Bate-papo online 0 Conversas atuais 0 esta se…" at bounding box center [562, 235] width 936 height 780
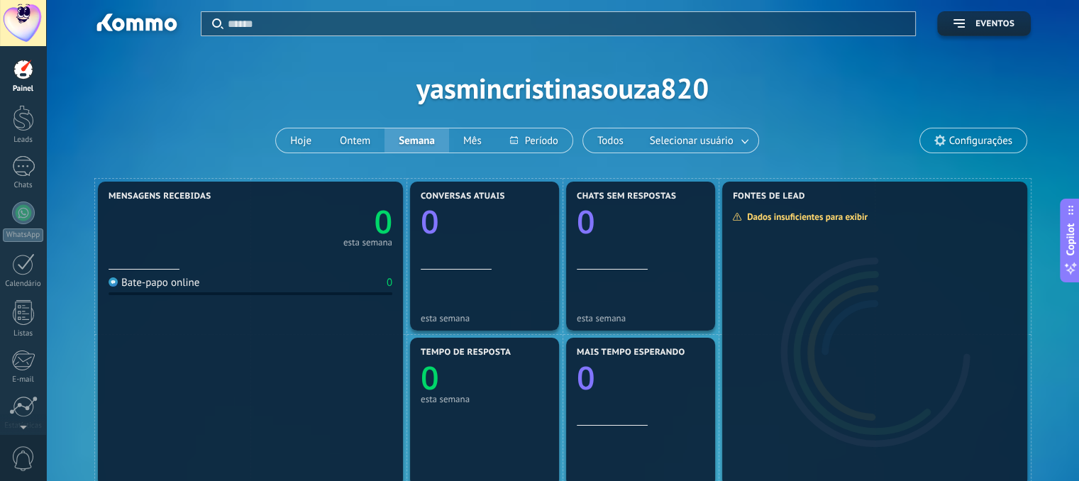
scroll to position [0, 0]
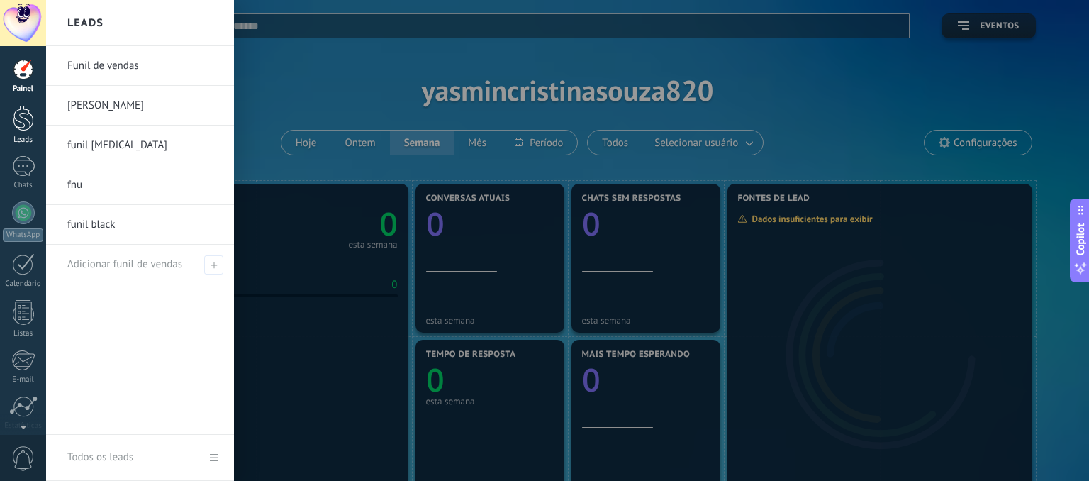
click at [30, 129] on div at bounding box center [23, 118] width 21 height 26
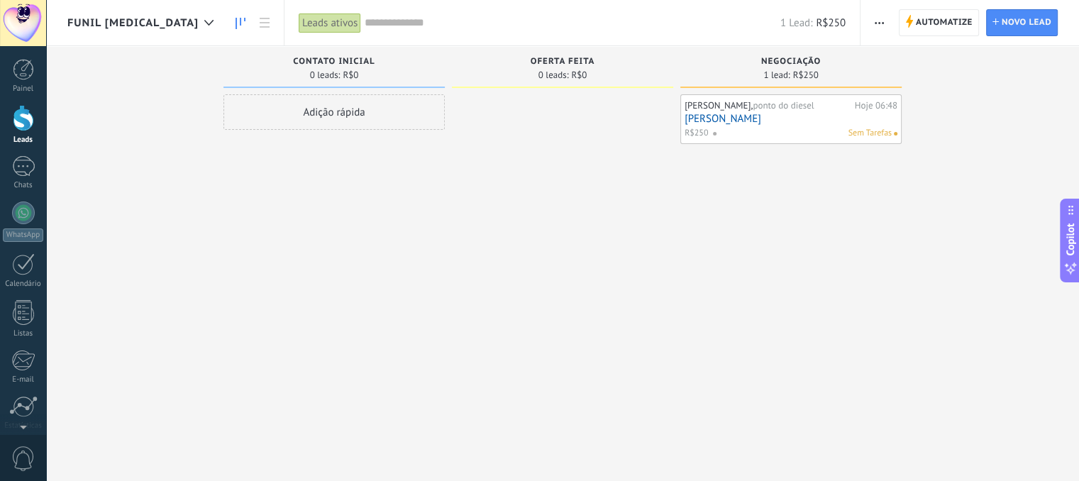
click at [143, 28] on span "funil [MEDICAL_DATA]" at bounding box center [132, 22] width 131 height 13
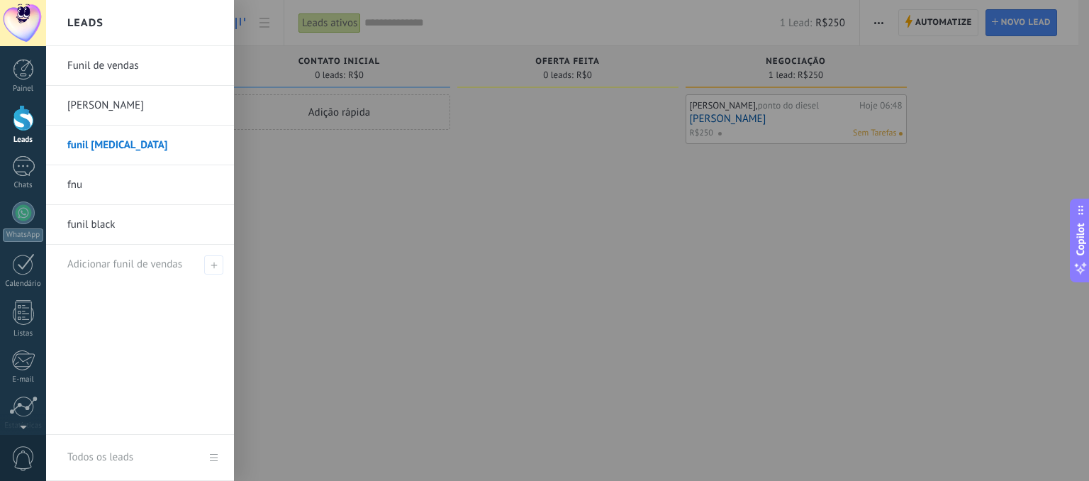
click at [399, 169] on div at bounding box center [590, 240] width 1089 height 481
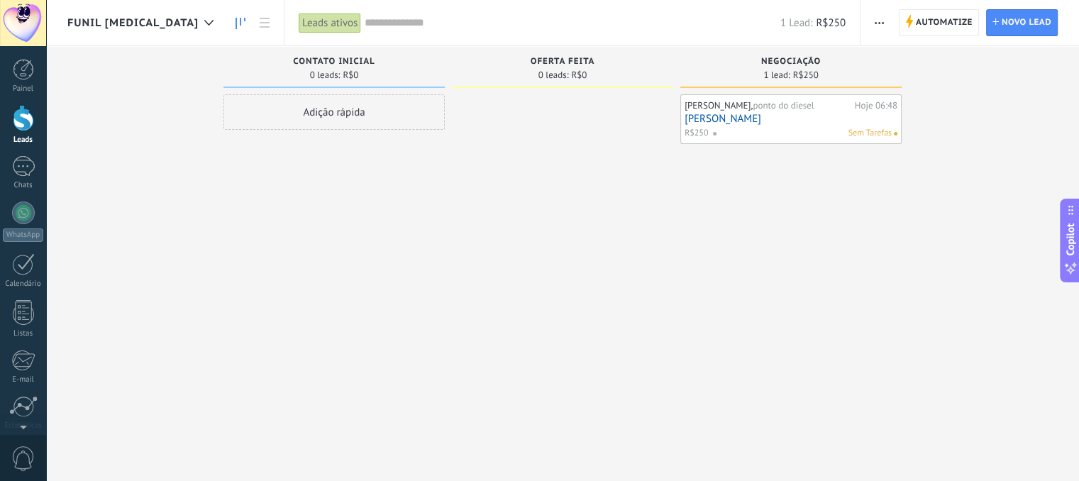
click at [138, 18] on span "funil [MEDICAL_DATA]" at bounding box center [132, 22] width 131 height 13
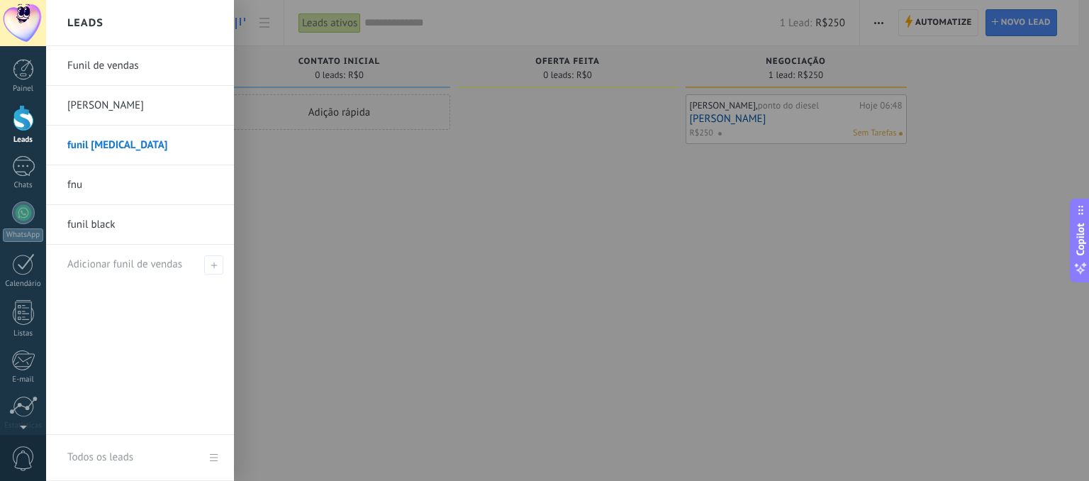
click at [107, 216] on link "funil black" at bounding box center [143, 225] width 152 height 40
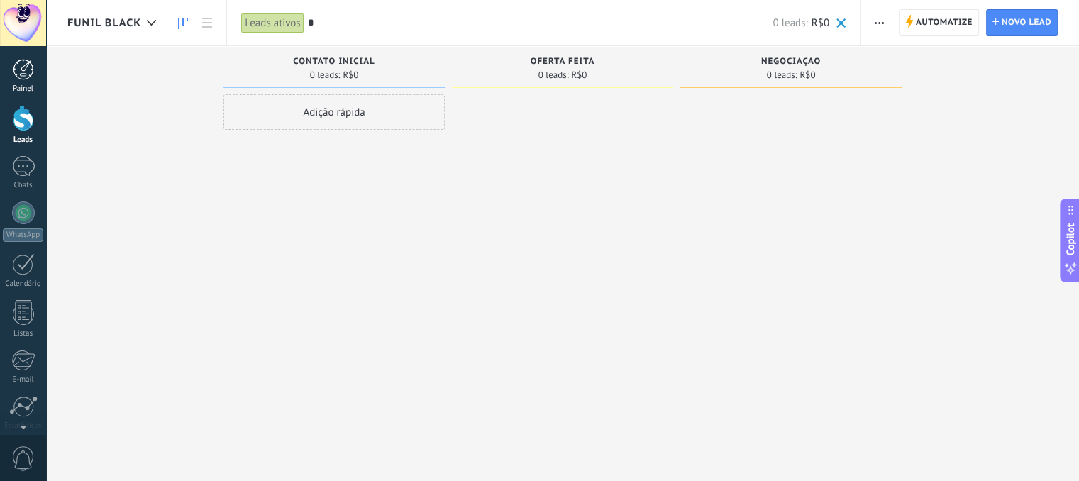
type input "*"
click at [26, 82] on link "Painel" at bounding box center [23, 76] width 46 height 35
